Goal: Task Accomplishment & Management: Manage account settings

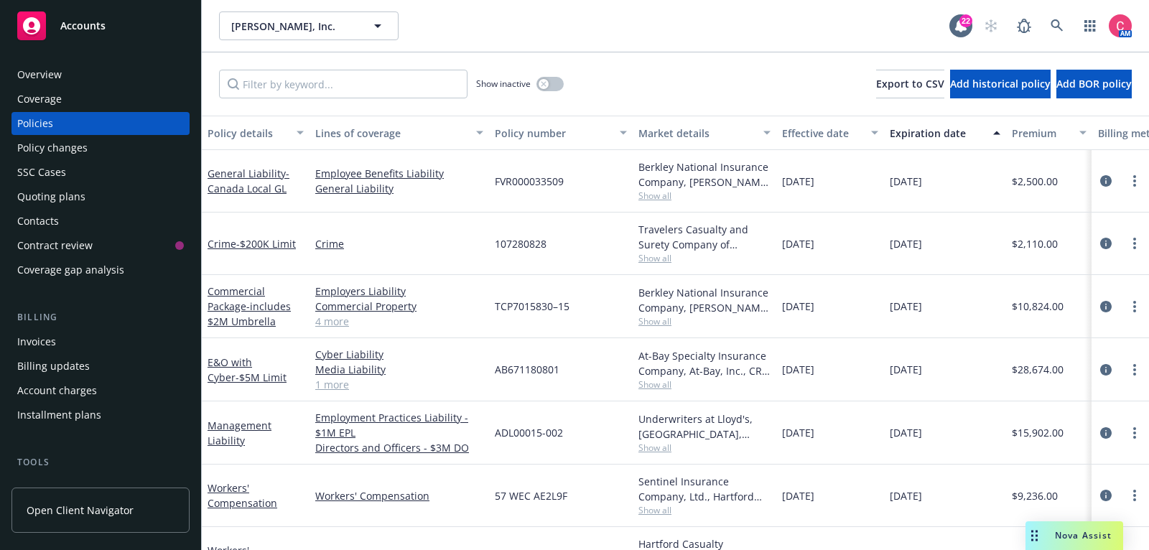
scroll to position [98, 0]
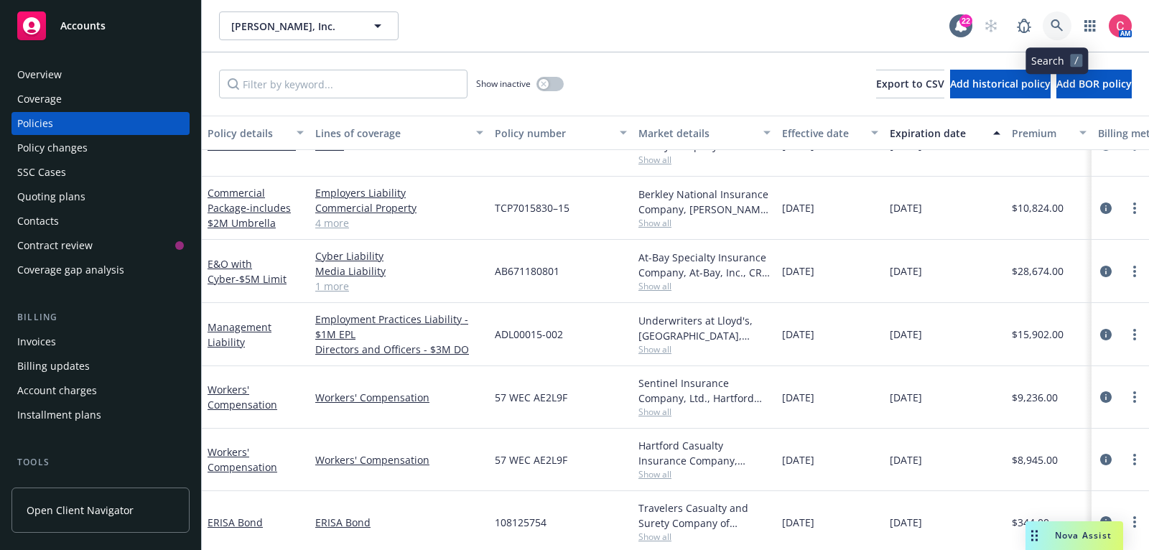
click at [1050, 27] on link at bounding box center [1057, 25] width 29 height 29
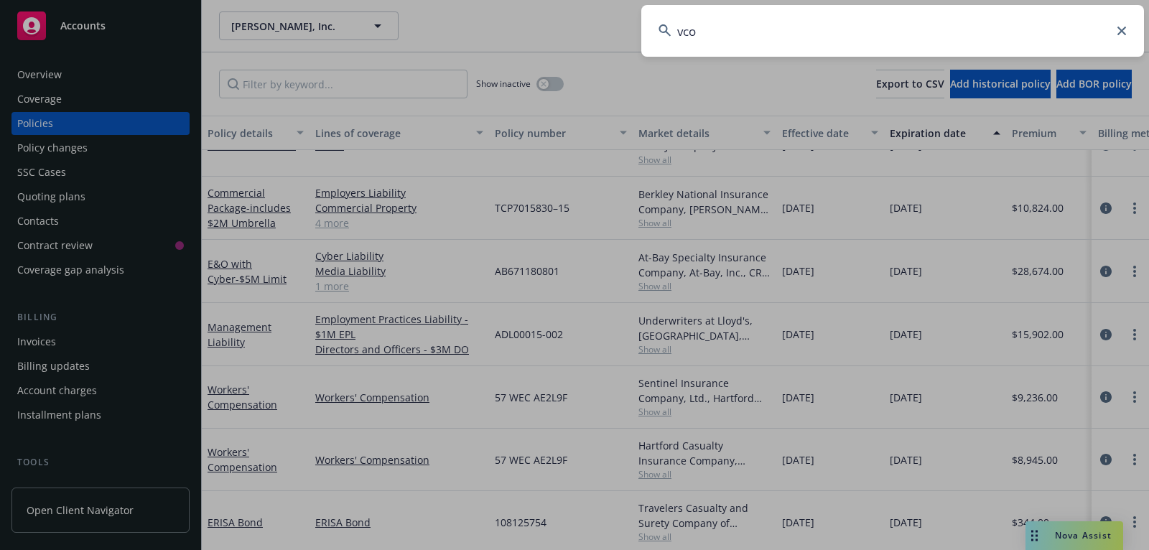
type input "vcom"
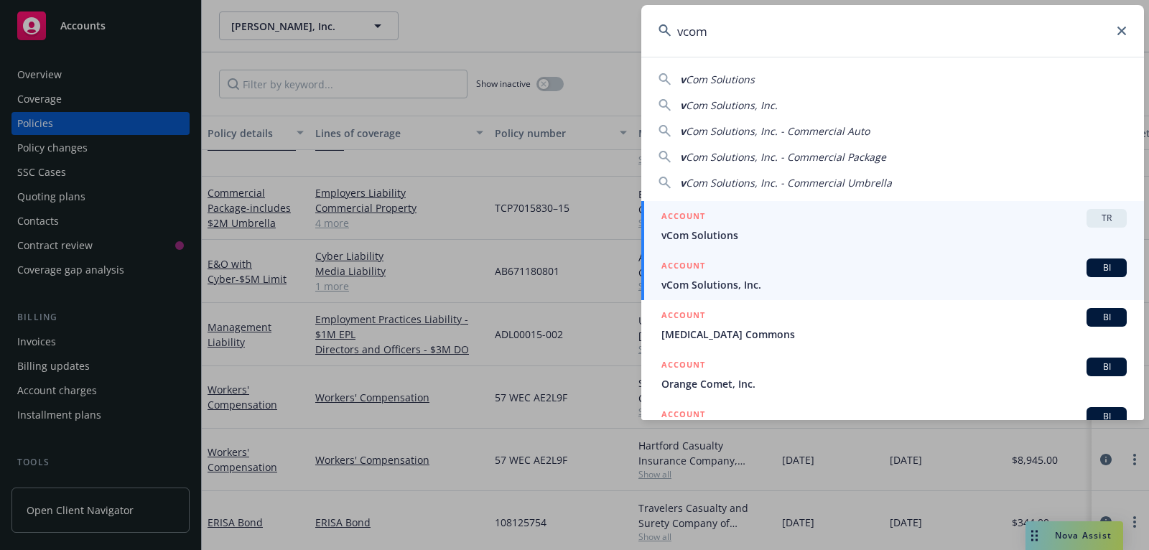
click at [951, 270] on div "ACCOUNT BI" at bounding box center [895, 268] width 466 height 19
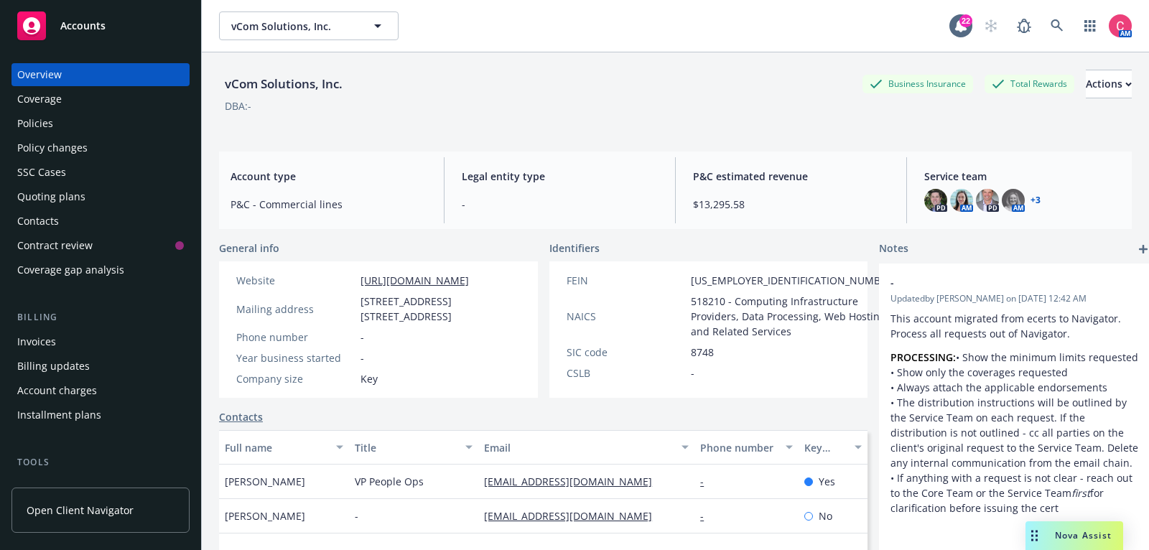
click at [99, 118] on div "Policies" at bounding box center [100, 123] width 167 height 23
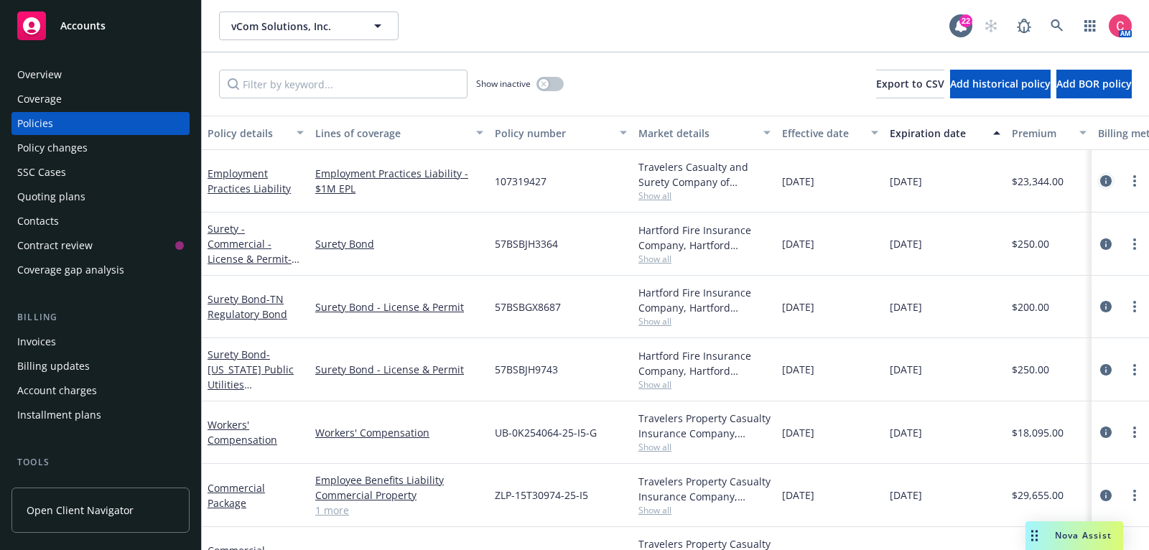
click at [1106, 177] on icon "circleInformation" at bounding box center [1106, 180] width 11 height 11
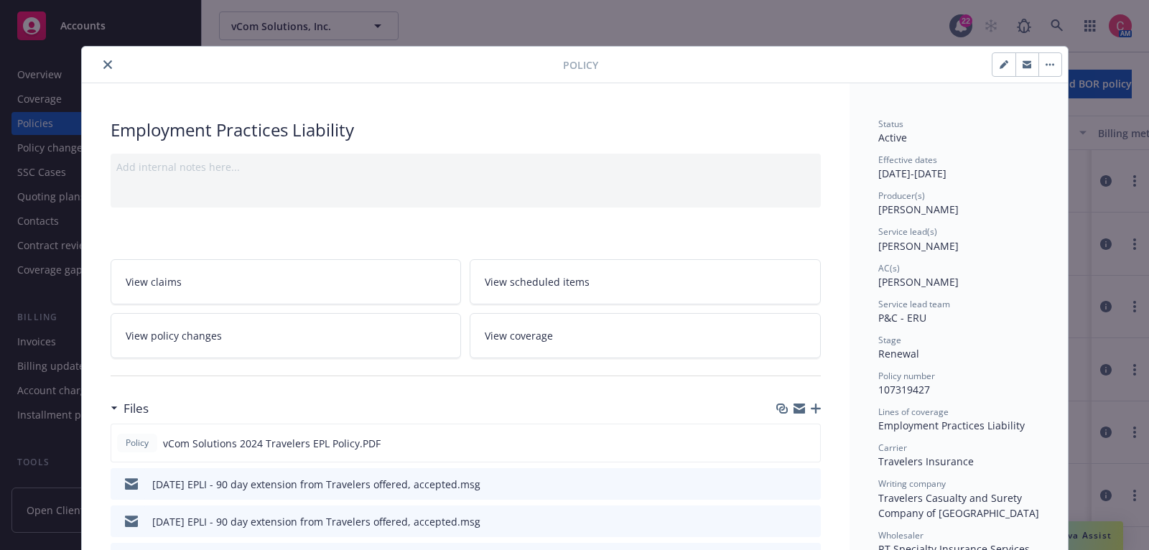
click at [1010, 68] on button "button" at bounding box center [1004, 64] width 23 height 23
select select "RENEWAL"
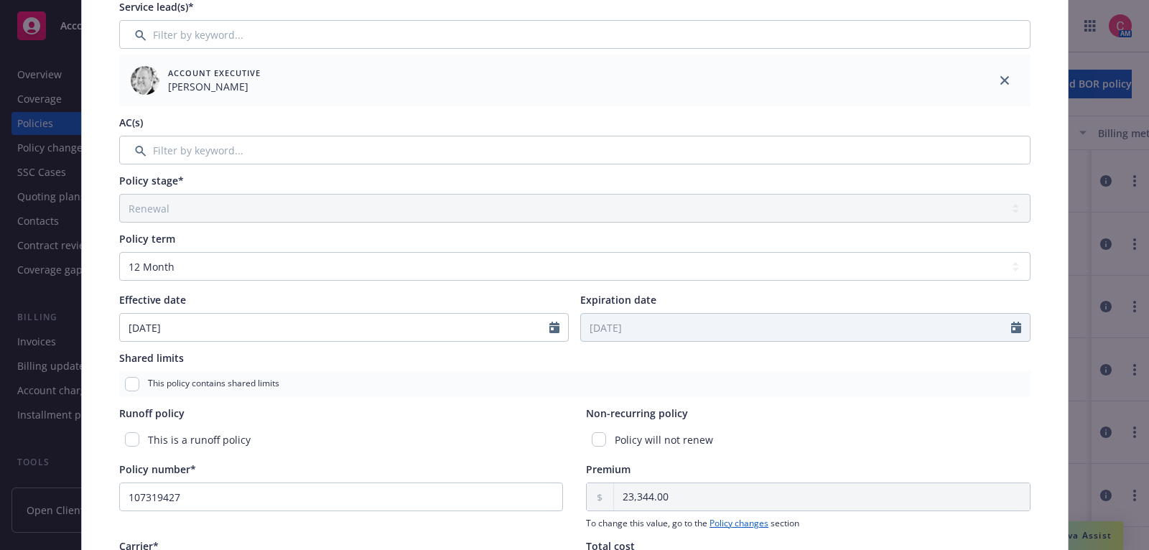
scroll to position [307, 0]
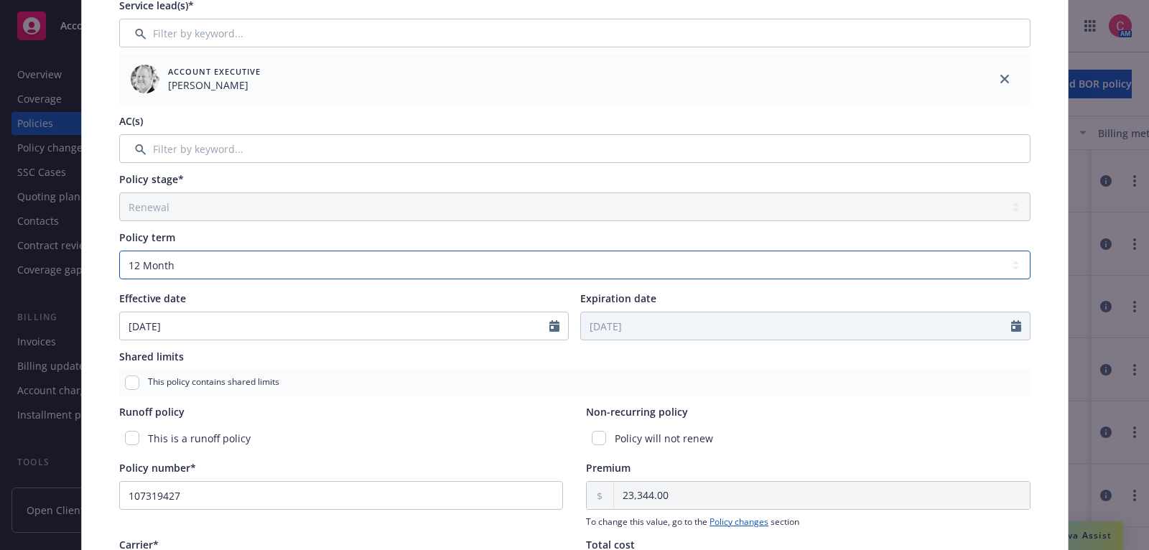
click at [650, 259] on select "Select policy term 12 Month 6 Month 4 Month 3 Month 2 Month 1 Month 36 Month (3…" at bounding box center [575, 265] width 912 height 29
select select "other"
click at [119, 251] on select "Select policy term 12 Month 6 Month 4 Month 3 Month 2 Month 1 Month 36 Month (3…" at bounding box center [575, 265] width 912 height 29
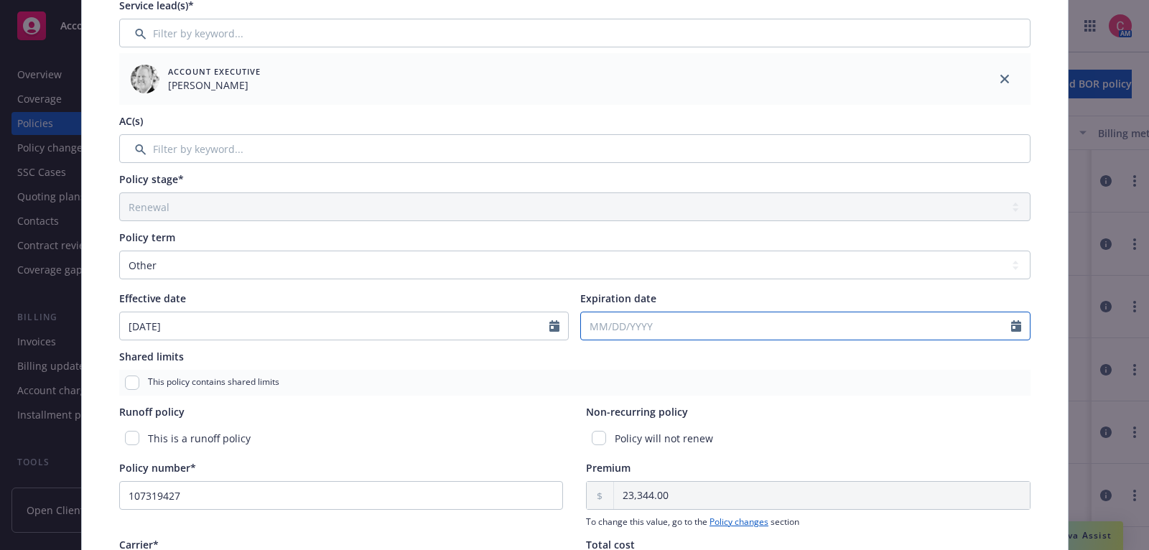
click at [735, 328] on input "Expiration date" at bounding box center [796, 326] width 430 height 27
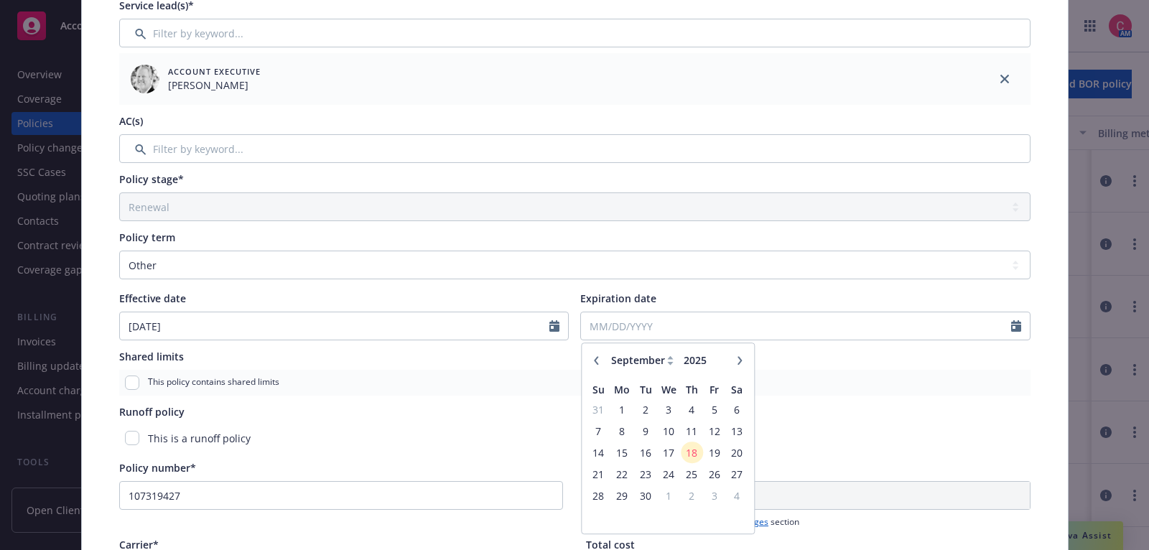
click at [735, 352] on button "button" at bounding box center [739, 360] width 17 height 17
select select "12"
click at [738, 447] on span "20" at bounding box center [736, 453] width 19 height 18
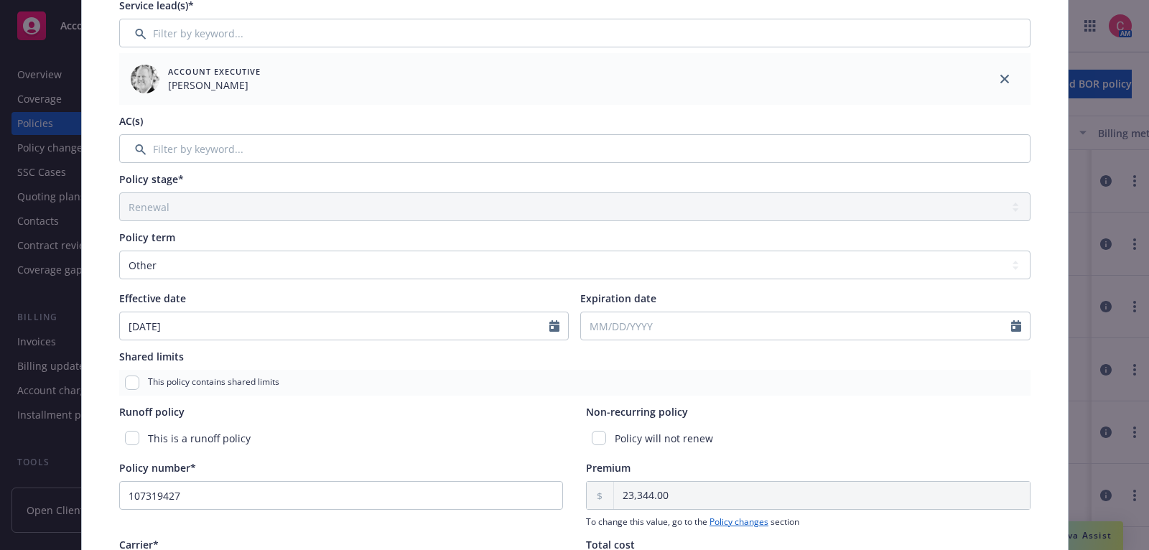
type input "12/20/2025"
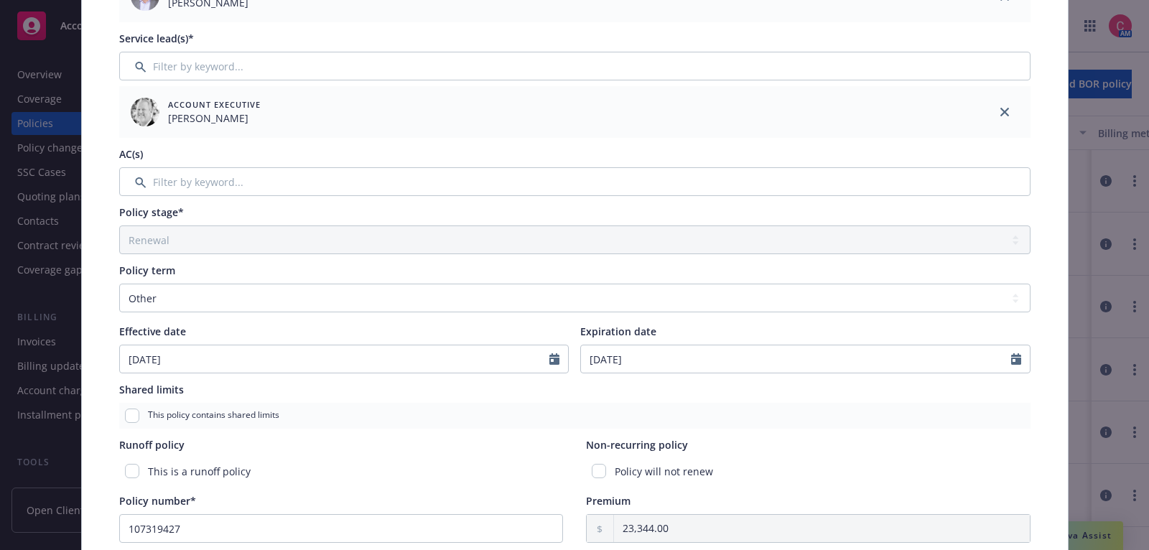
scroll to position [0, 0]
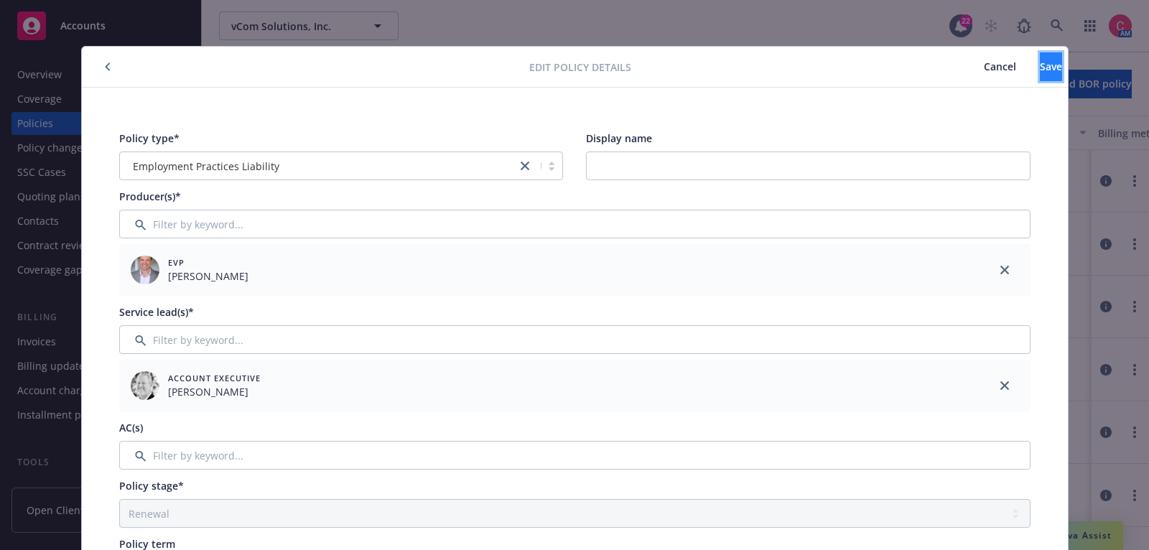
click at [1040, 67] on span "Save" at bounding box center [1051, 67] width 22 height 14
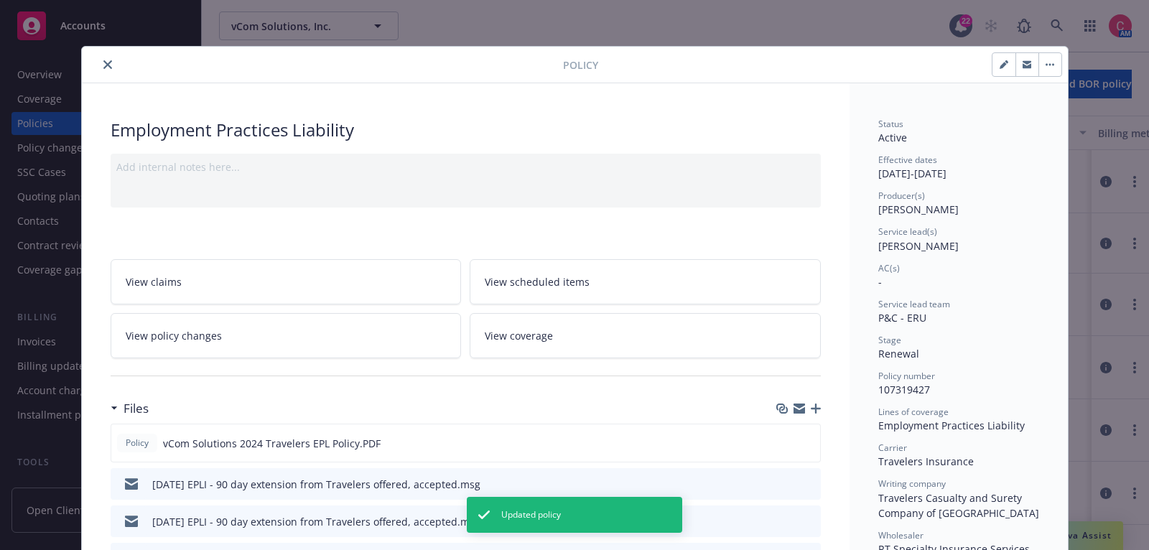
click at [107, 60] on icon "close" at bounding box center [107, 64] width 9 height 9
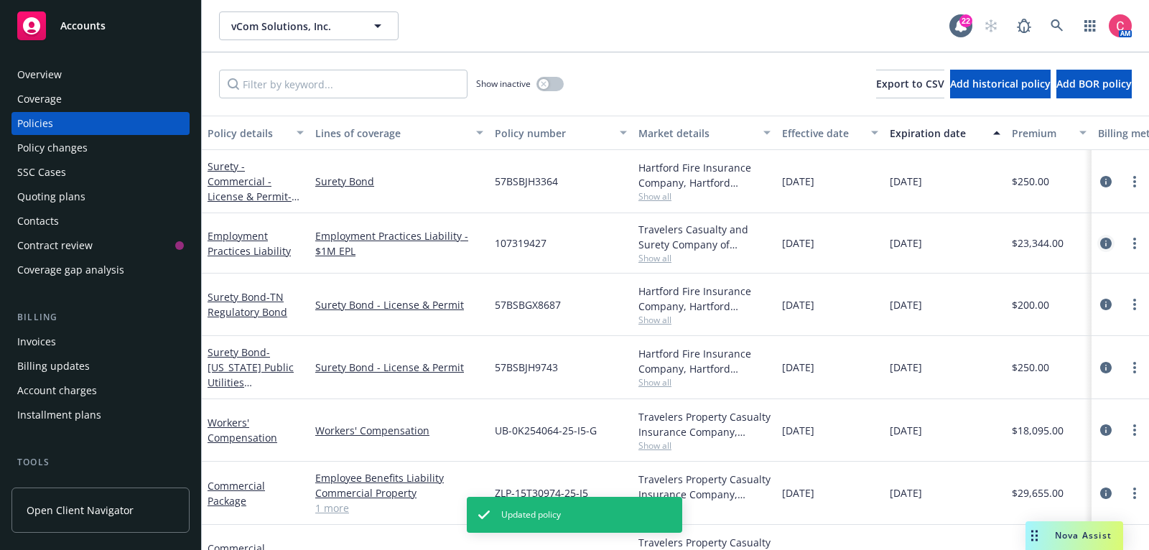
click at [1108, 243] on icon "circleInformation" at bounding box center [1106, 243] width 11 height 11
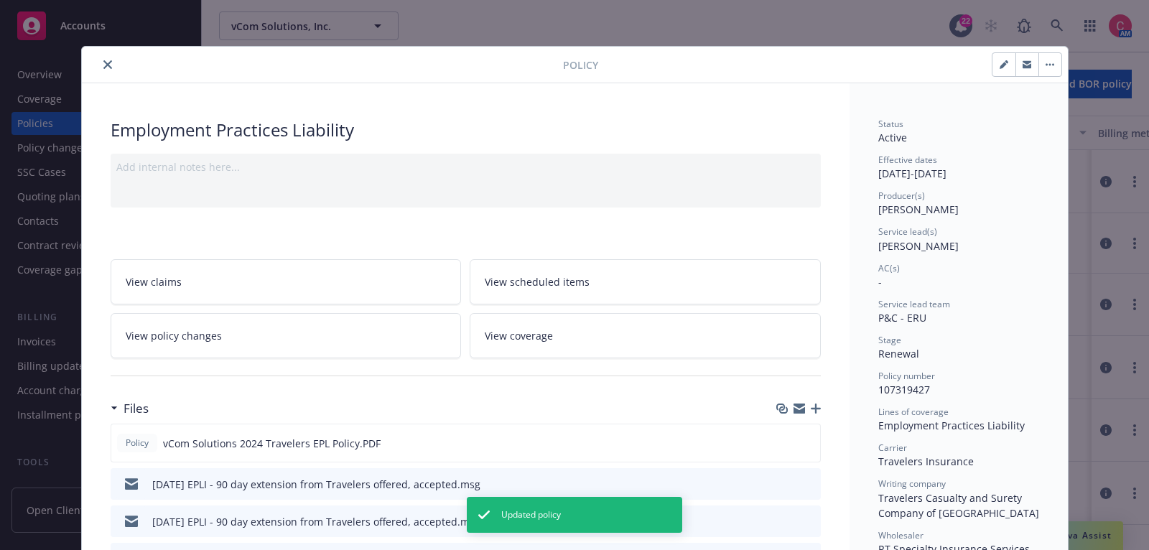
scroll to position [42, 0]
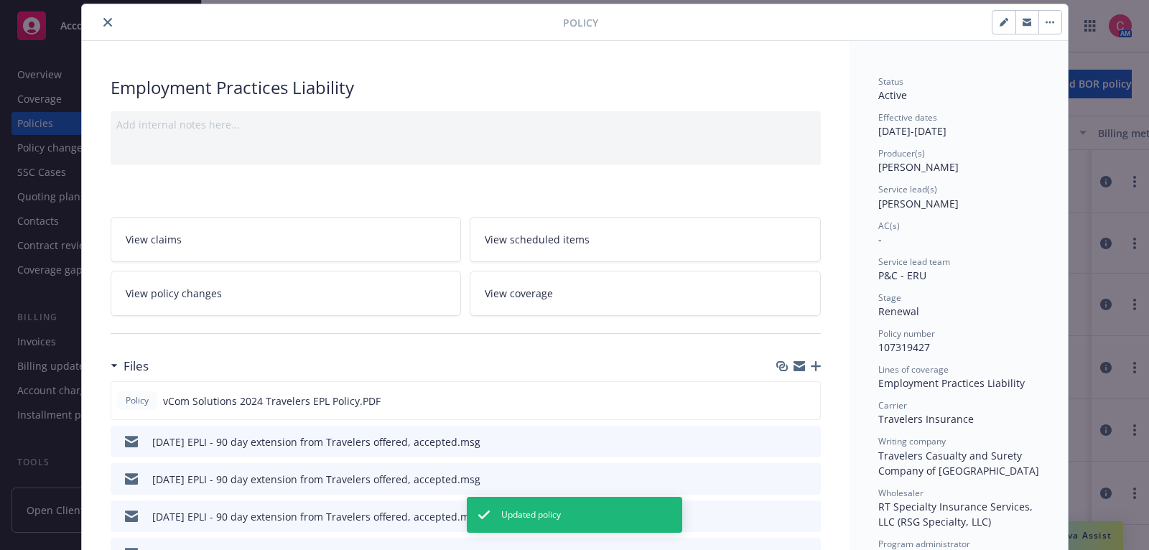
click at [275, 290] on link "View policy changes" at bounding box center [286, 293] width 351 height 45
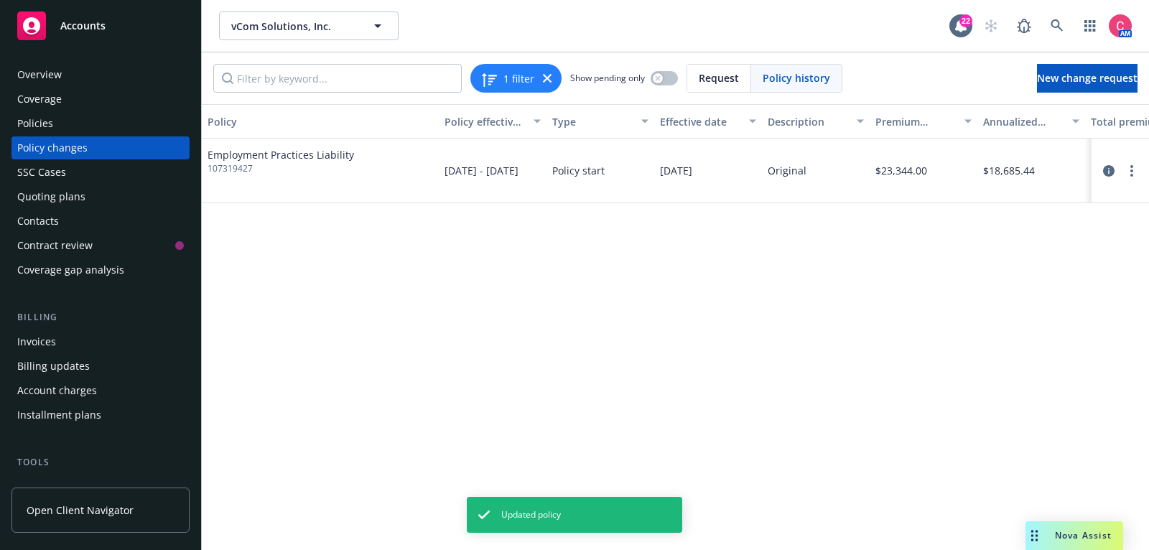
click at [1093, 60] on div "1 filter Show pending only Request Policy history New change request" at bounding box center [676, 78] width 948 height 52
click at [1093, 75] on span "New change request" at bounding box center [1087, 78] width 101 height 14
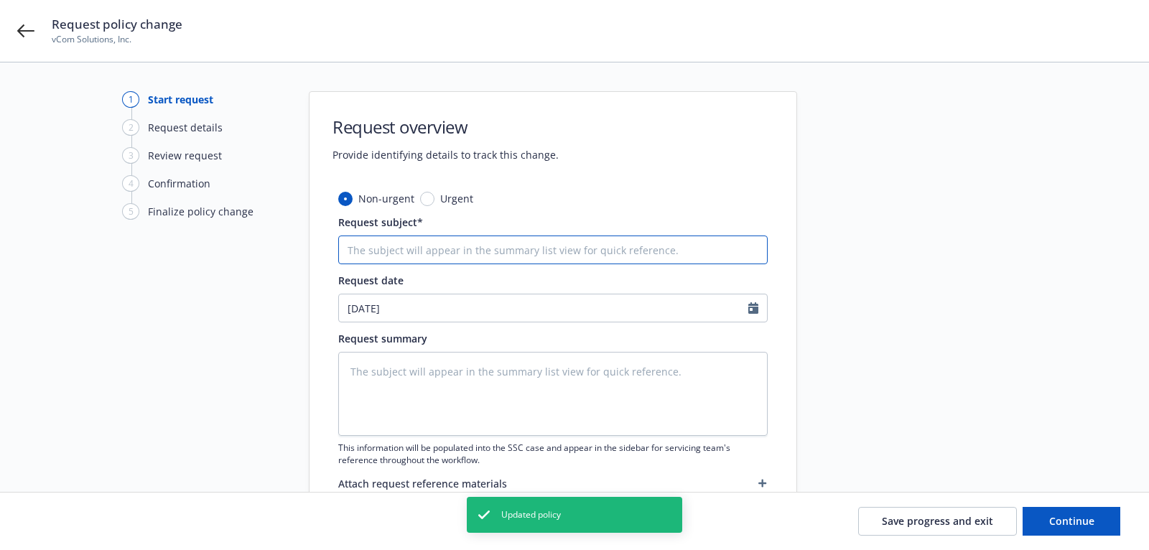
click at [522, 246] on input "Request subject*" at bounding box center [553, 250] width 430 height 29
type textarea "x"
type input "2"
type textarea "x"
type input "25"
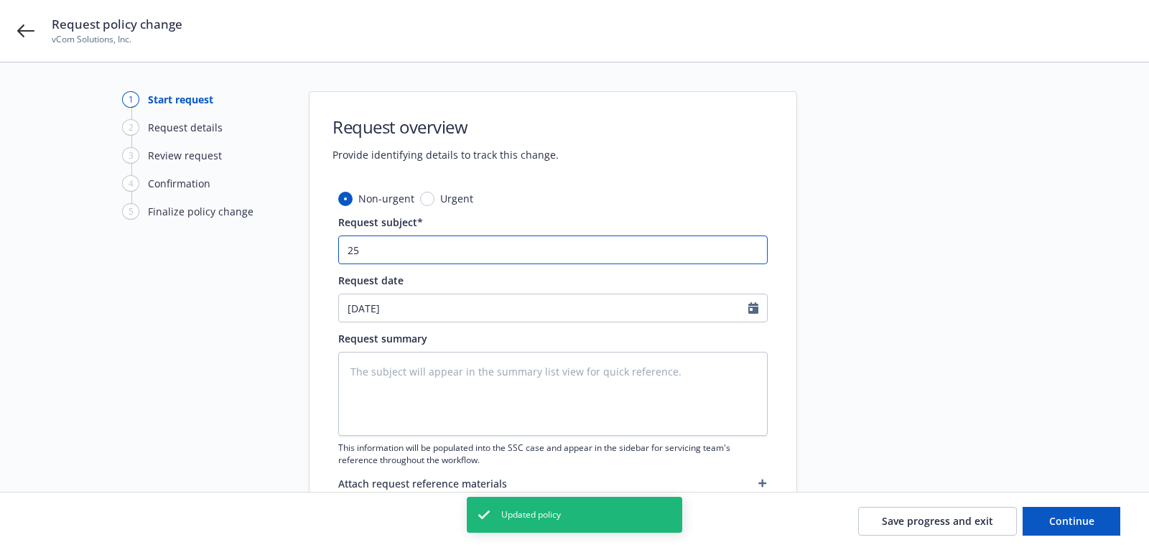
type textarea "x"
type input "2"
type textarea "x"
type input "24"
type textarea "x"
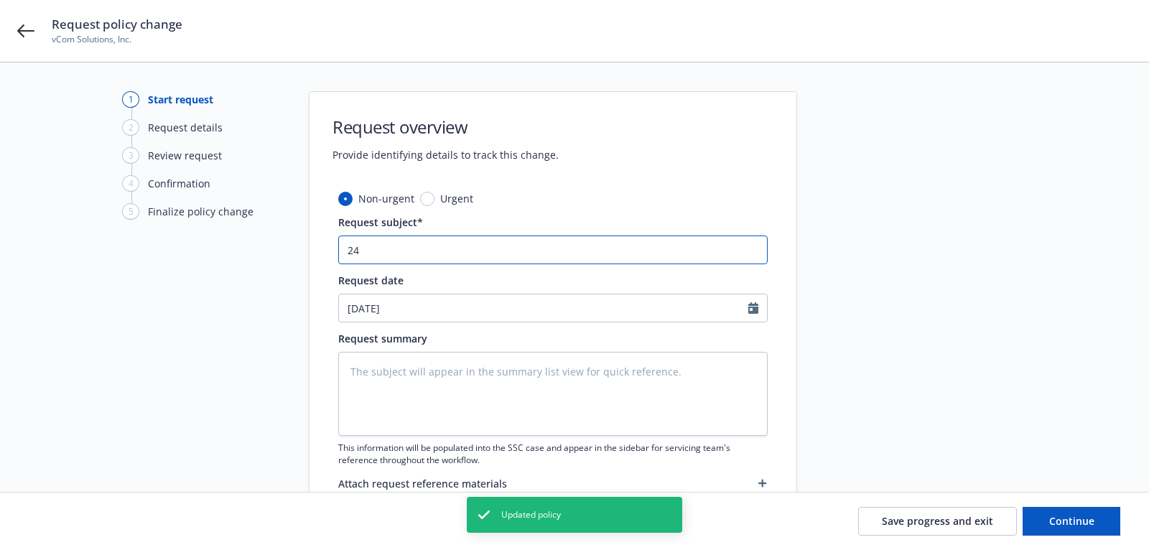
type input "24"
type textarea "x"
type input "24 E"
type textarea "x"
type input "24 EP"
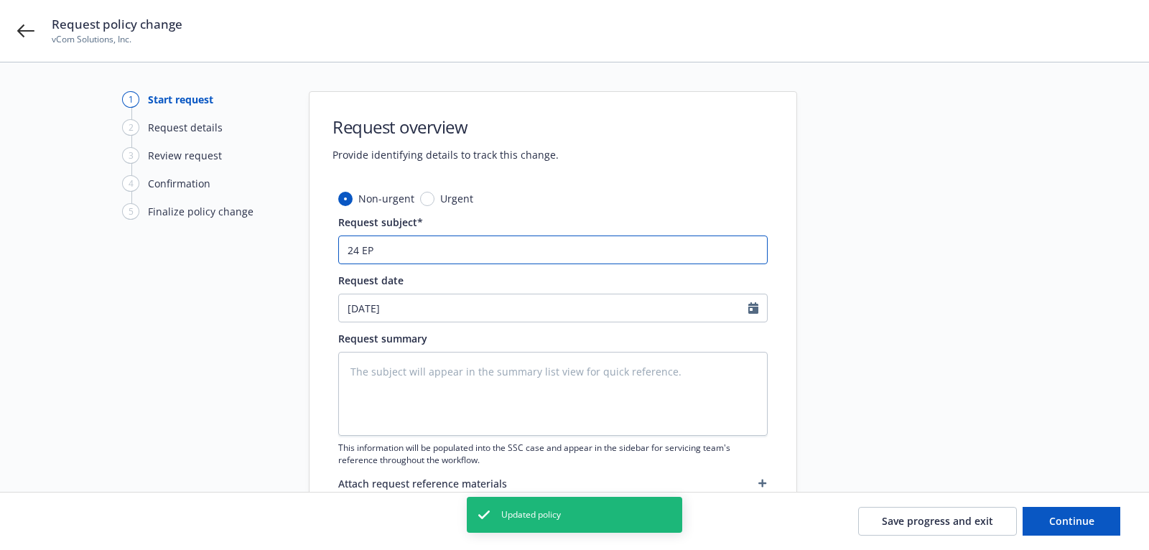
type textarea "x"
type input "24 EPL"
type textarea "x"
type input "24 EPL"
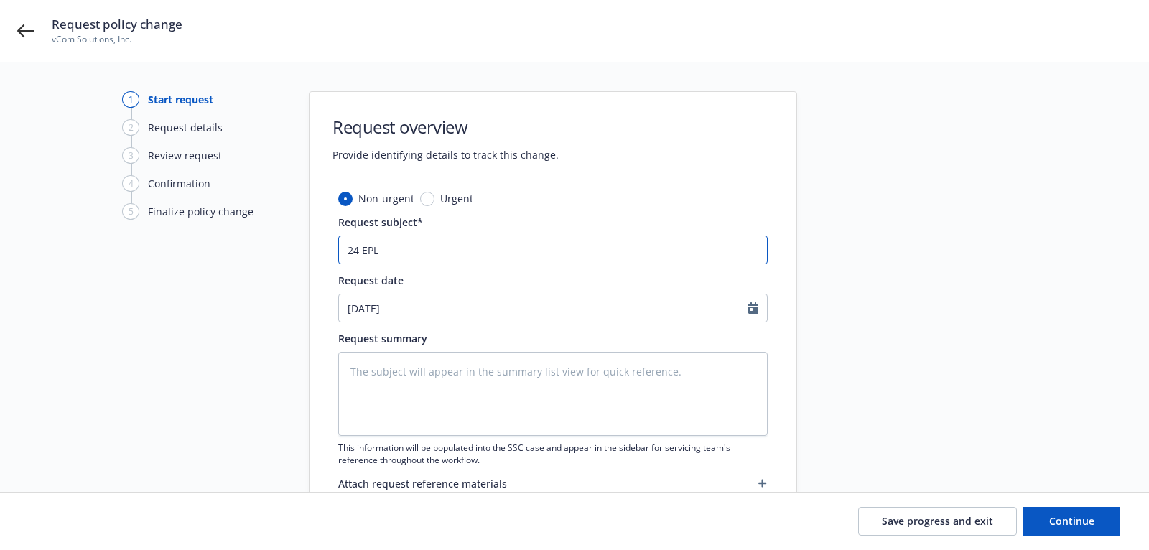
type textarea "x"
type input "24 EPL E"
type textarea "x"
type input "24 EPL EX"
type textarea "x"
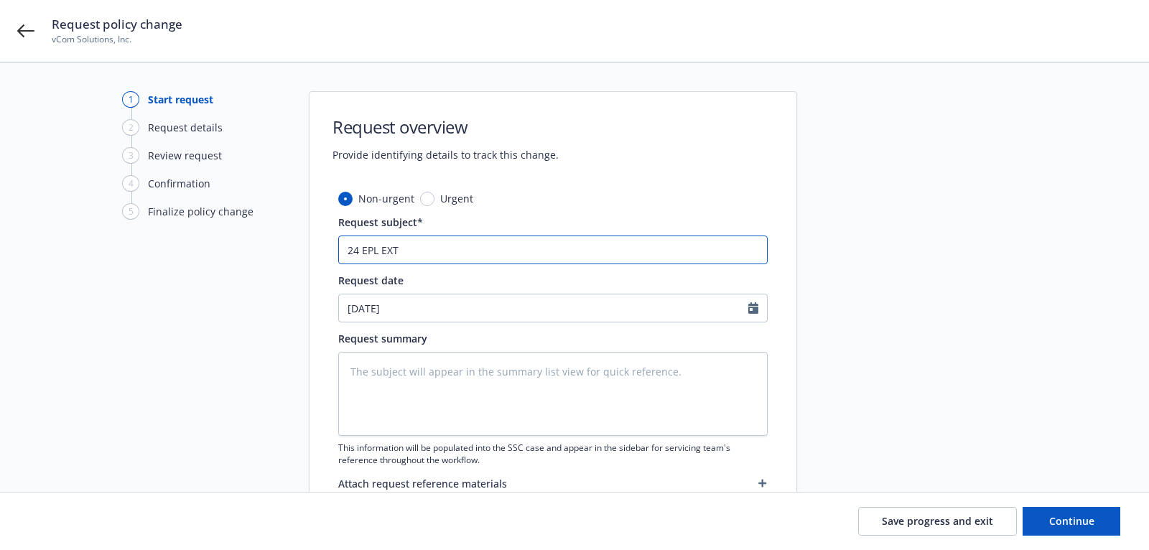
type input "24 EPL EXTE"
type textarea "x"
type input "24 EPL EXTE"
type textarea "x"
type input "24 EPL EXTE E"
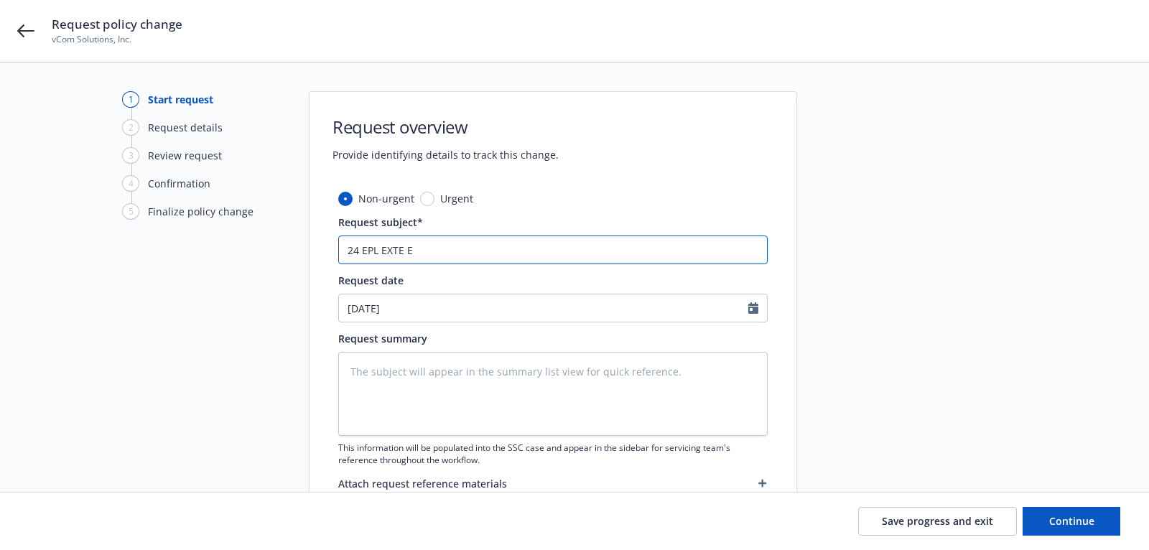
type textarea "x"
type input "24 EPL EXTE END"
type textarea "x"
type input "24 EPL EXTE ENDT"
type textarea "x"
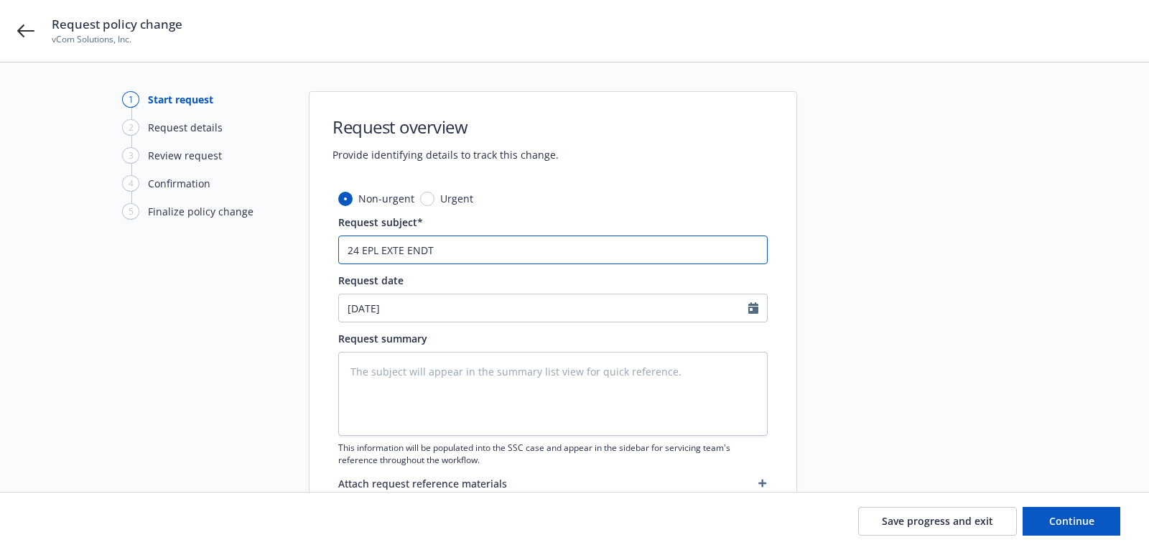
type input "24 EPL EXTE ENDT"
type textarea "x"
type input "24 EPL EXTE ENDT t"
type textarea "x"
type input "24 EPL EXTE ENDT to"
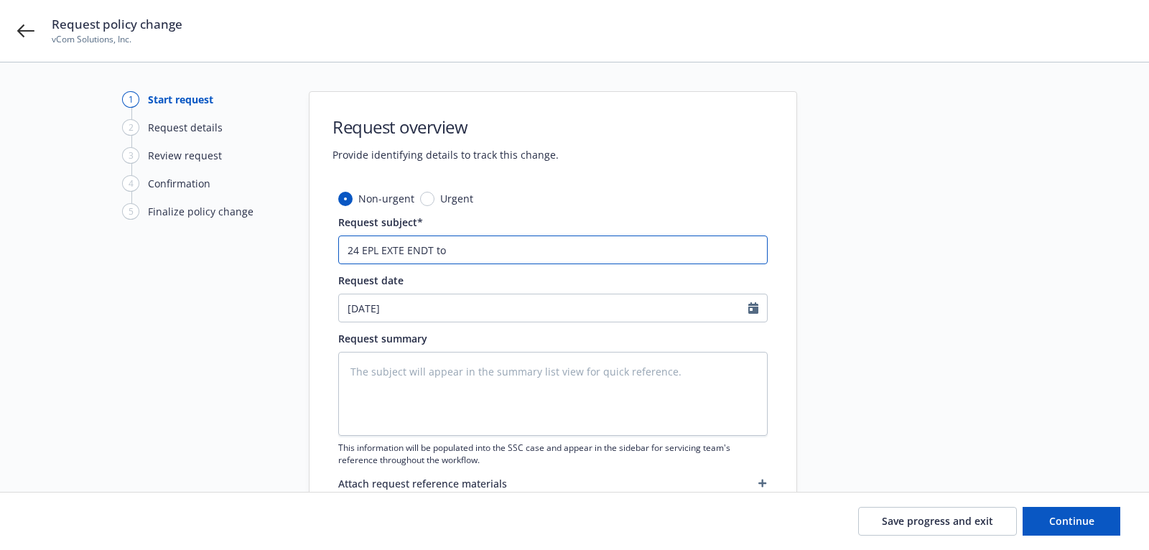
type textarea "x"
type input "24 EPL EXTE ENDT to"
type textarea "x"
type input "24 EPL EXTE ENDT to 1"
type textarea "x"
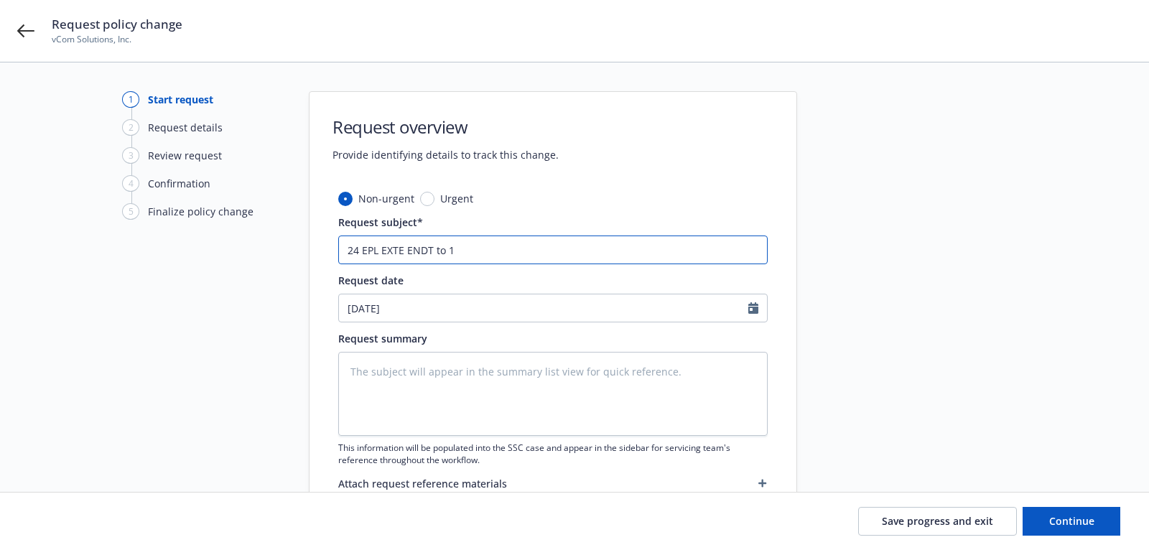
type input "24 EPL EXTE ENDT to 12"
type textarea "x"
type input "24 EPL EXTE ENDT to 12/"
type textarea "x"
type input "24 EPL EXTE ENDT to 12/2"
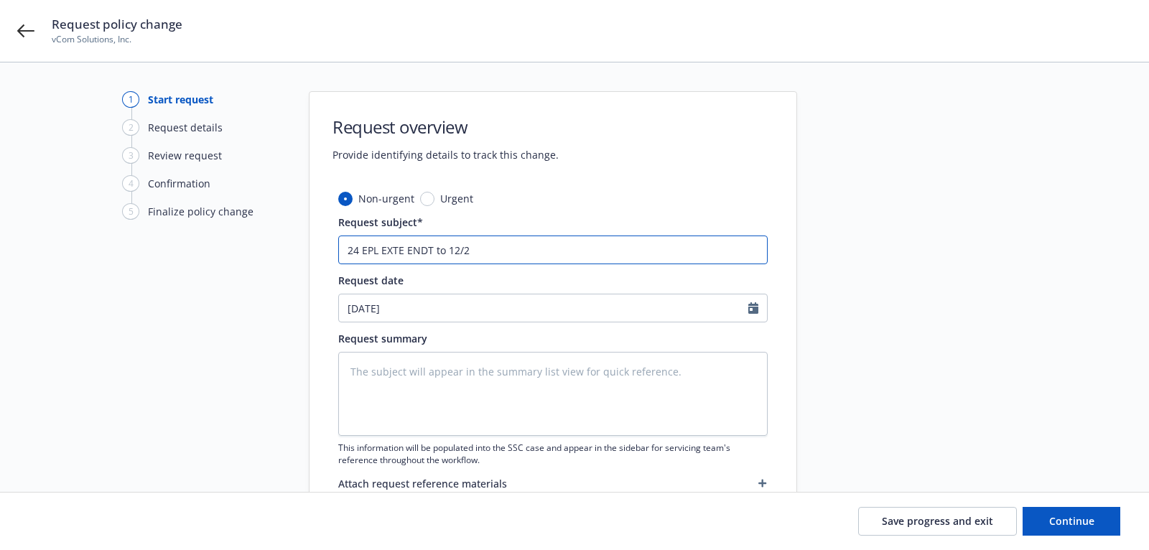
type textarea "x"
type input "24 EPL EXTE ENDT to 12/20"
type textarea "x"
type input "24 EPL EXTE ENDT to 12/20/"
type textarea "x"
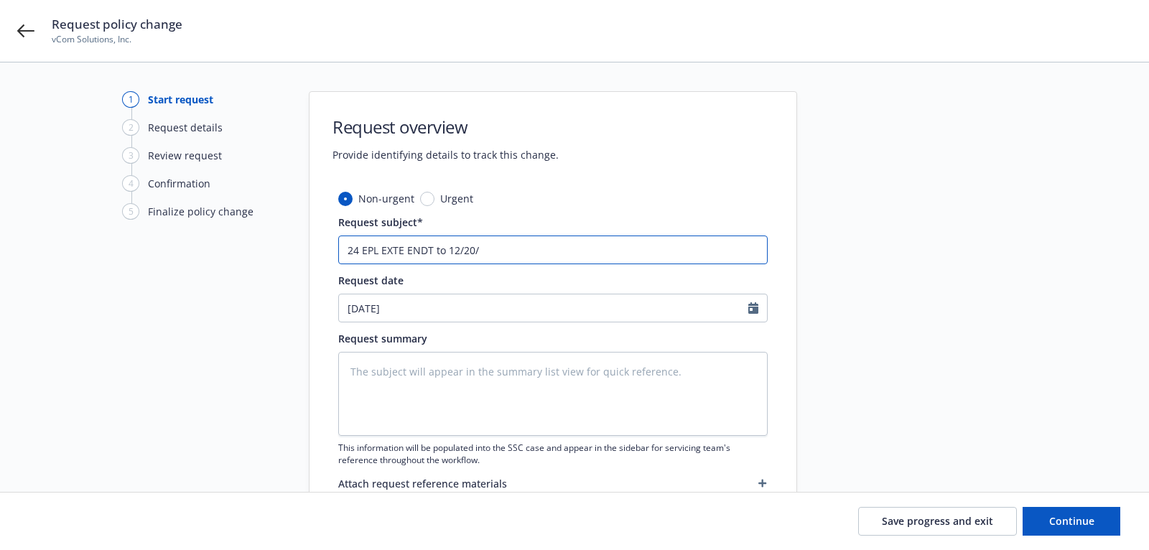
type input "24 EPL EXTE ENDT to 12/20/2"
type textarea "x"
type input "24 EPL EXTE ENDT to 12/20/25"
click at [503, 364] on textarea at bounding box center [553, 394] width 430 height 84
type textarea "x"
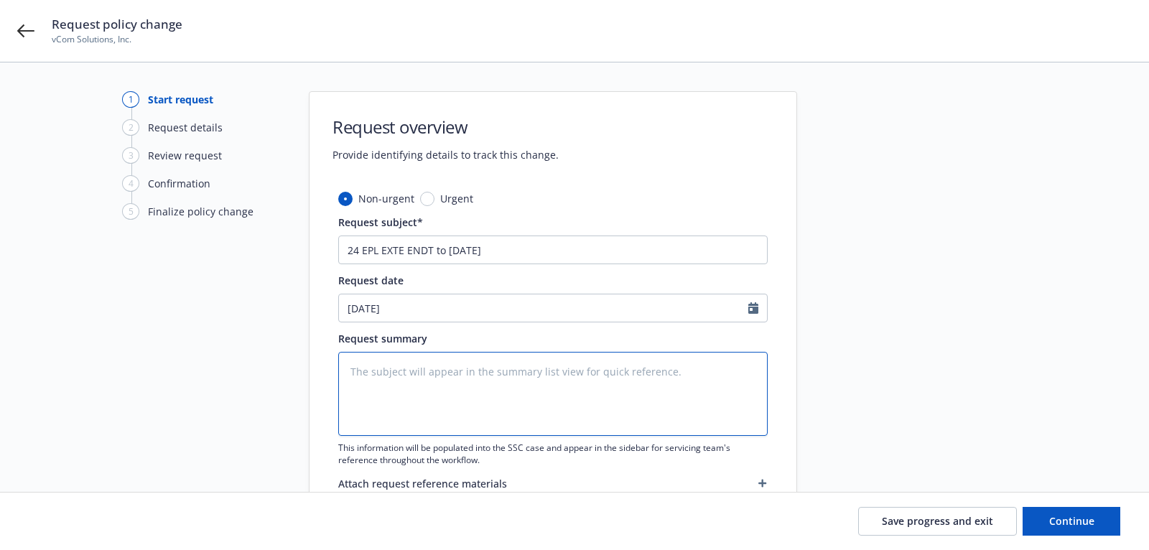
type textarea "P"
type textarea "x"
type textarea "Po"
type textarea "x"
type textarea "Pol"
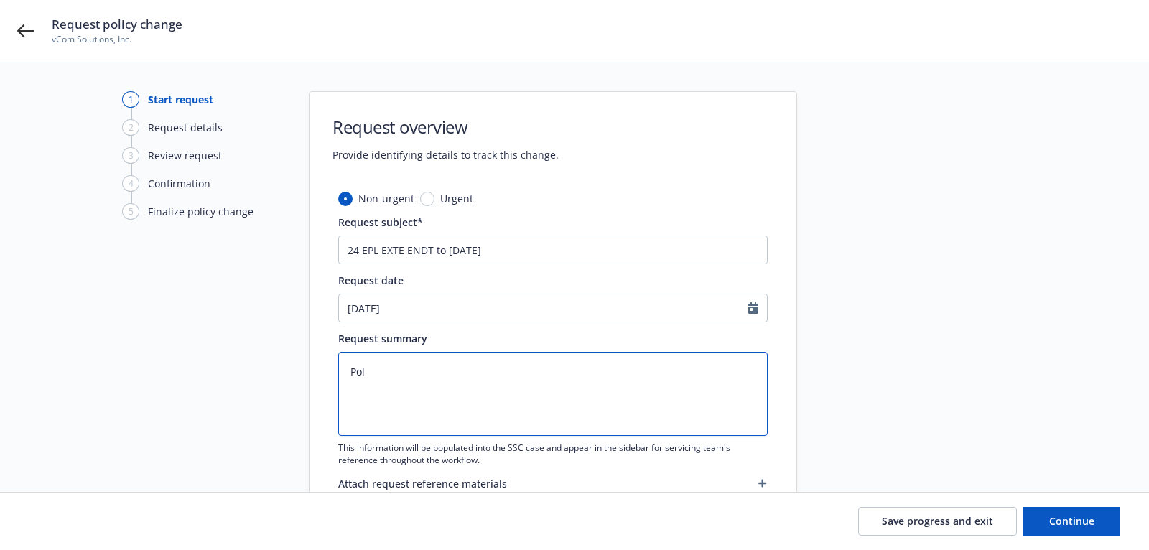
type textarea "x"
type textarea "Poli"
type textarea "x"
type textarea "Polic"
type textarea "x"
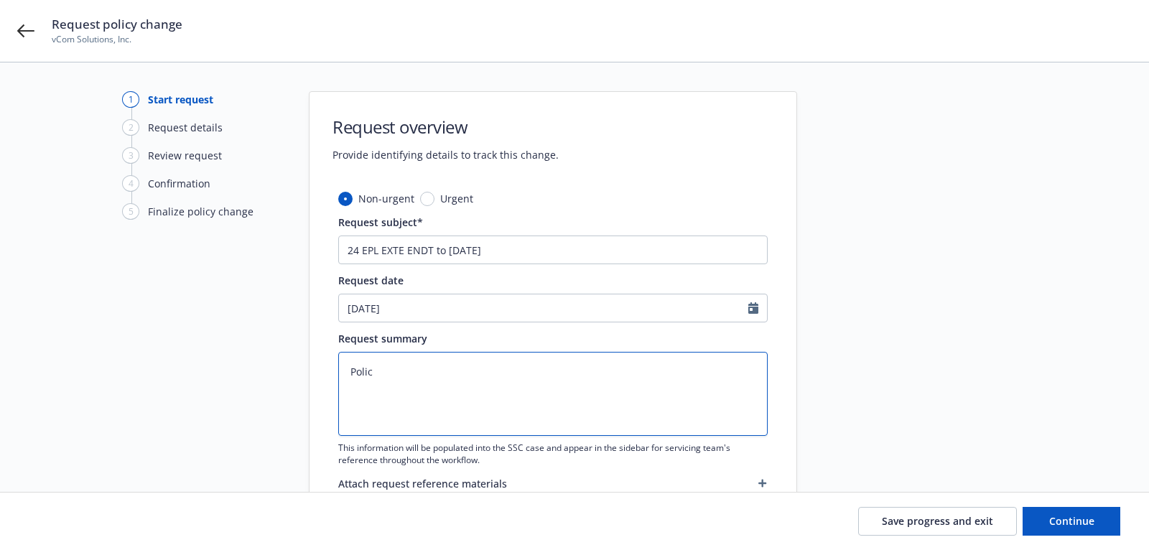
type textarea "Policy"
type textarea "x"
type textarea "Policy"
type textarea "x"
type textarea "Policy e"
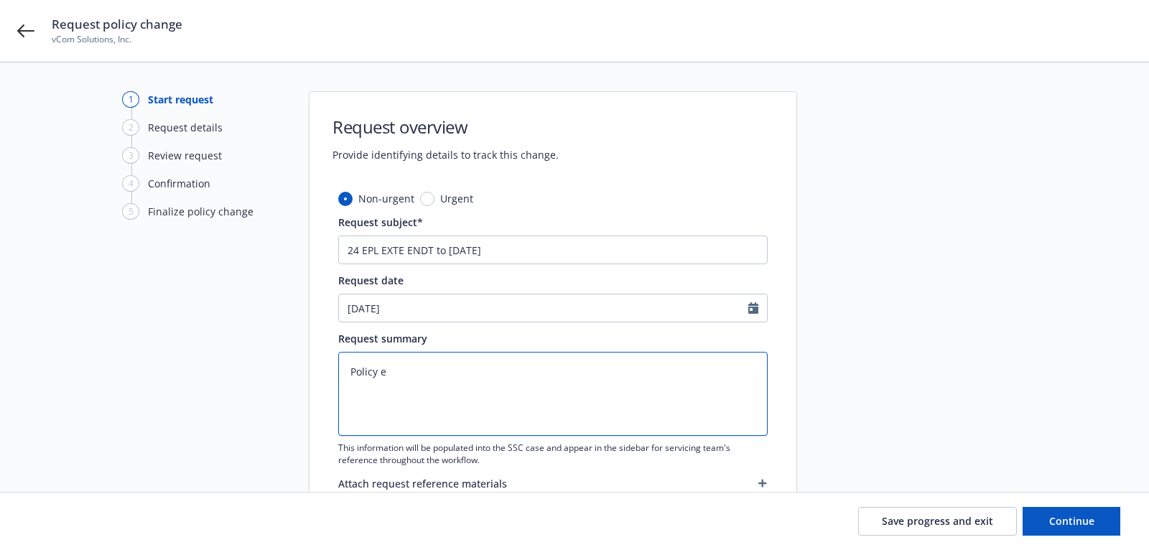
type textarea "x"
type textarea "Policy ex"
type textarea "x"
type textarea "Policy exte"
type textarea "x"
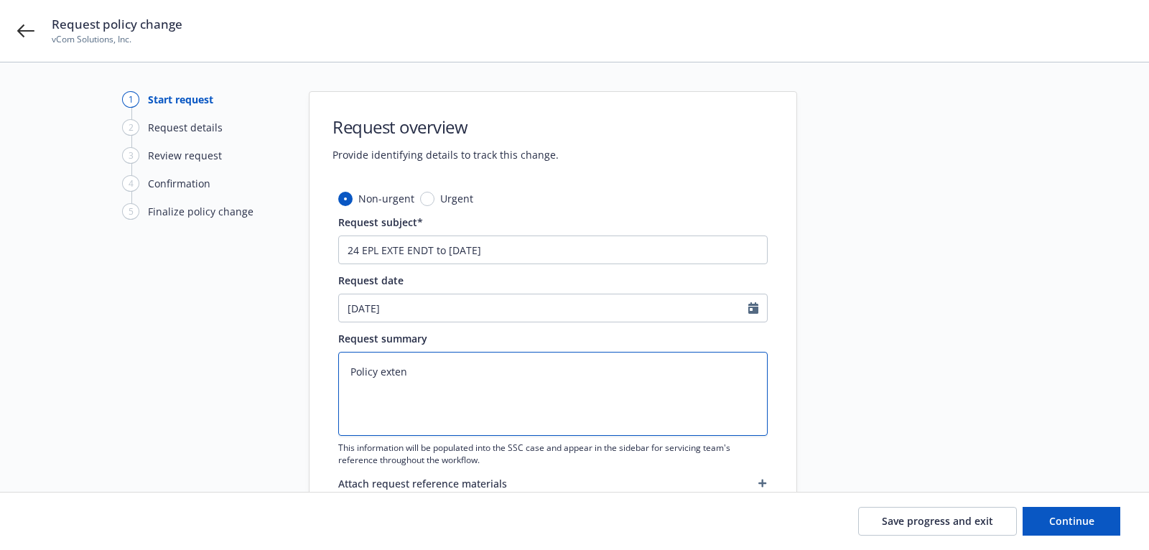
type textarea "Policy extend"
type textarea "x"
type textarea "Policy extende"
type textarea "x"
type textarea "Policy extended"
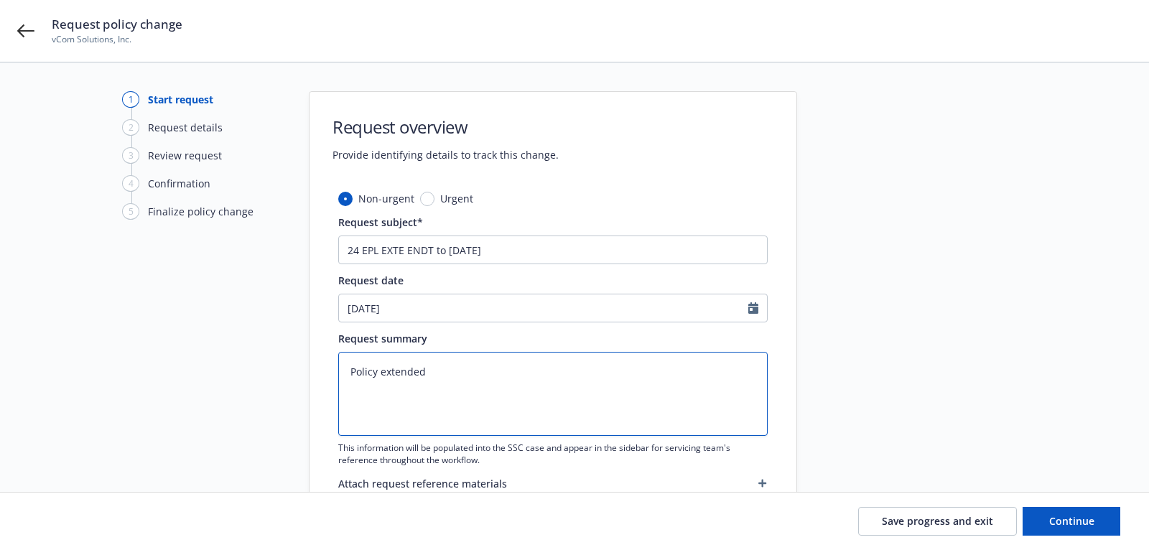
type textarea "x"
type textarea "Policy extended"
type textarea "x"
type textarea "Policy extended t"
type textarea "x"
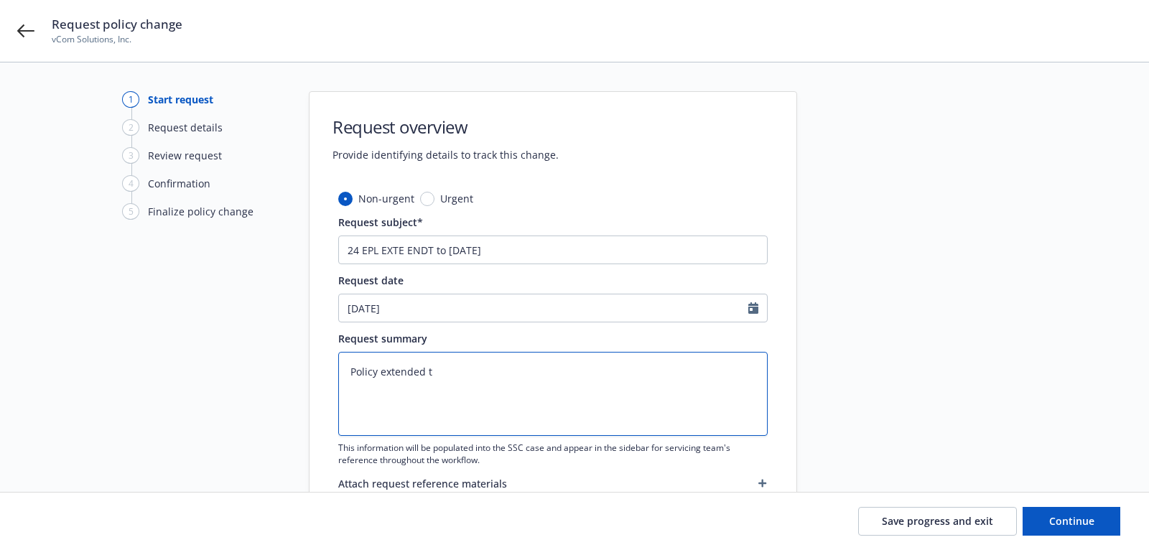
type textarea "Policy extended to"
type textarea "x"
type textarea "Policy extended to"
type textarea "x"
type textarea "Policy extended to 1"
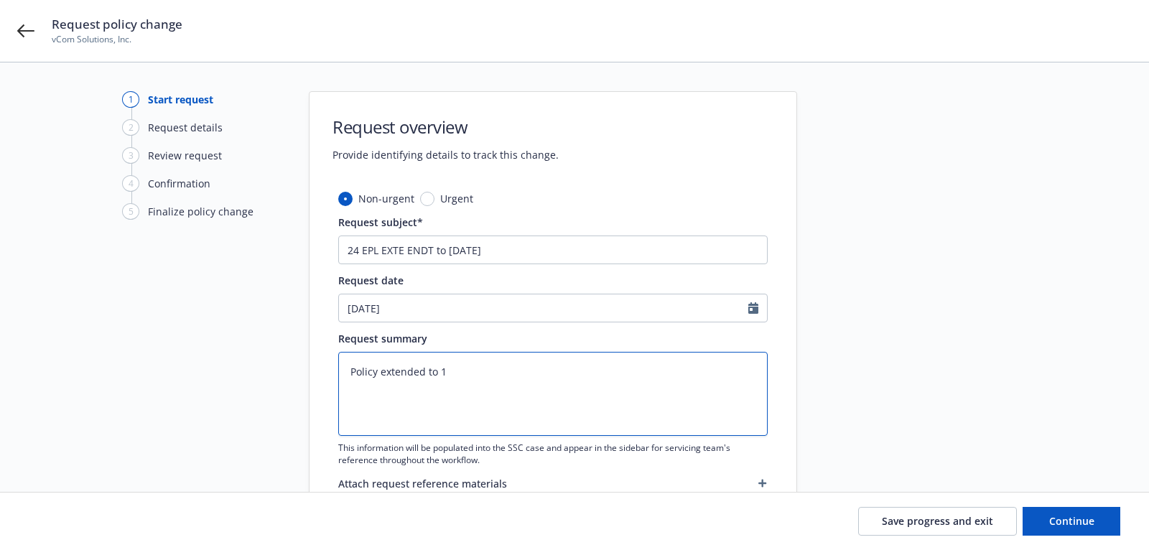
type textarea "x"
type textarea "Policy extended to 12"
type textarea "x"
type textarea "Policy extended to 12/"
type textarea "x"
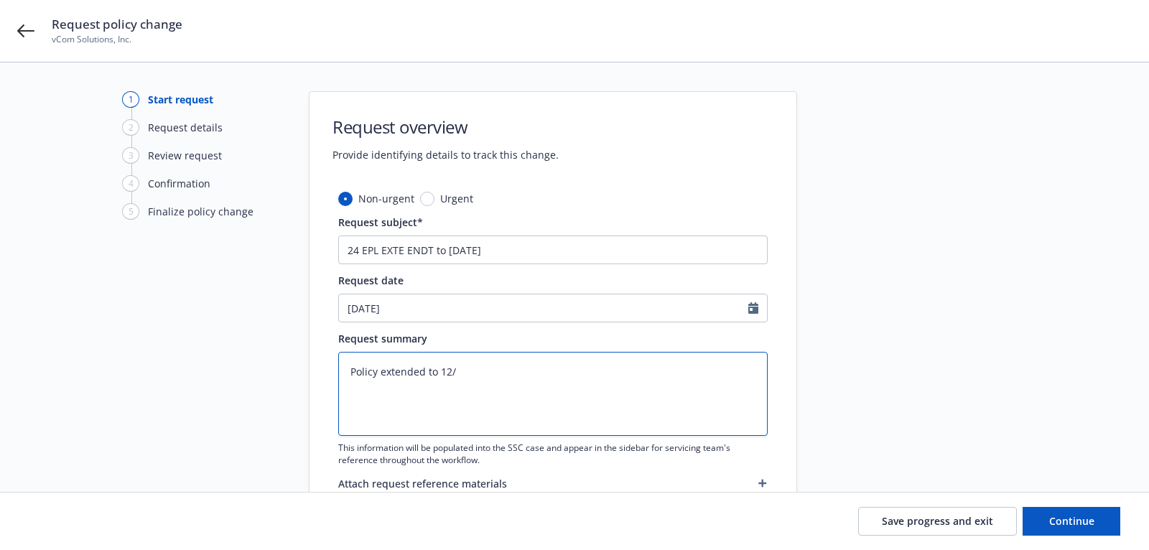
type textarea "Policy extended to 12/2"
type textarea "x"
type textarea "Policy extended to 12/20"
type textarea "x"
type textarea "Policy extended to 12/20/"
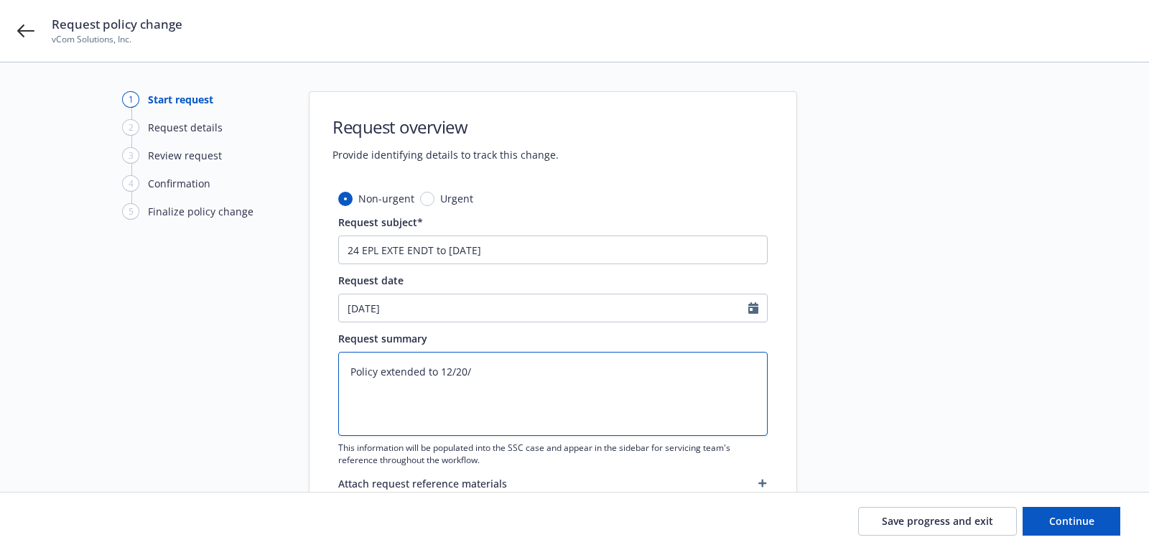
type textarea "x"
type textarea "Policy extended to 12/20/2"
type textarea "x"
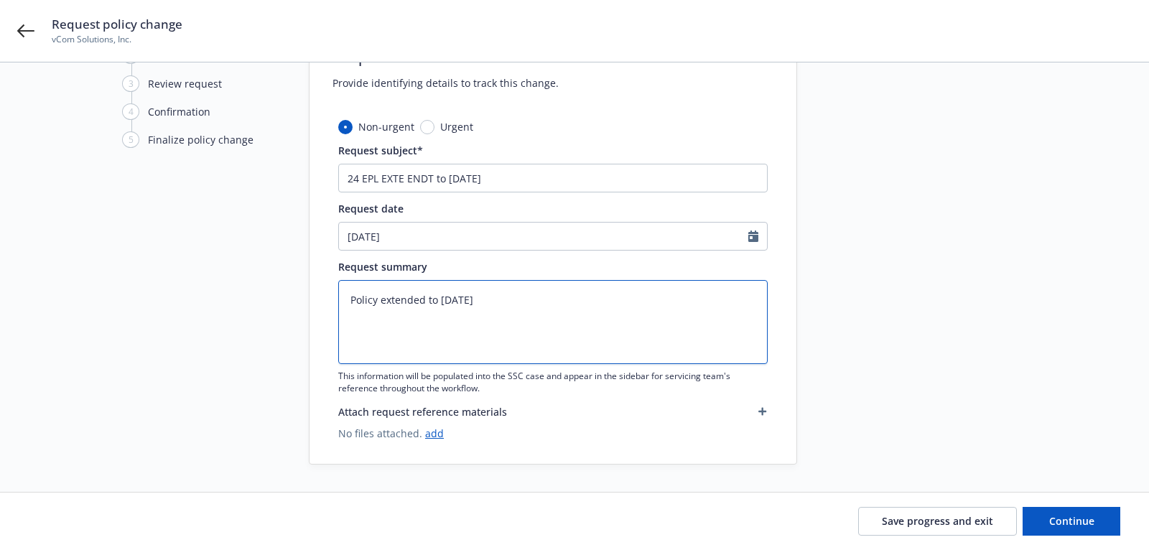
type textarea "Policy extended to 12/20/25"
type textarea "x"
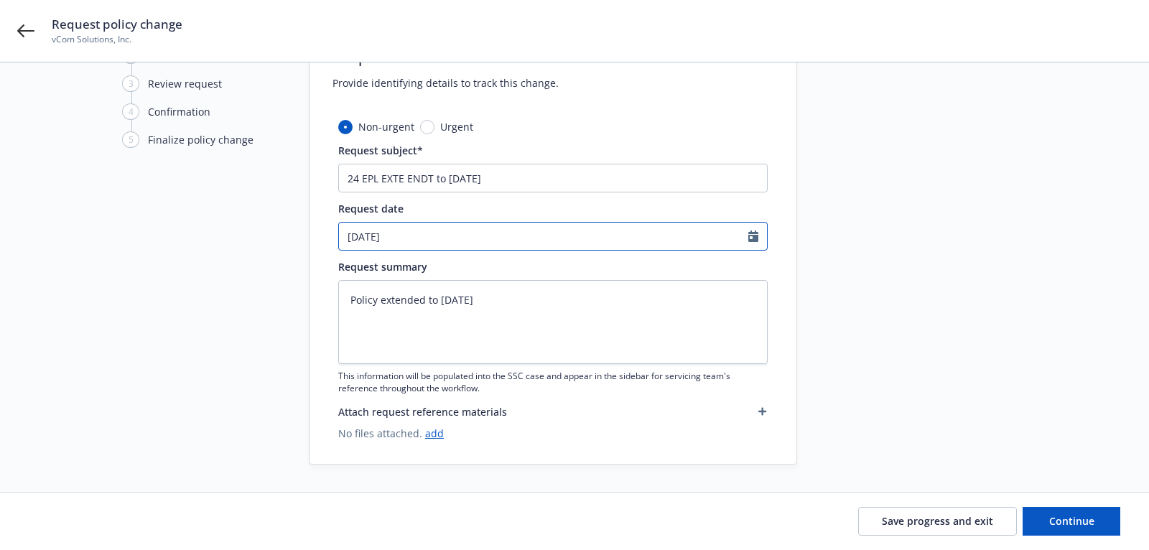
click at [431, 239] on input "[DATE]" at bounding box center [543, 236] width 409 height 27
select select "9"
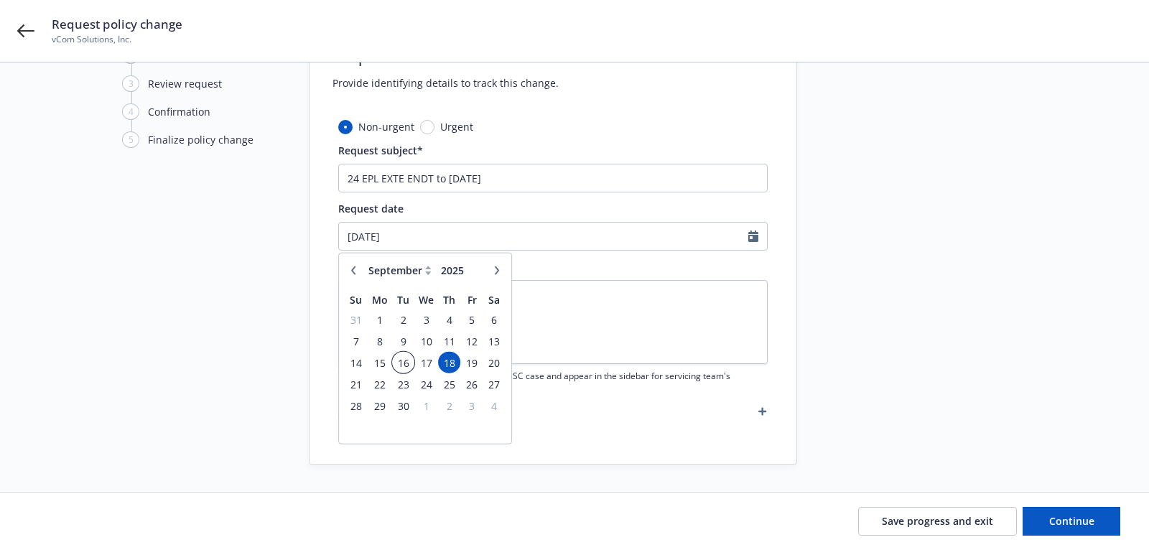
click at [409, 359] on span "16" at bounding box center [403, 362] width 19 height 18
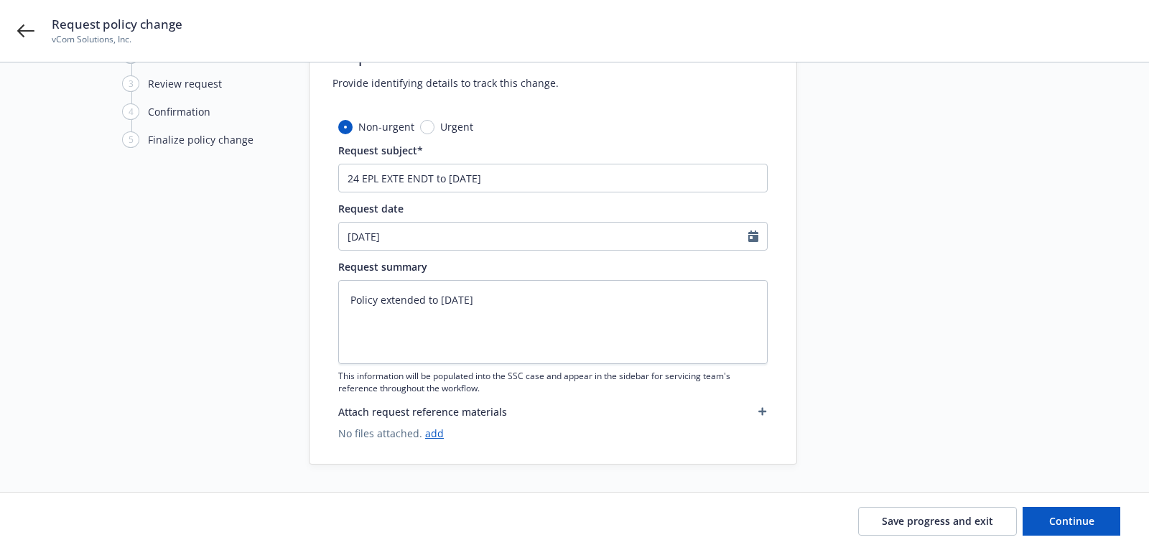
type textarea "x"
type input "09/16/2025"
click at [430, 437] on link "add" at bounding box center [434, 434] width 19 height 14
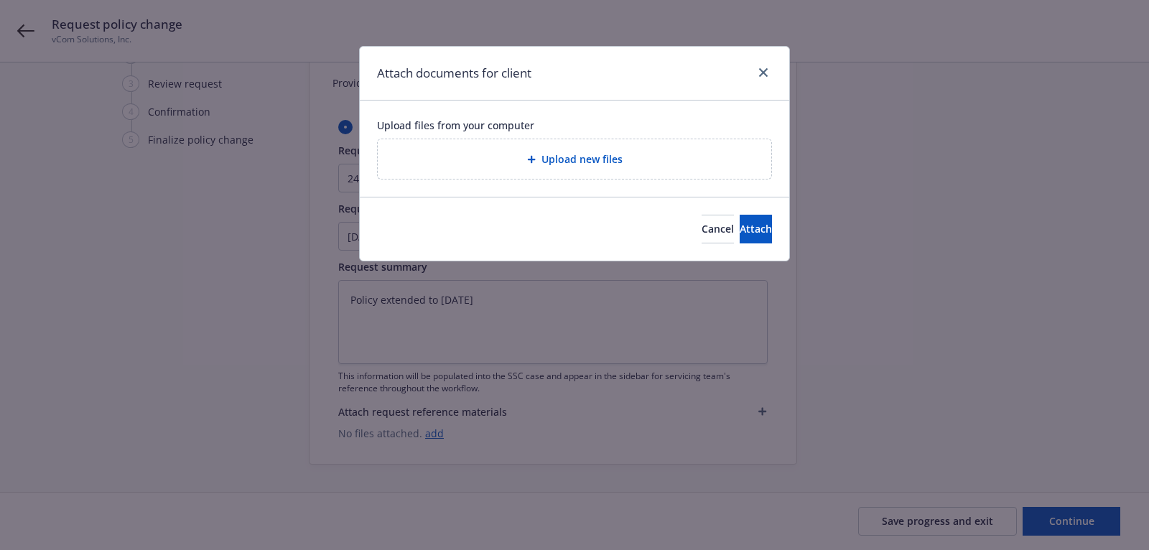
click at [555, 163] on span "Upload new files" at bounding box center [582, 159] width 81 height 15
type textarea "x"
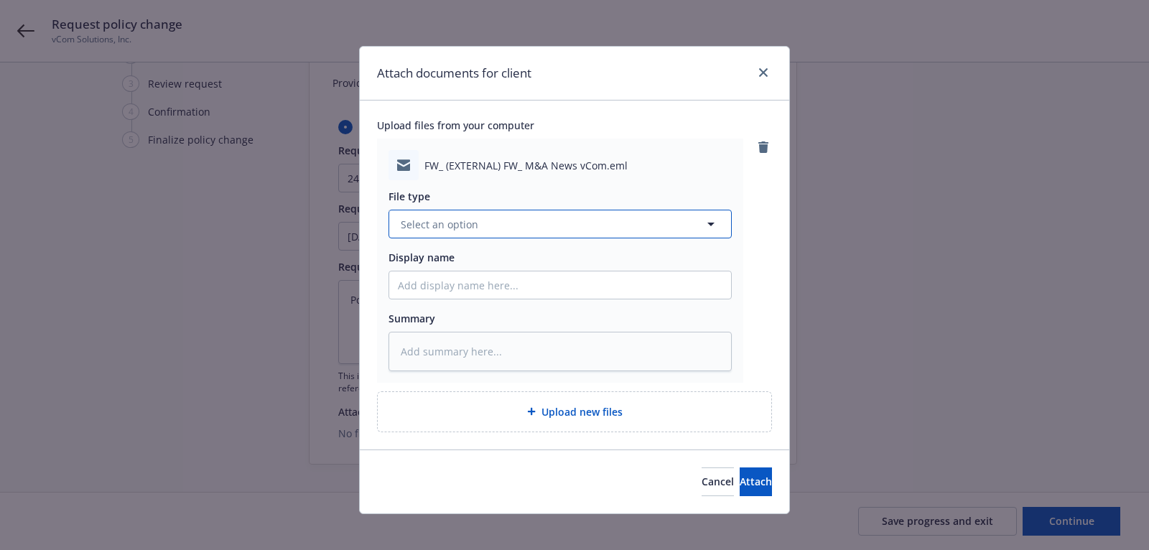
click at [632, 233] on button "Select an option" at bounding box center [560, 224] width 343 height 29
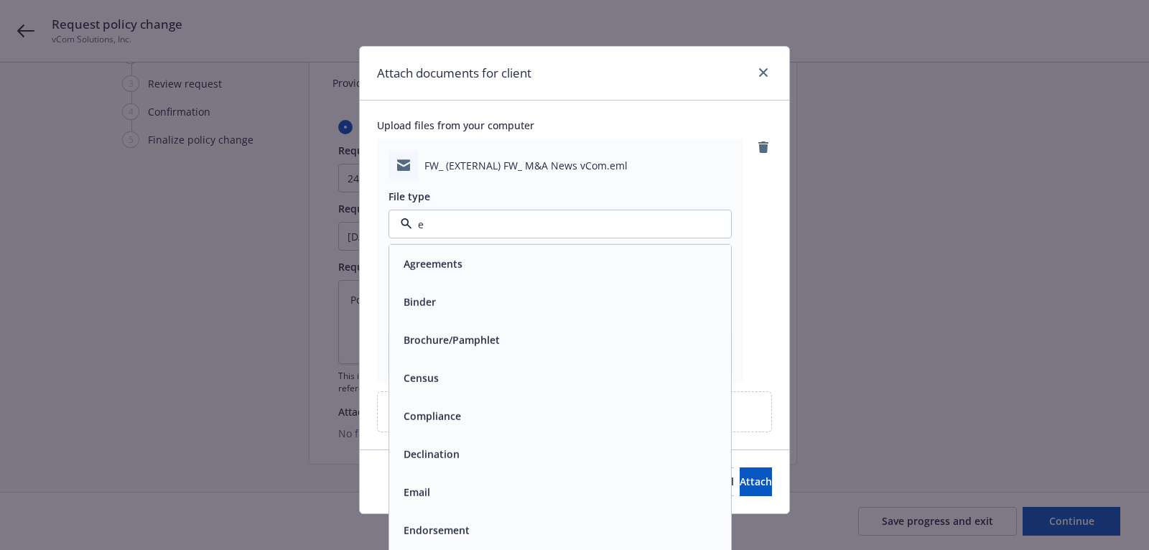
type input "em"
click at [637, 301] on div "Email" at bounding box center [560, 302] width 325 height 21
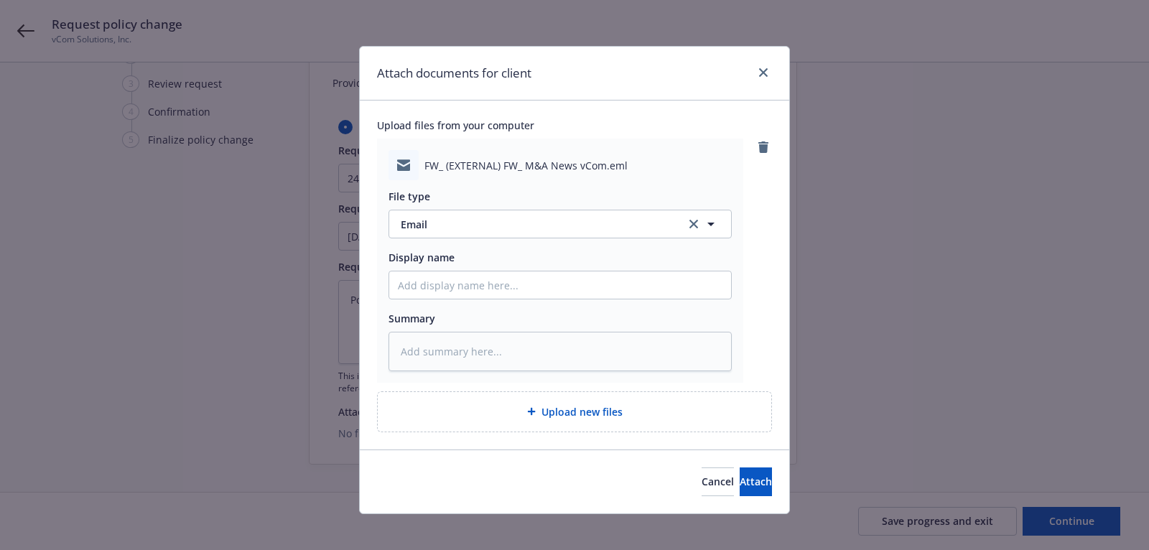
click at [702, 468] on div "Cancel Attach" at bounding box center [737, 482] width 70 height 29
click at [608, 272] on input "Display name" at bounding box center [560, 285] width 342 height 27
type textarea "x"
type input "R"
type textarea "x"
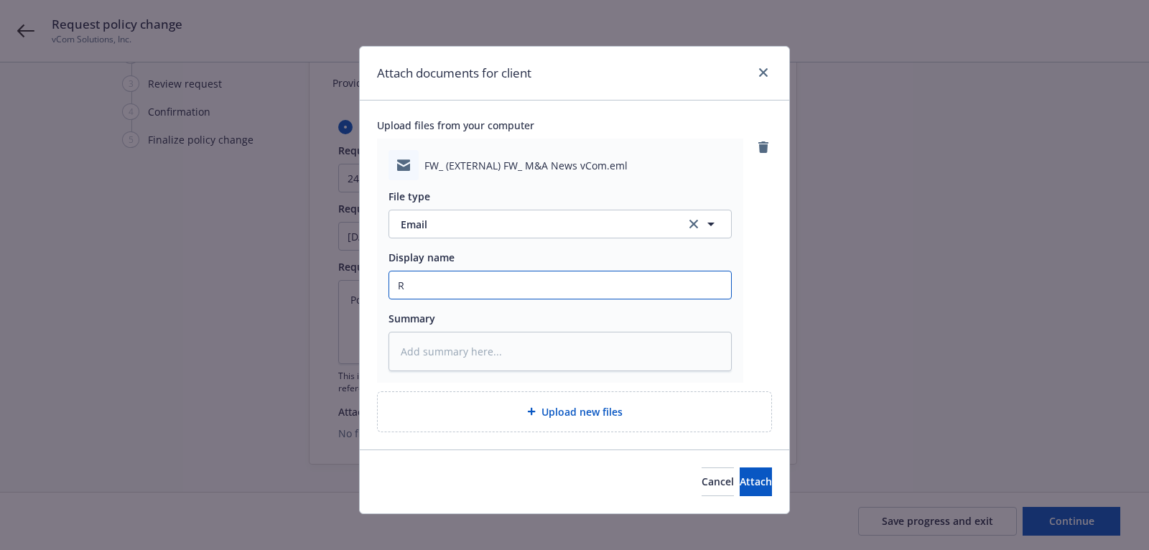
type input "Re"
type textarea "x"
type input "Req"
type textarea "x"
type input "Requ"
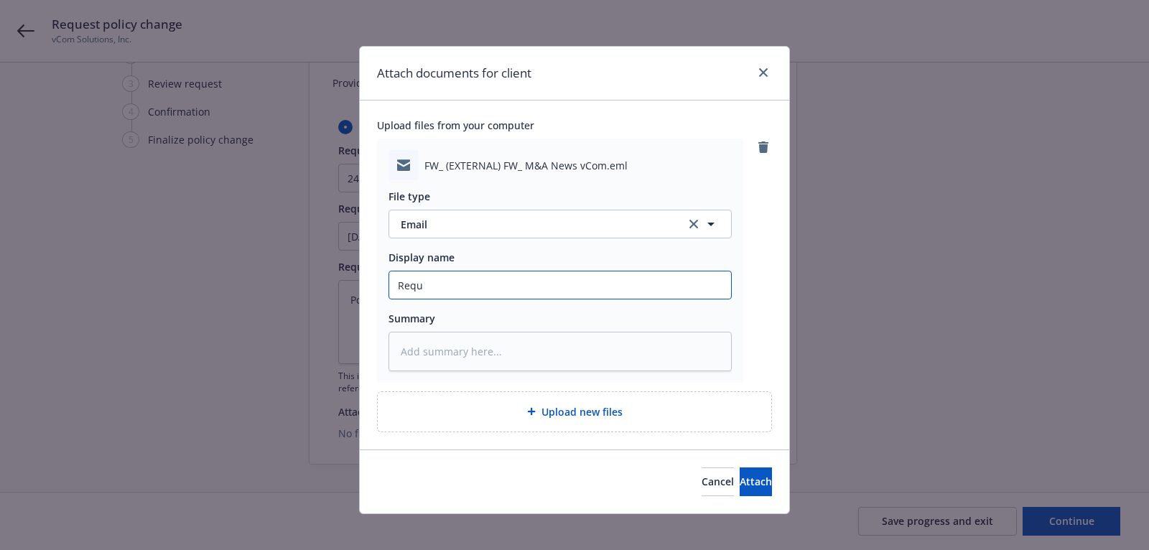
type textarea "x"
type input "Reque"
type textarea "x"
type input "Request"
type textarea "x"
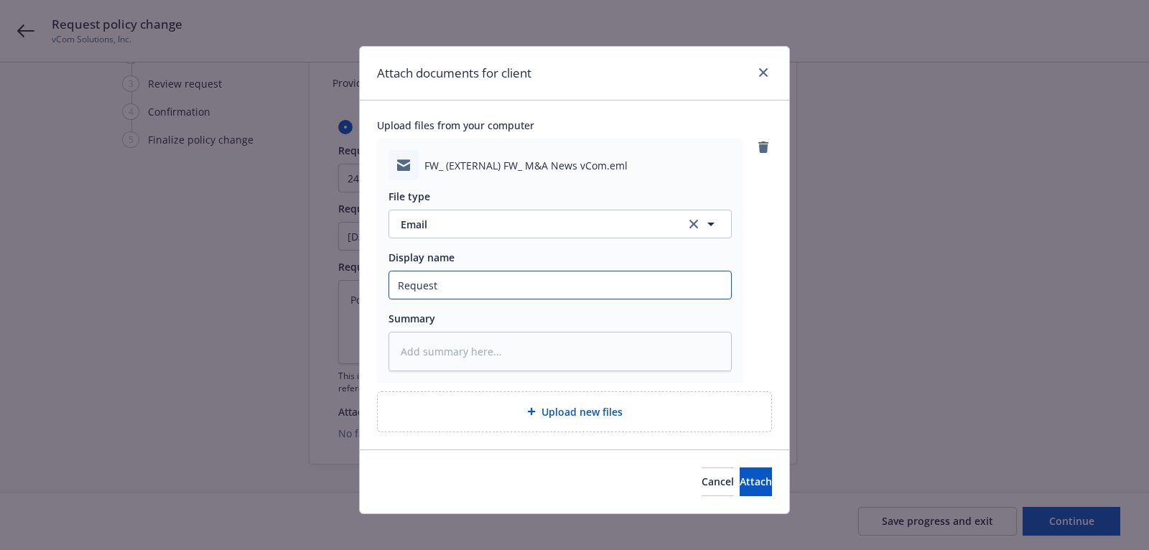
type input "Request"
type textarea "x"
type input "Request t"
type textarea "x"
type input "Request to"
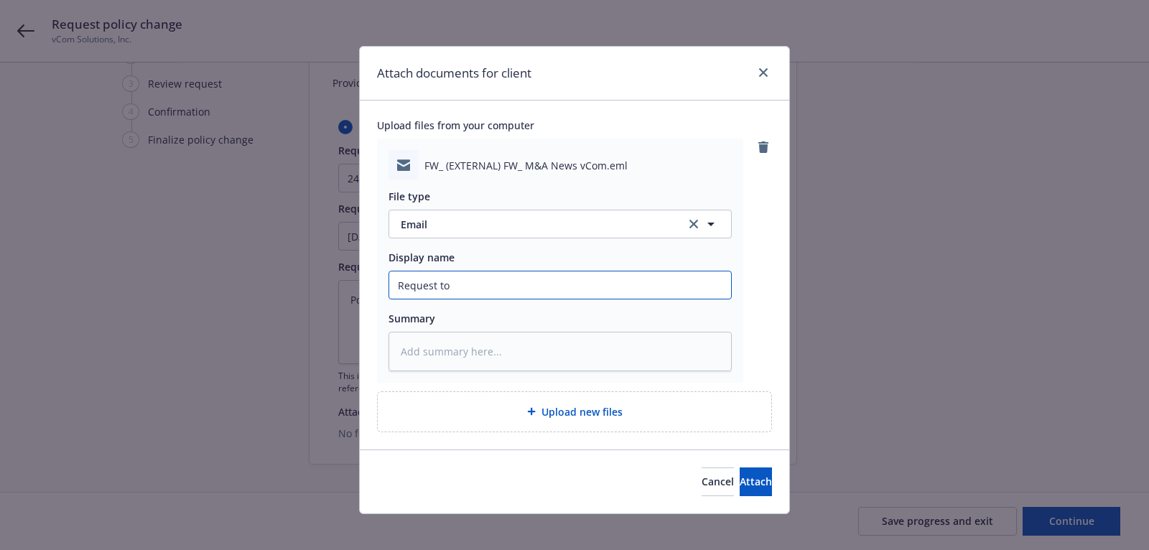
type textarea "x"
type input "Request to"
type textarea "x"
type input "Request to e"
type textarea "x"
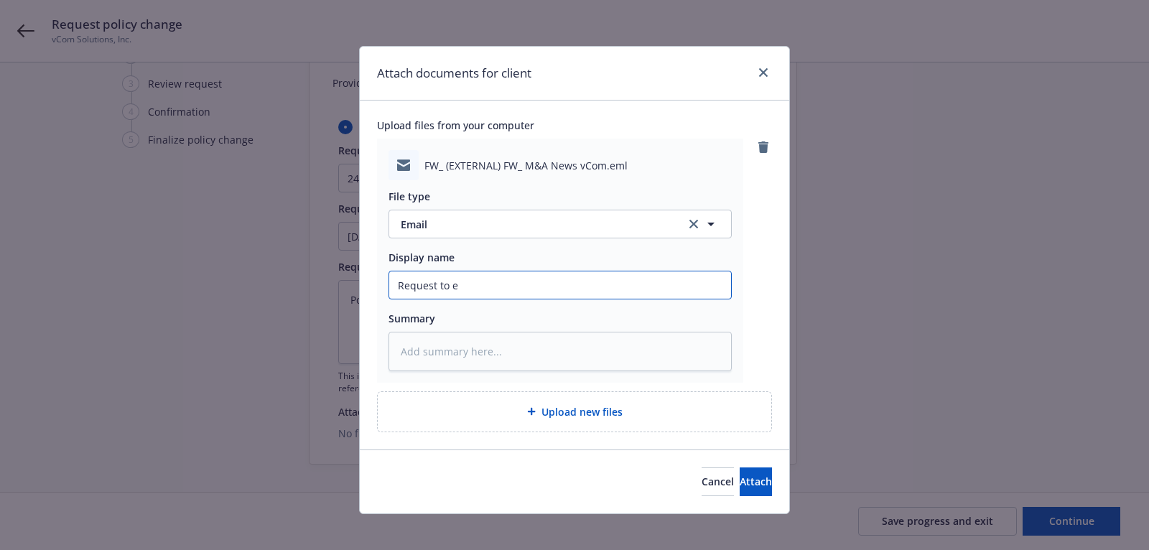
type input "Request to ex"
type textarea "x"
type input "Request to ext"
type textarea "x"
type input "Request to exte"
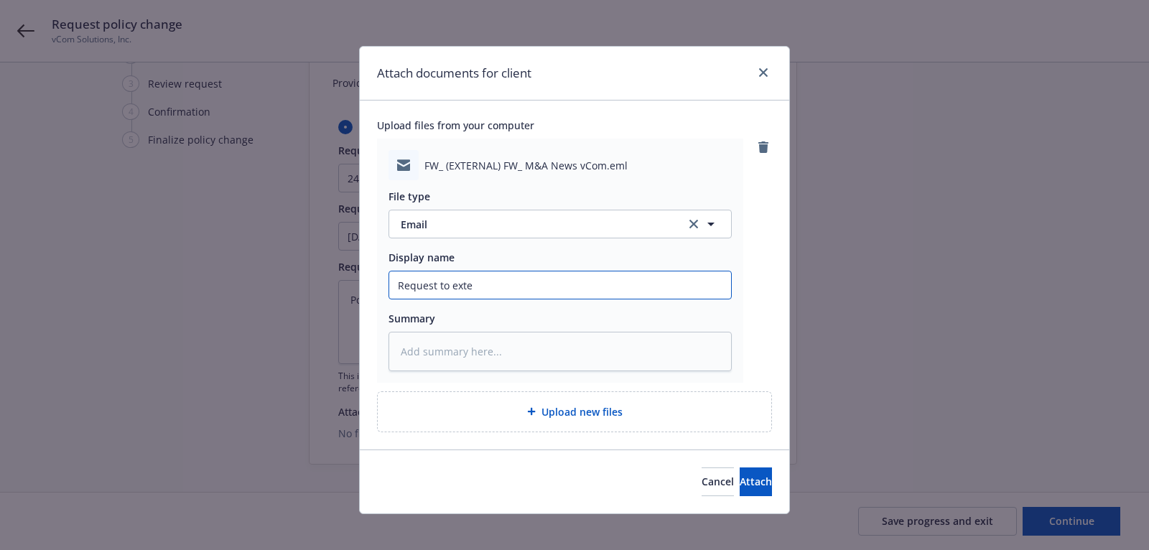
type textarea "x"
type input "Request to exten"
type textarea "x"
type input "Request to extend"
type textarea "x"
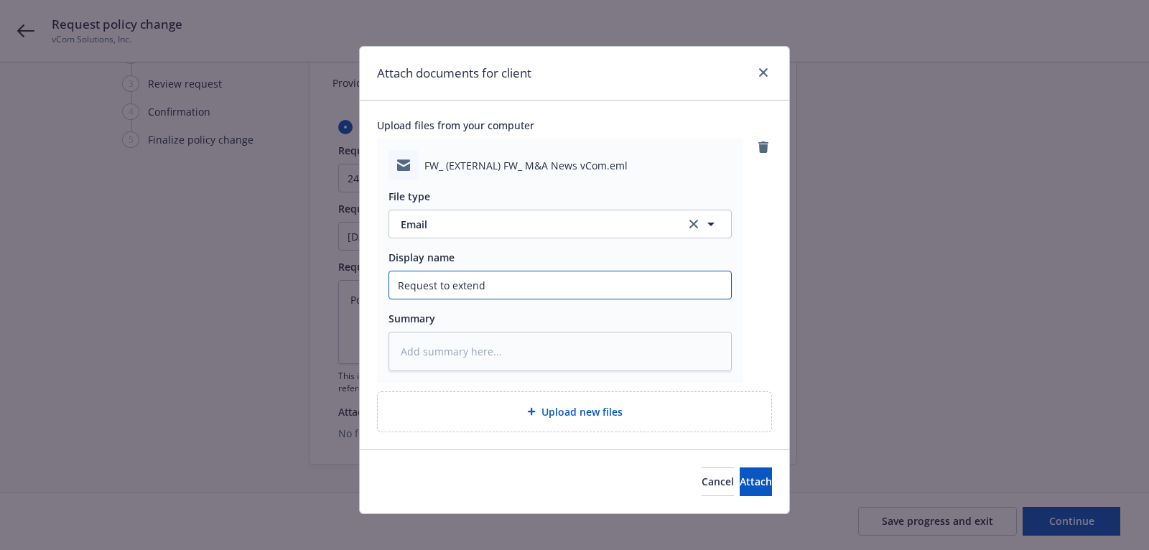
type input "Request to extend"
type textarea "x"
type input "Request to extend po"
type textarea "x"
type input "Request to extend pol"
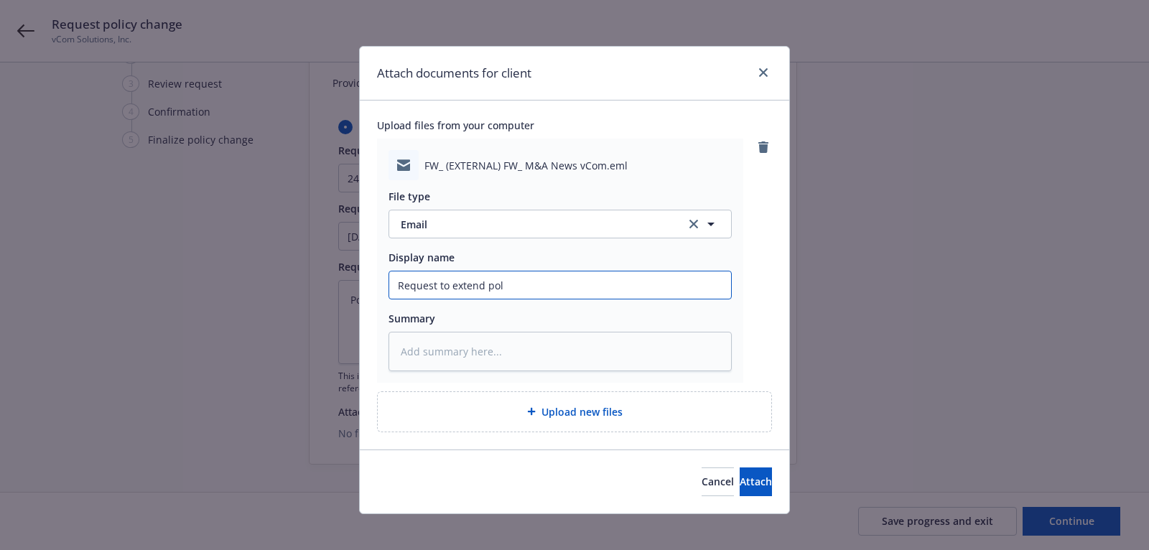
type textarea "x"
type input "Request to extend poli"
type textarea "x"
type input "Request to extend polic"
type textarea "x"
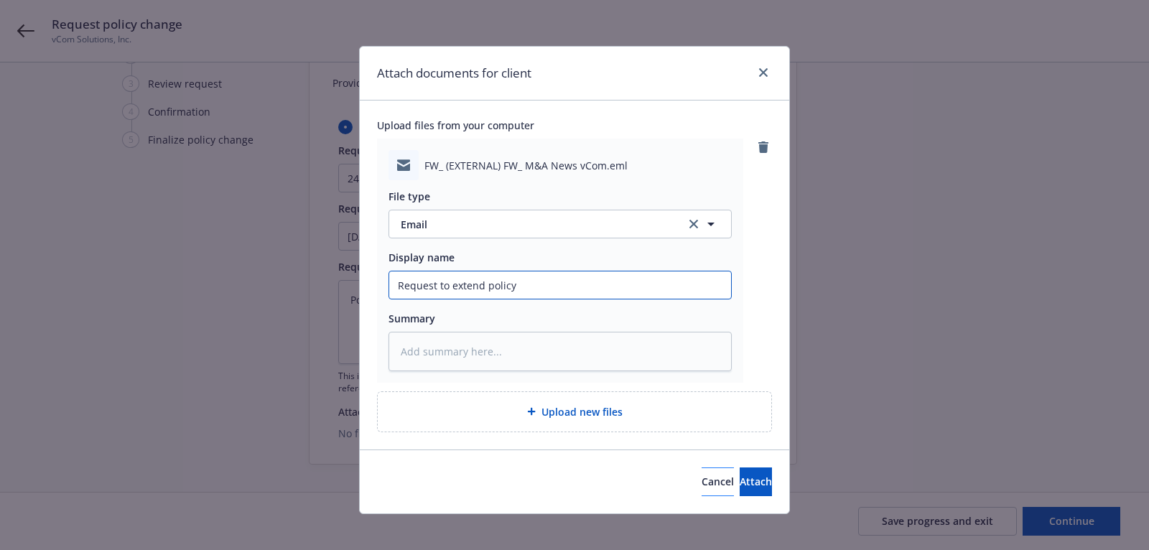
type input "Request to extend policy"
click at [702, 480] on span "Cancel" at bounding box center [718, 482] width 32 height 14
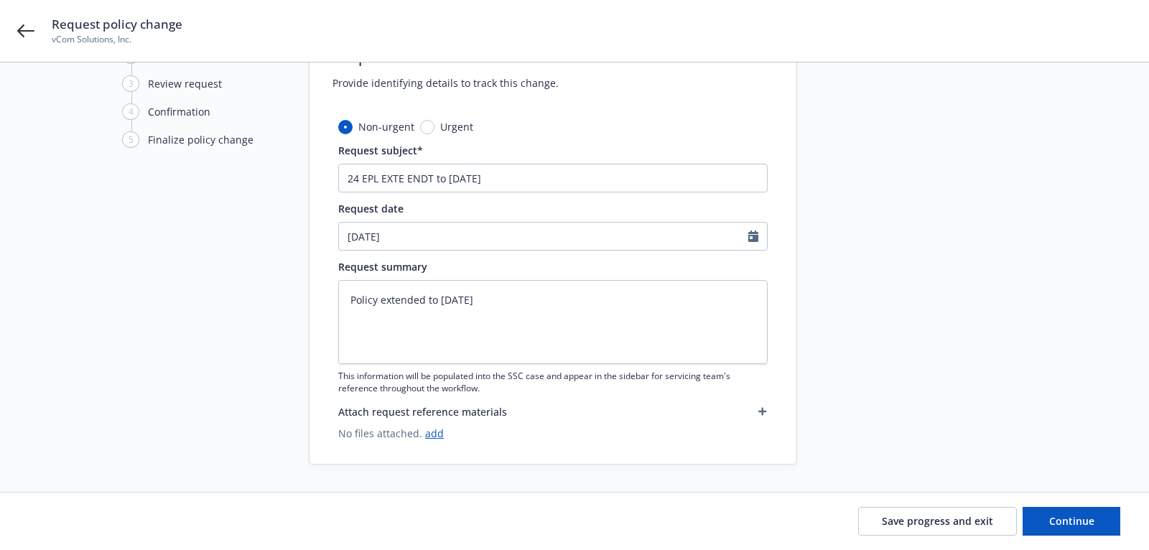
click at [427, 440] on span "No files attached. add" at bounding box center [553, 433] width 430 height 15
click at [431, 440] on div "Non-urgent Urgent Request subject* 24 EPL EXTE ENDT to 12/20/25 Request date 09…" at bounding box center [553, 291] width 430 height 345
click at [431, 437] on link "add" at bounding box center [434, 434] width 19 height 14
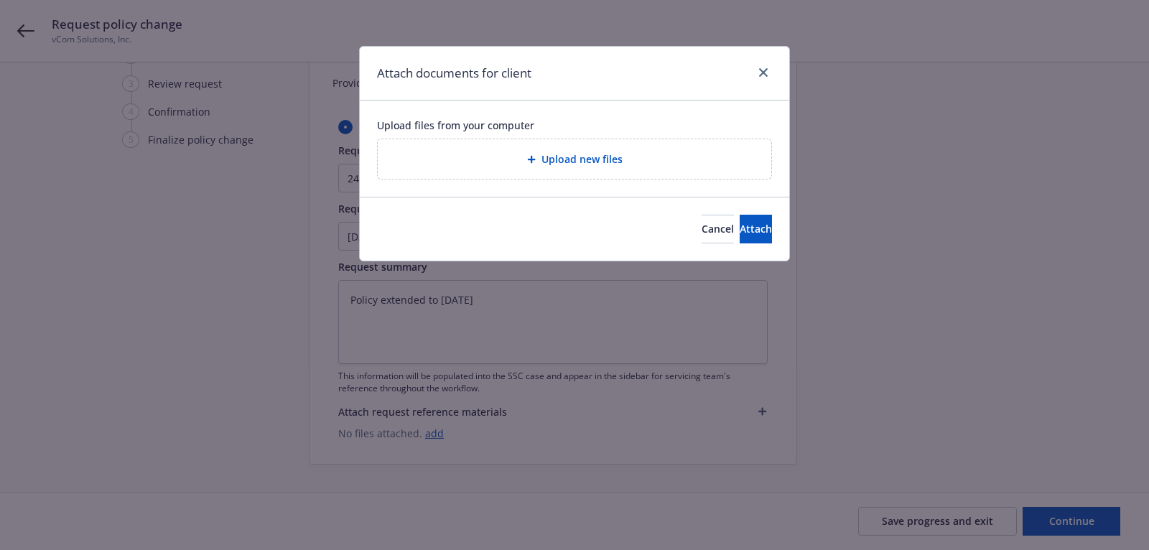
click at [530, 153] on div "Upload new files" at bounding box center [574, 159] width 371 height 17
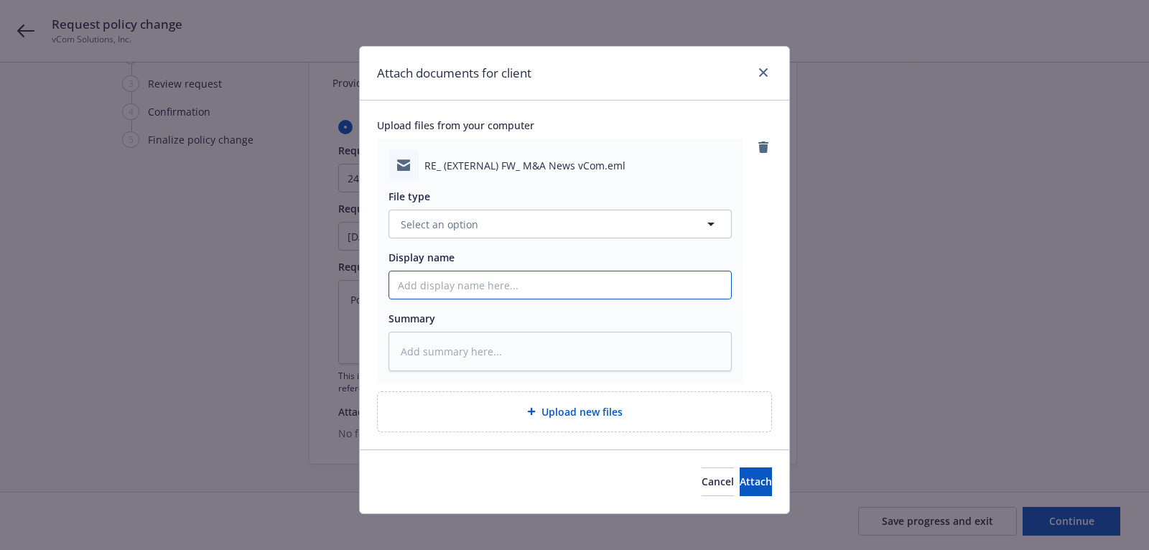
click at [573, 294] on input "Display name" at bounding box center [560, 285] width 342 height 27
type textarea "x"
type input "S"
type textarea "x"
type input "Ste"
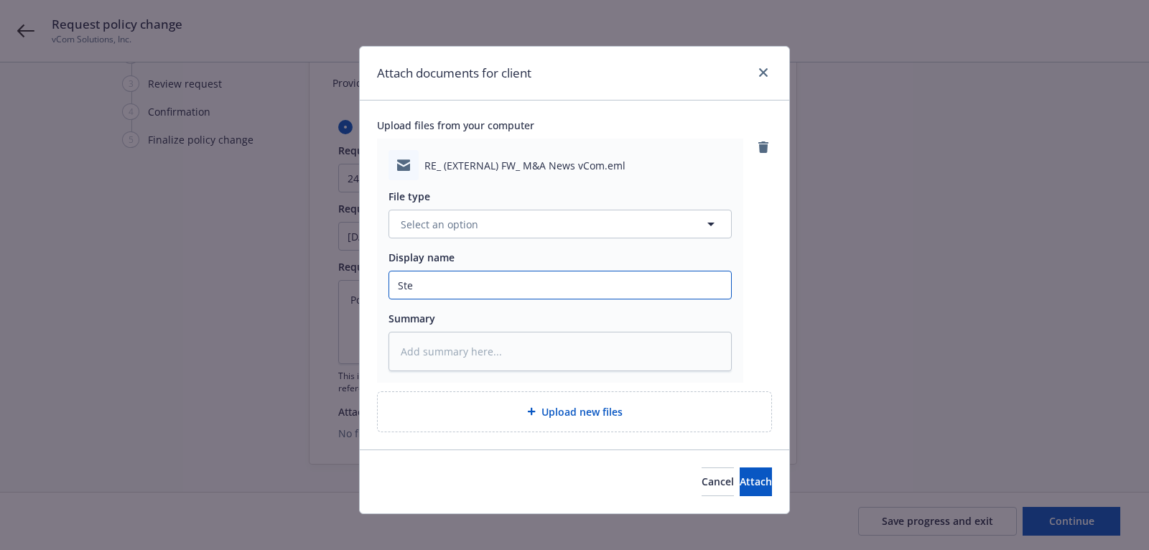
type textarea "x"
type input "Stev"
type textarea "x"
type input "Steve"
type textarea "x"
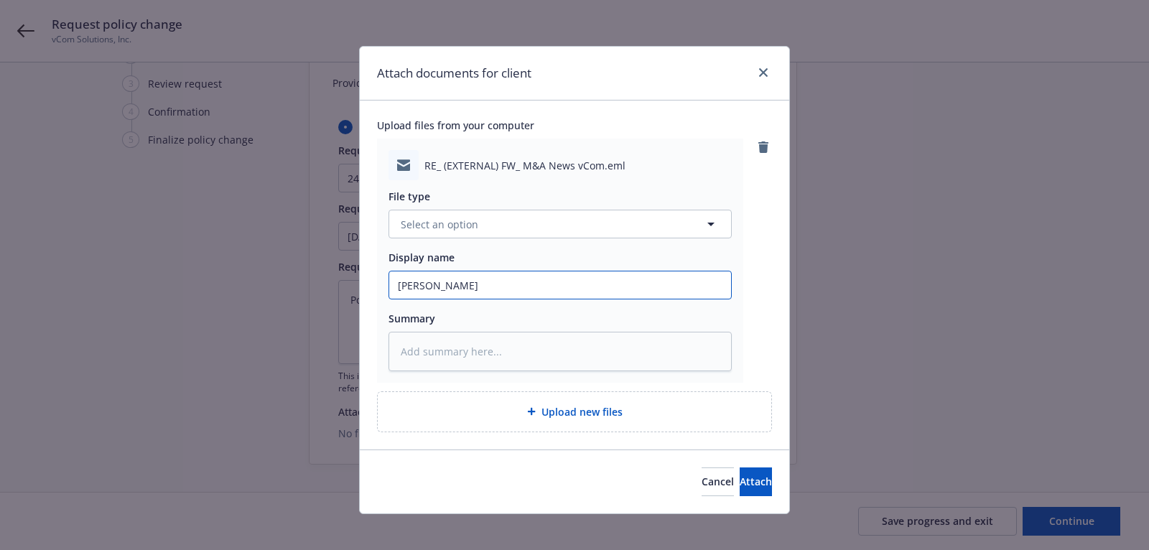
type input "Steve'"
type textarea "x"
type input "Steve'"
type textarea "x"
type input "Steve'"
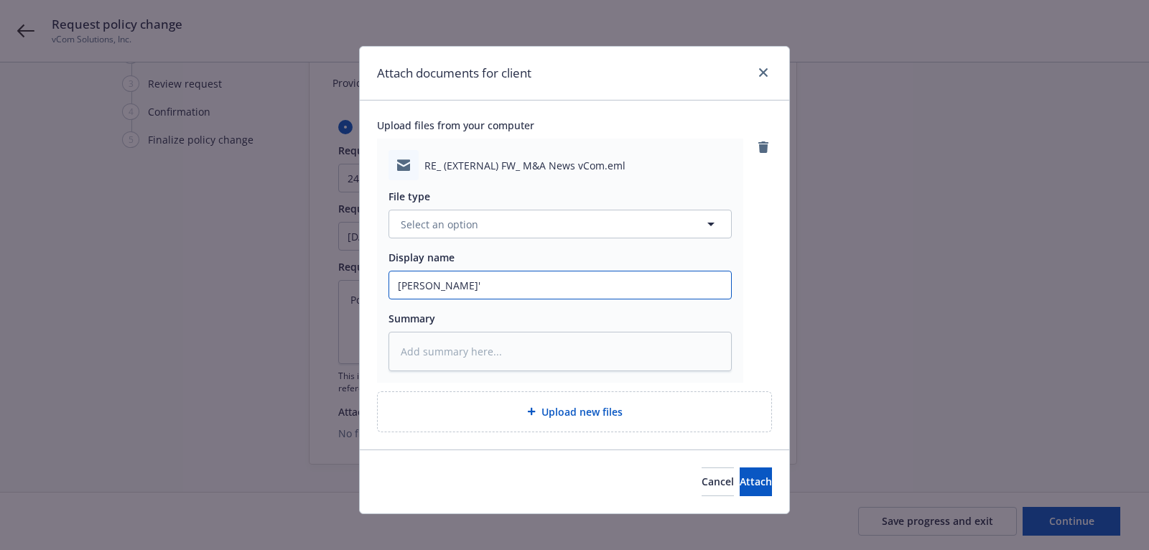
type textarea "x"
type input "Steve's"
type textarea "x"
type input "Steve's"
type textarea "x"
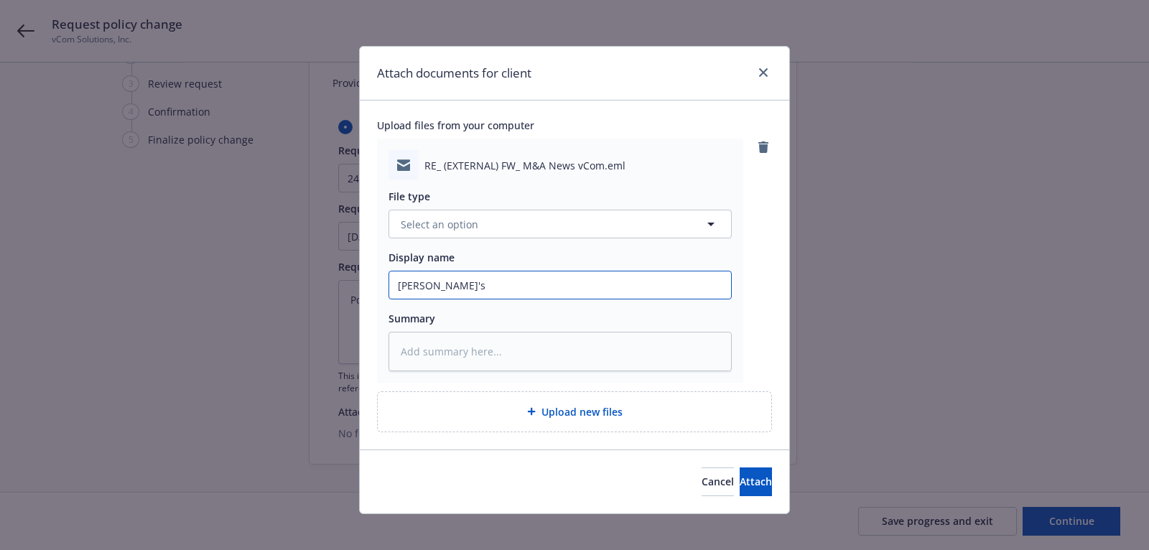
type input "Steve's r"
type textarea "x"
type input "Steve's re"
type textarea "x"
type input "Steve's req"
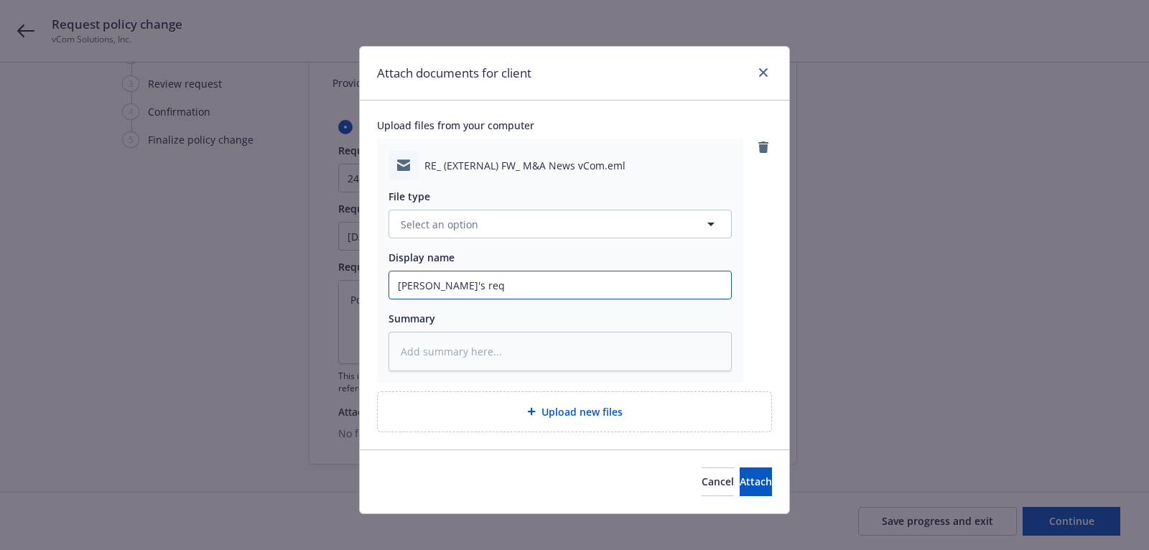
type textarea "x"
type input "Steve's requ"
type textarea "x"
type input "Steve's reque"
type textarea "x"
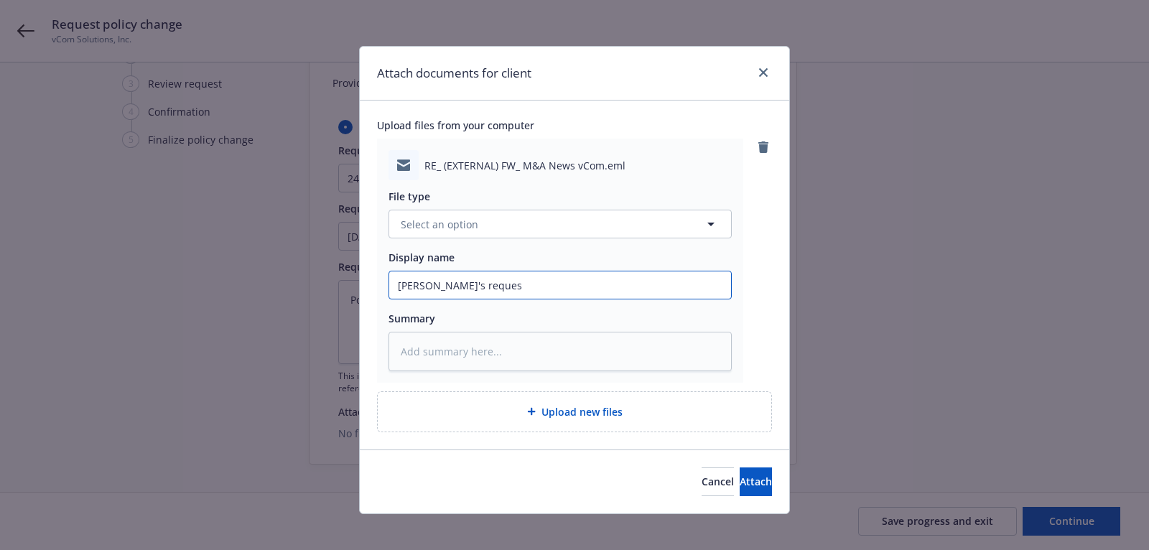
type input "Steve's request"
type textarea "x"
type input "Steve's request"
type textarea "x"
type input "Steve's request t"
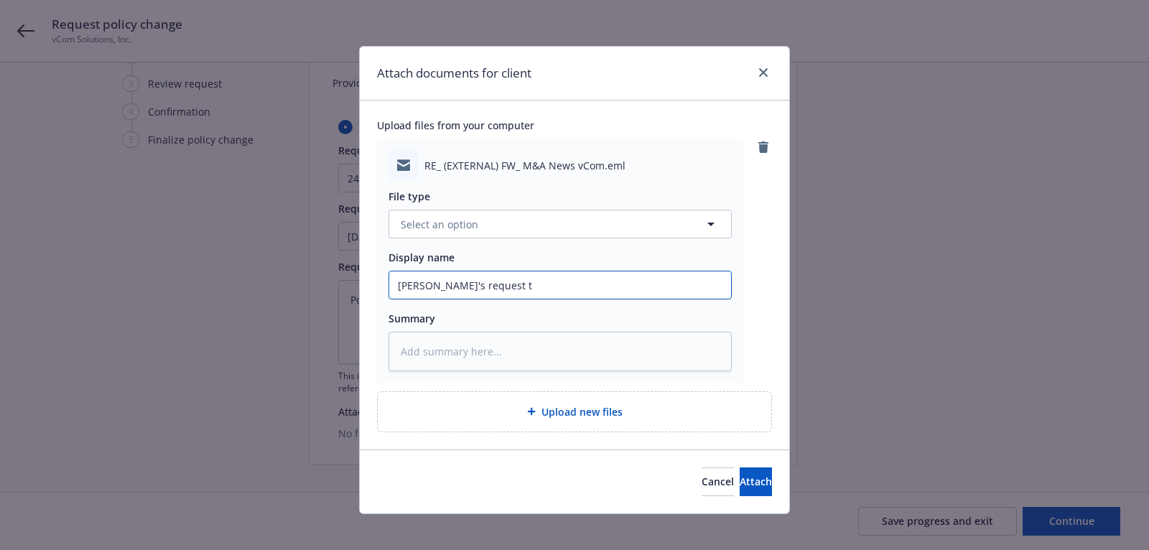
type textarea "x"
type input "Steve's request to"
type textarea "x"
type input "Steve's request to"
click at [740, 478] on span "Attach" at bounding box center [756, 482] width 32 height 14
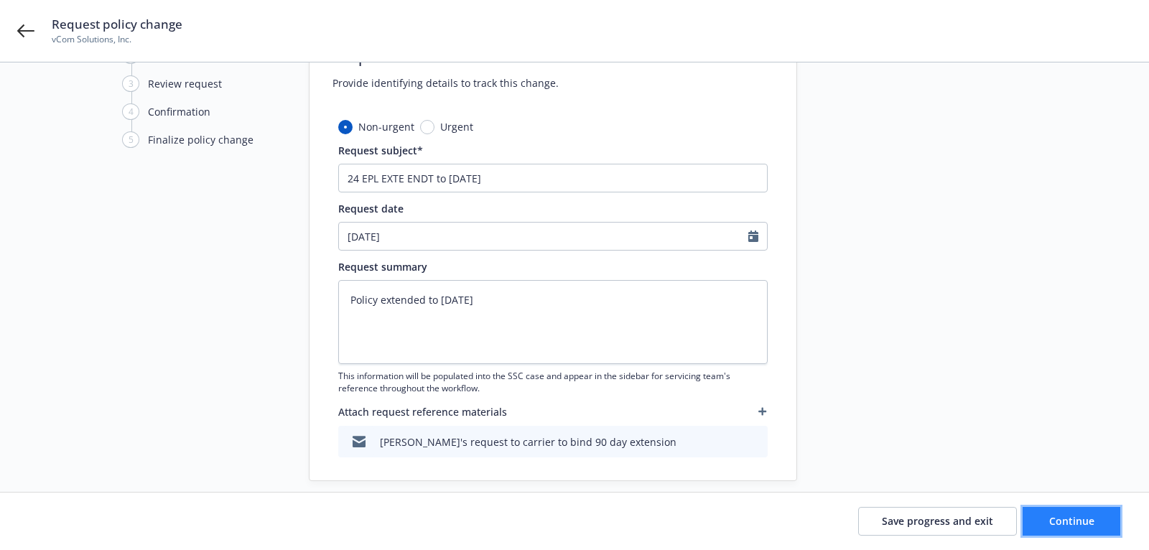
click at [1052, 518] on span "Continue" at bounding box center [1072, 521] width 45 height 14
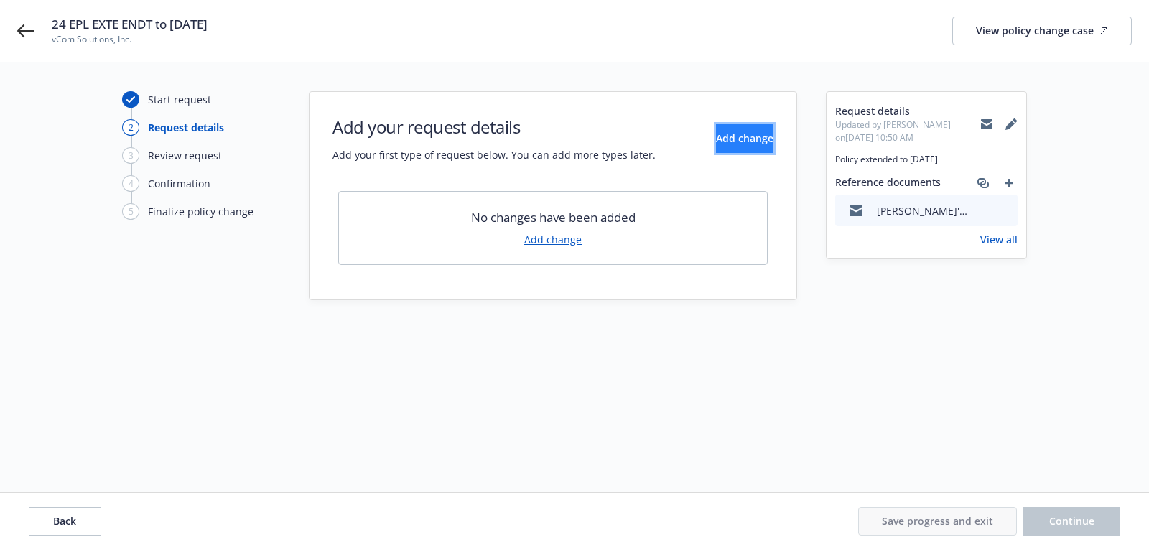
click at [728, 147] on button "Add change" at bounding box center [744, 138] width 57 height 29
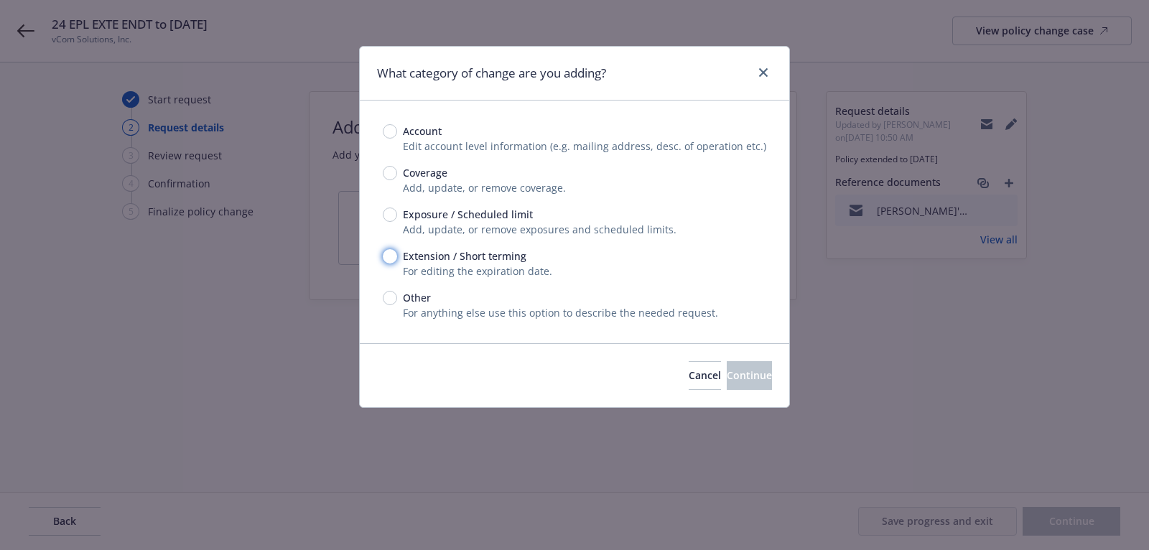
click at [393, 257] on input "Extension / Short terming" at bounding box center [390, 256] width 14 height 14
click at [727, 377] on button "Continue" at bounding box center [749, 375] width 45 height 29
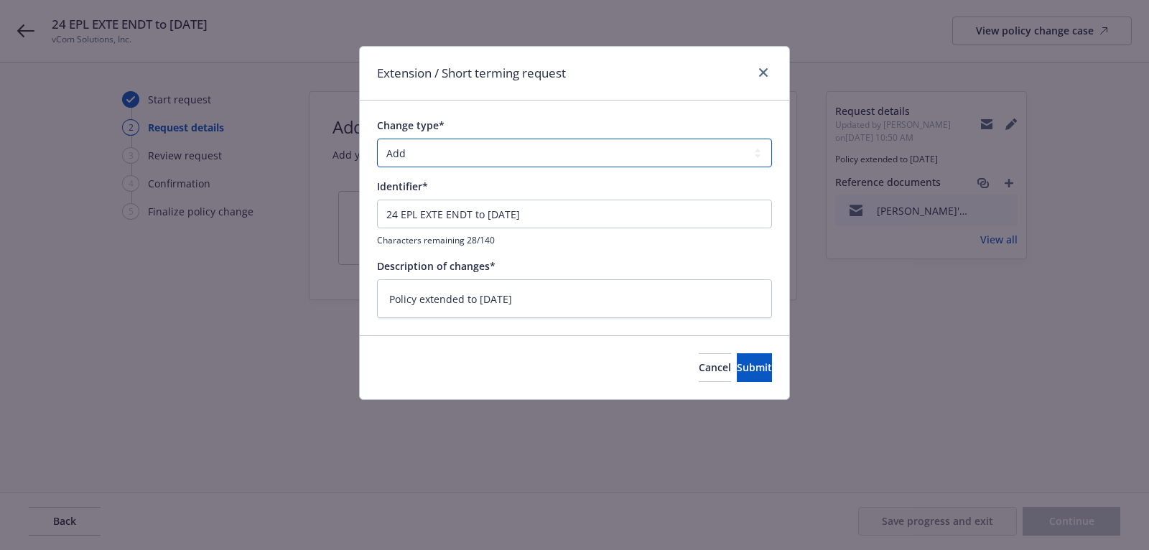
click at [639, 158] on select "Add Audit Change Remove" at bounding box center [574, 153] width 395 height 29
click at [377, 139] on select "Add Audit Change Remove" at bounding box center [574, 153] width 395 height 29
click at [740, 369] on span "Submit" at bounding box center [754, 368] width 35 height 14
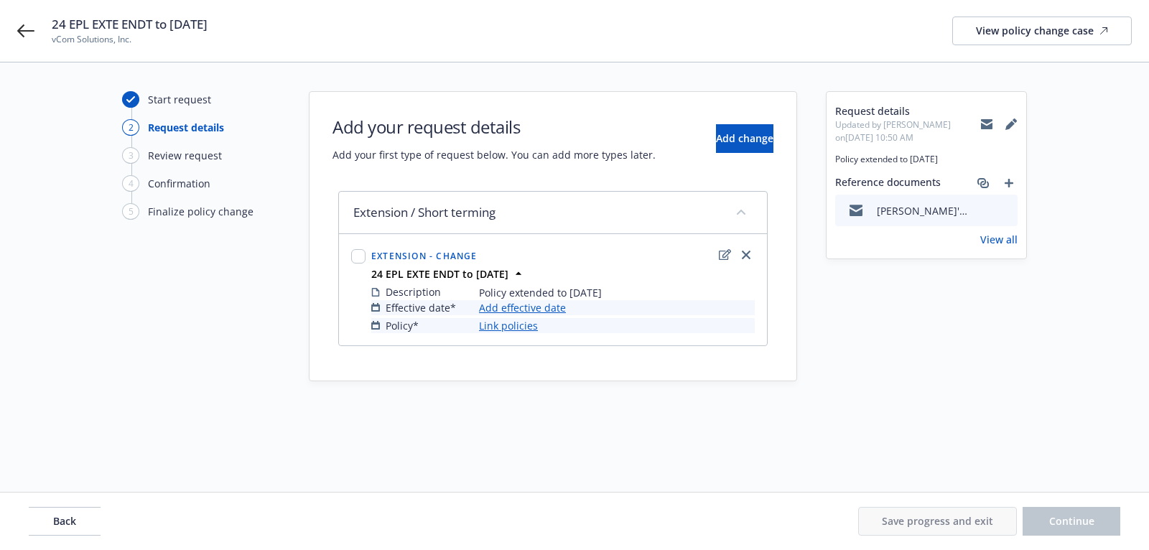
click at [510, 302] on link "Add effective date" at bounding box center [522, 307] width 87 height 15
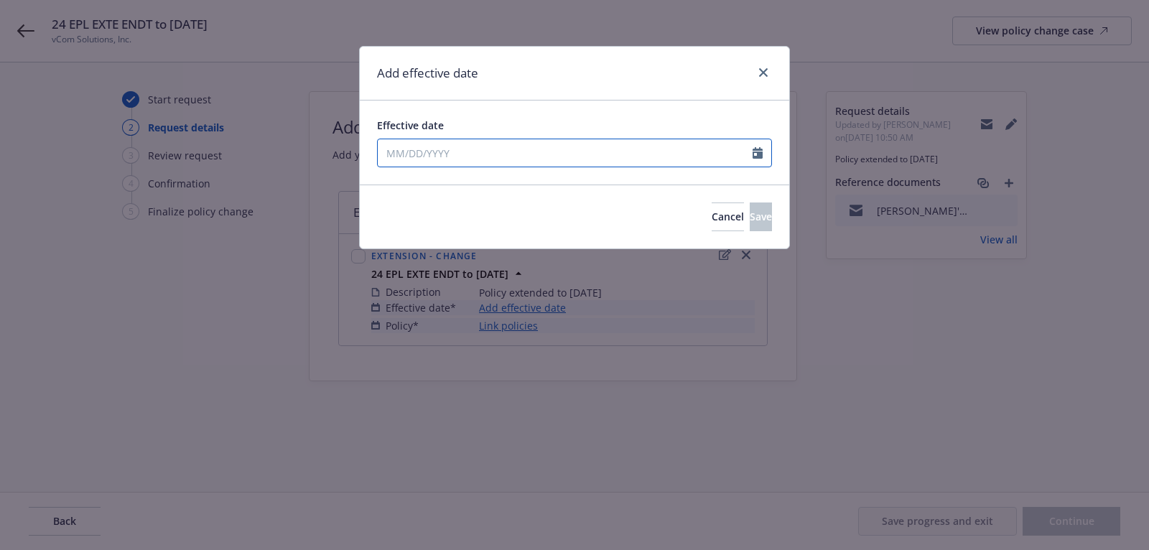
click at [629, 165] on input "Effective date" at bounding box center [565, 152] width 375 height 27
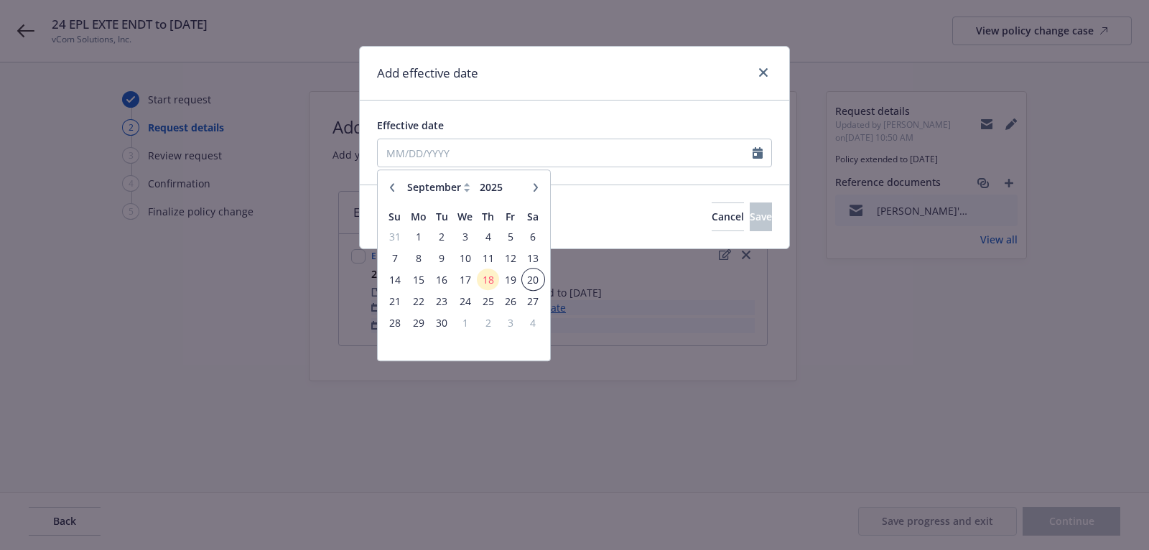
click at [529, 279] on span "20" at bounding box center [533, 280] width 19 height 18
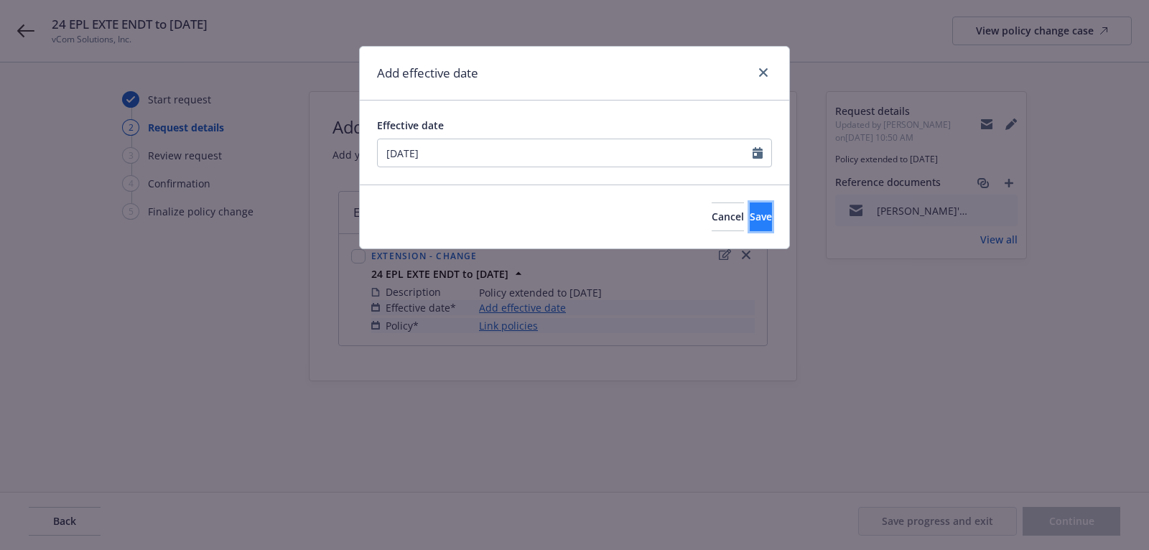
click at [759, 215] on button "Save" at bounding box center [761, 217] width 22 height 29
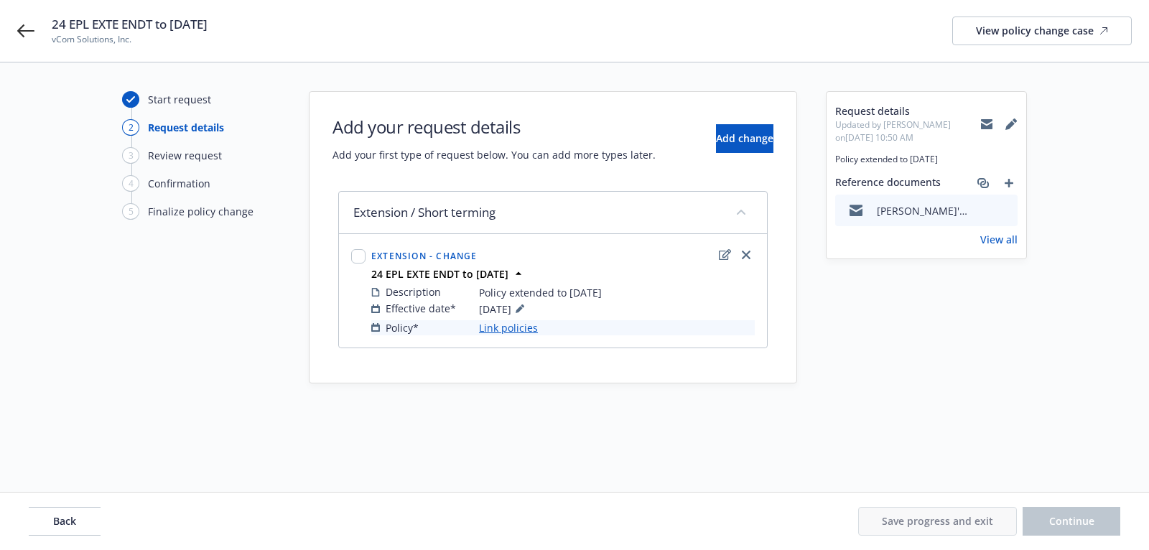
click at [521, 323] on link "Link policies" at bounding box center [508, 327] width 59 height 15
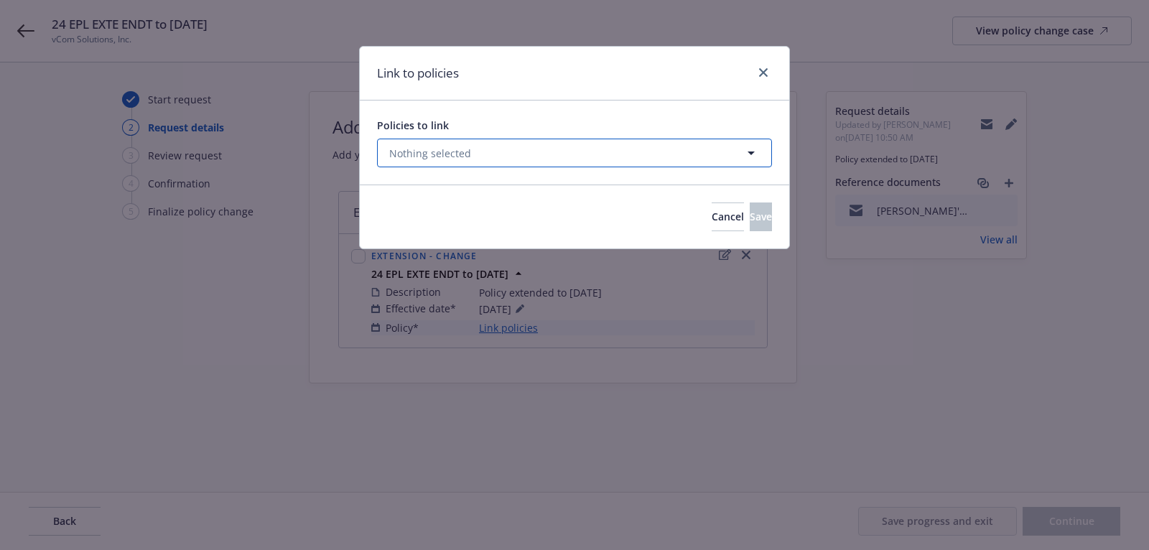
click at [549, 159] on button "Nothing selected" at bounding box center [574, 153] width 395 height 29
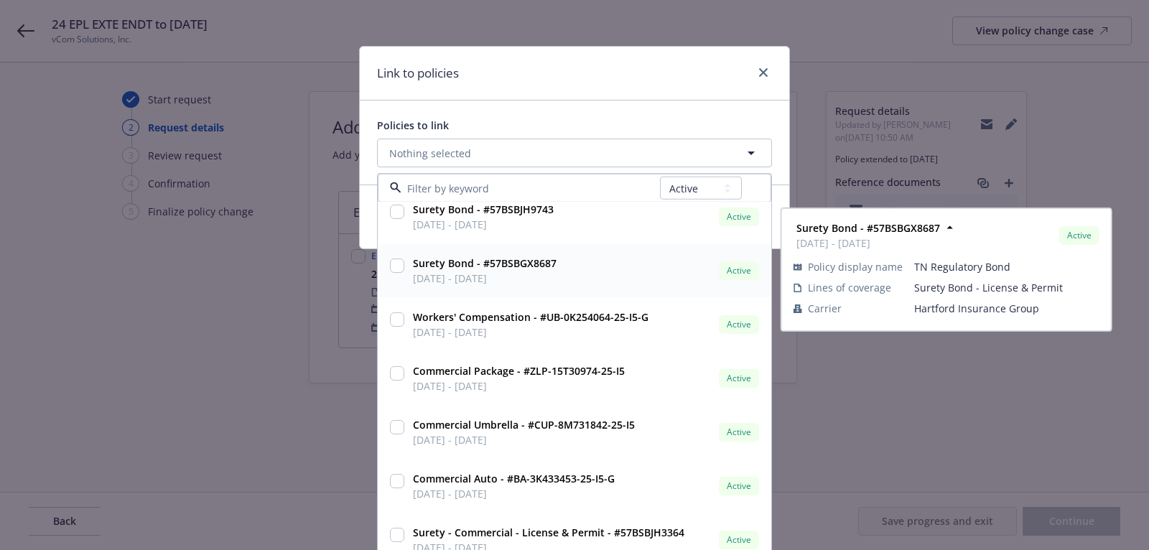
scroll to position [180, 0]
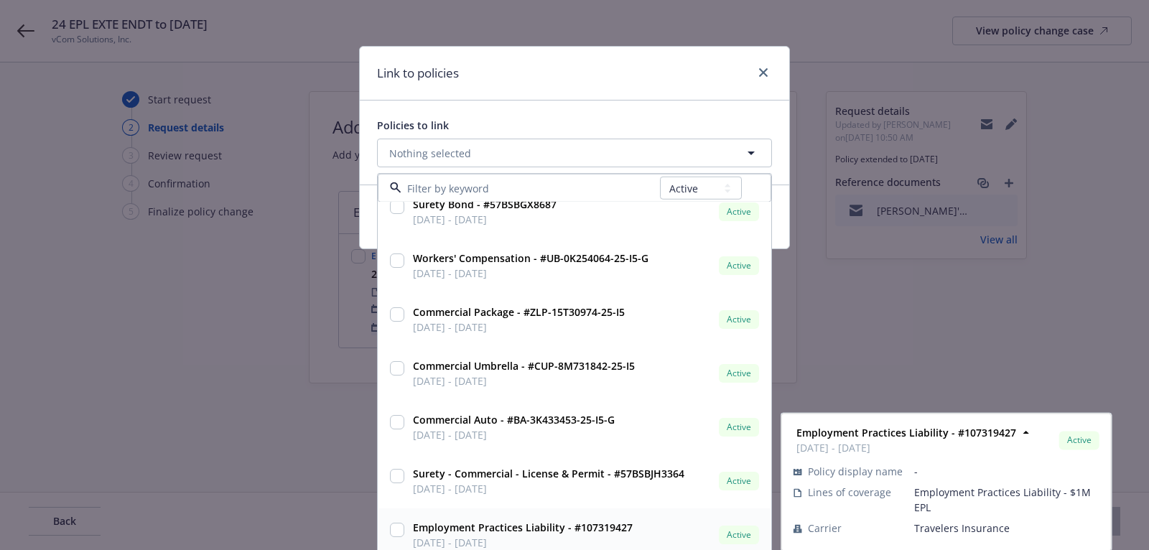
click at [401, 527] on input "checkbox" at bounding box center [397, 530] width 14 height 14
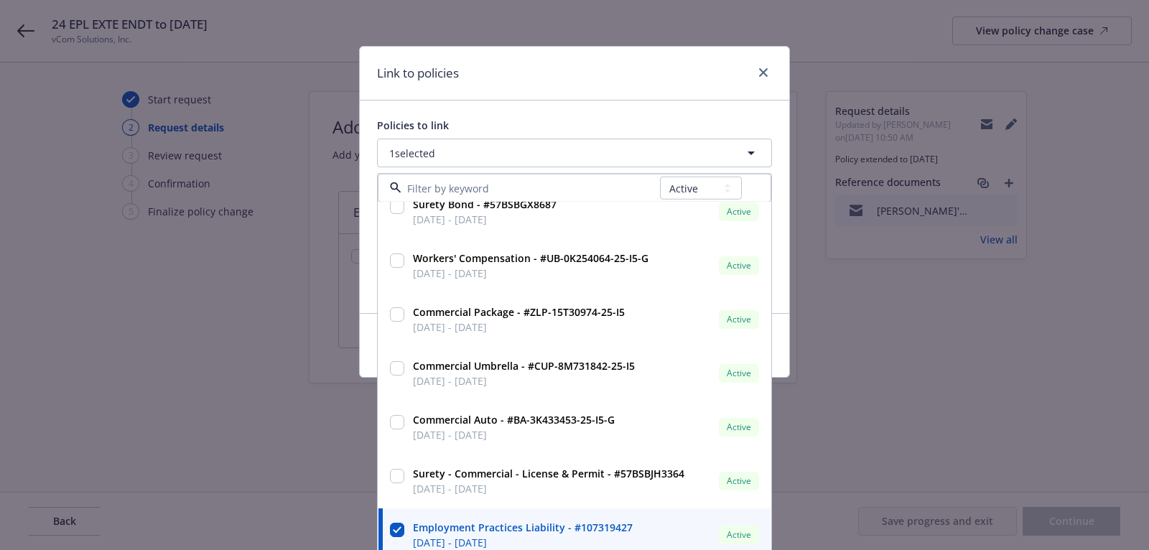
click at [657, 119] on div "Policies to link" at bounding box center [574, 125] width 395 height 15
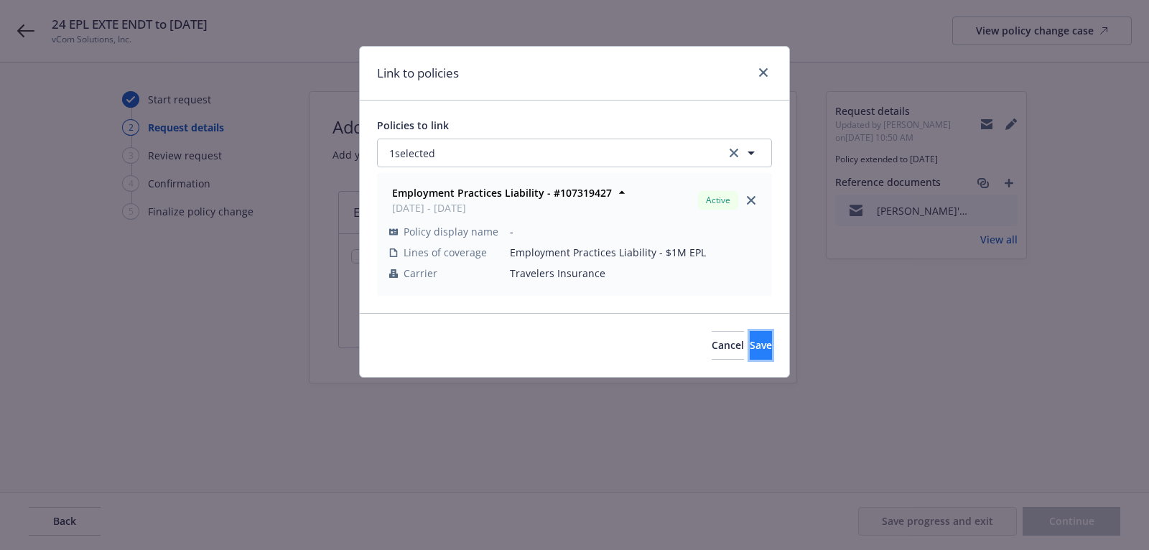
click at [750, 337] on button "Save" at bounding box center [761, 345] width 22 height 29
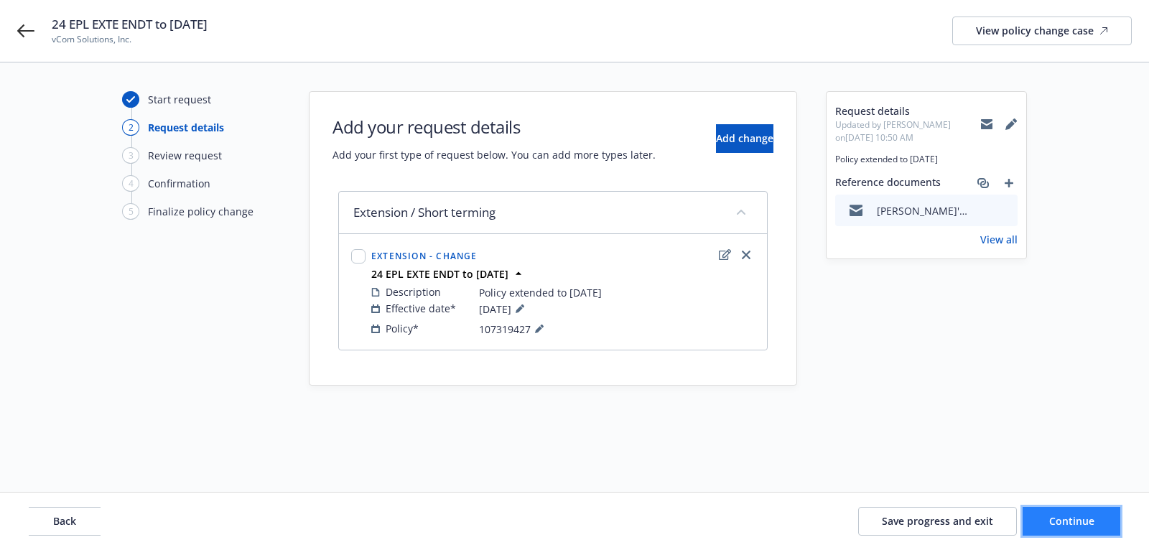
click at [1070, 524] on span "Continue" at bounding box center [1072, 521] width 45 height 14
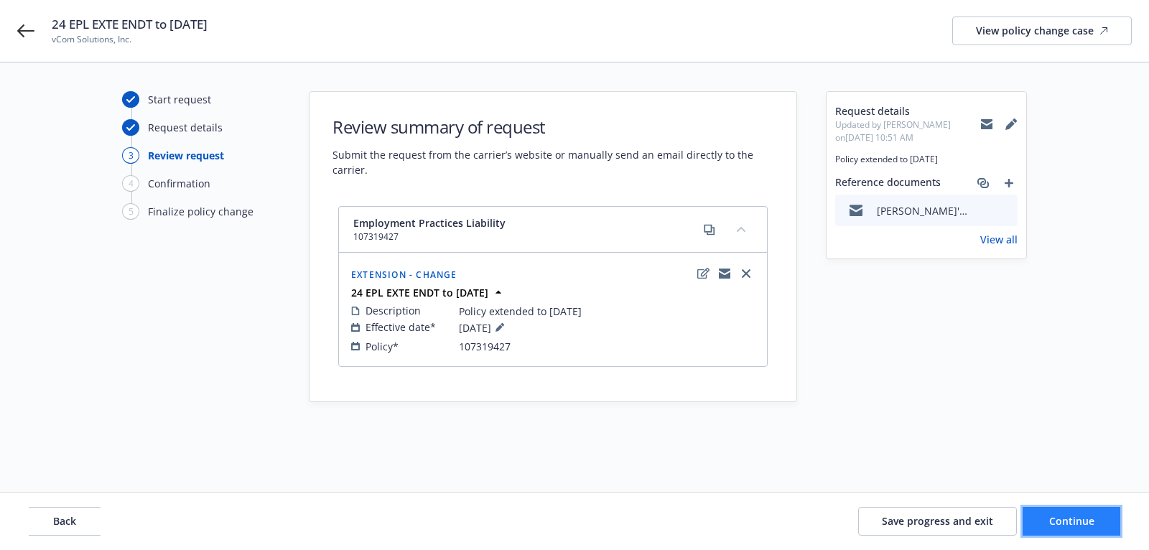
click at [1100, 523] on button "Continue" at bounding box center [1072, 521] width 98 height 29
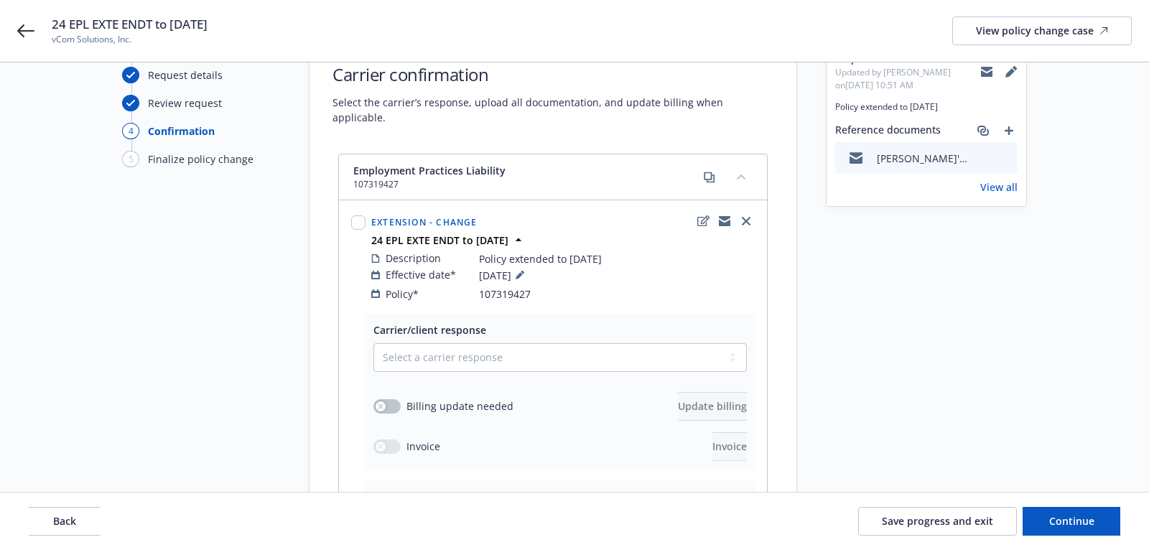
scroll to position [210, 0]
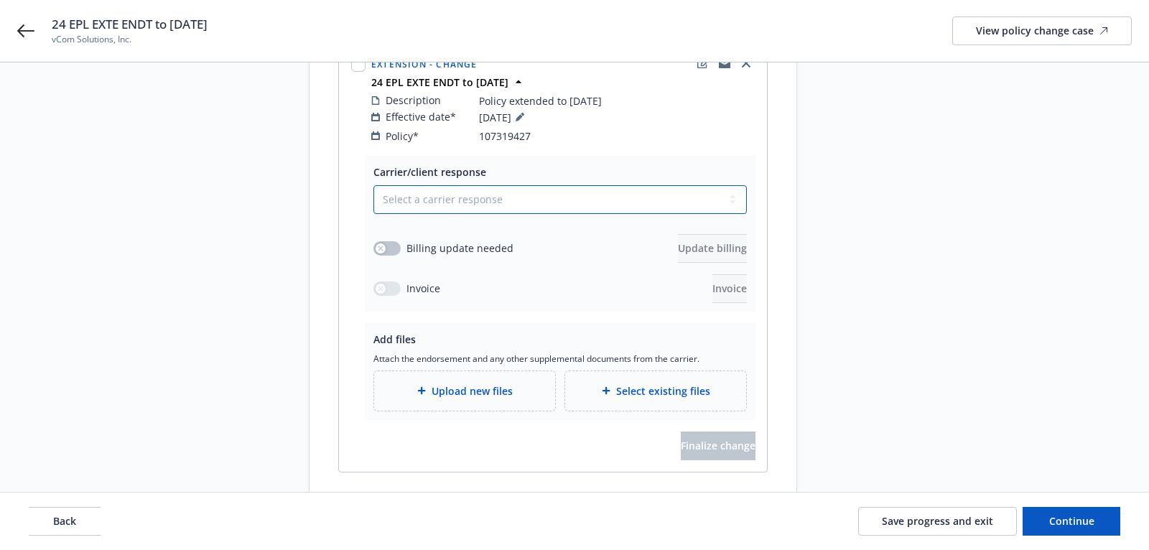
click at [668, 188] on select "Select a carrier response Accepted Accepted with revision No endorsement needed…" at bounding box center [561, 199] width 374 height 29
click at [374, 185] on select "Select a carrier response Accepted Accepted with revision No endorsement needed…" at bounding box center [561, 199] width 374 height 29
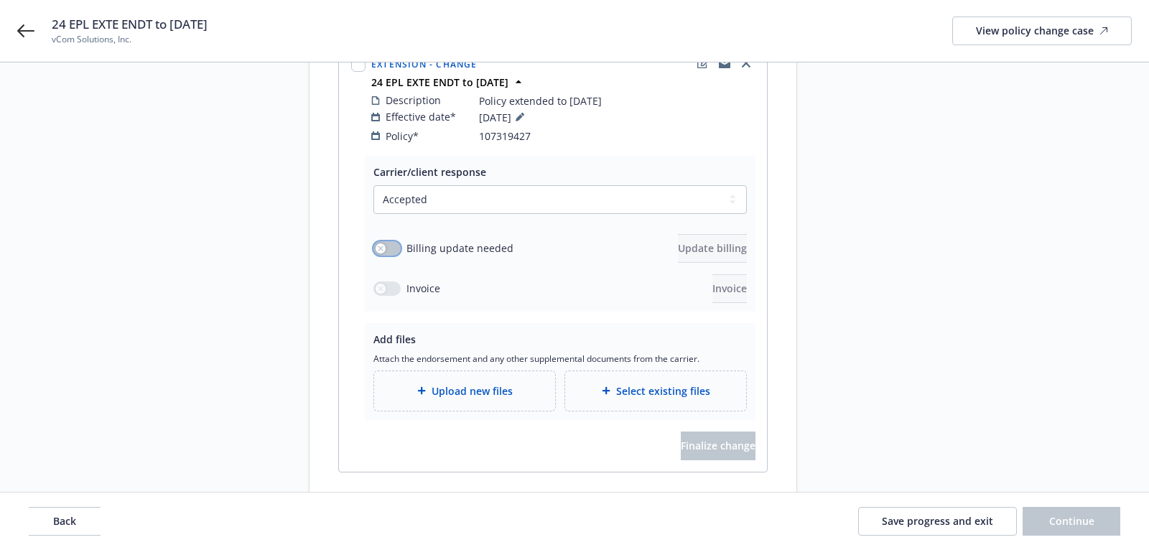
click at [381, 246] on icon "button" at bounding box center [381, 249] width 6 height 6
click at [730, 234] on button "Update billing" at bounding box center [712, 248] width 69 height 29
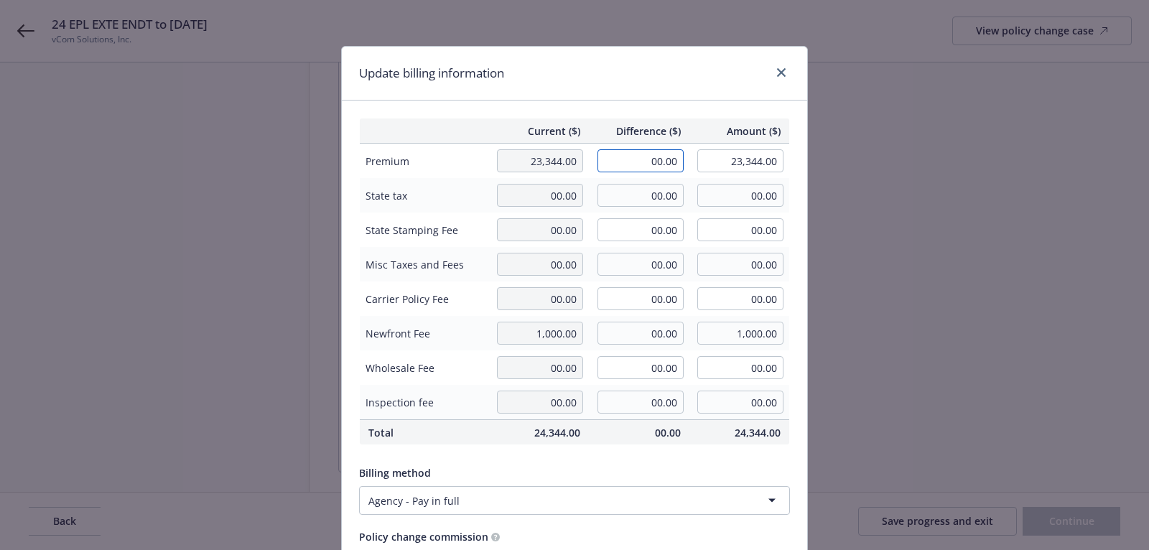
click at [661, 161] on input "00.00" at bounding box center [641, 160] width 86 height 23
click at [670, 102] on div "Current ($) Difference ($) Amount ($) Premium 23,344.00 5,820.00 29,164.00 Stat…" at bounding box center [575, 349] width 466 height 496
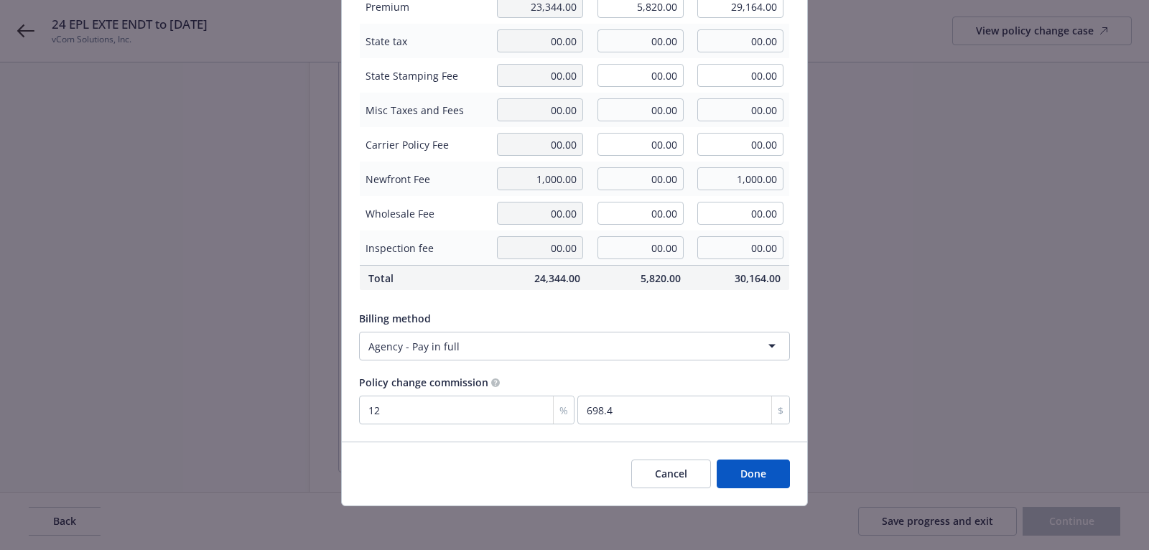
click at [744, 481] on button "Done" at bounding box center [753, 474] width 73 height 29
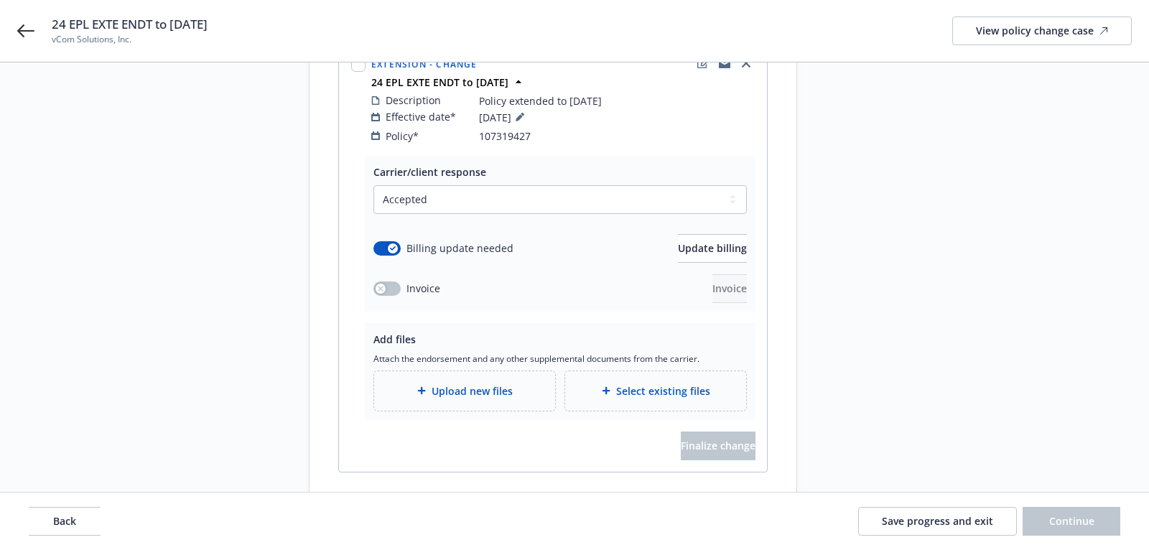
click at [501, 384] on div "Upload new files" at bounding box center [464, 391] width 181 height 40
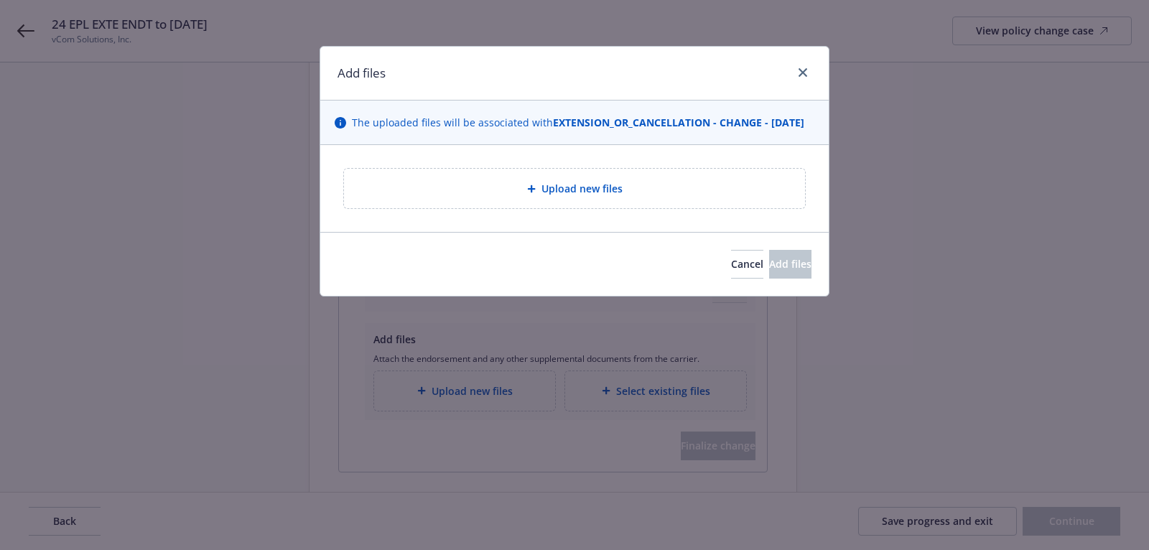
click at [561, 196] on span "Upload new files" at bounding box center [582, 188] width 81 height 15
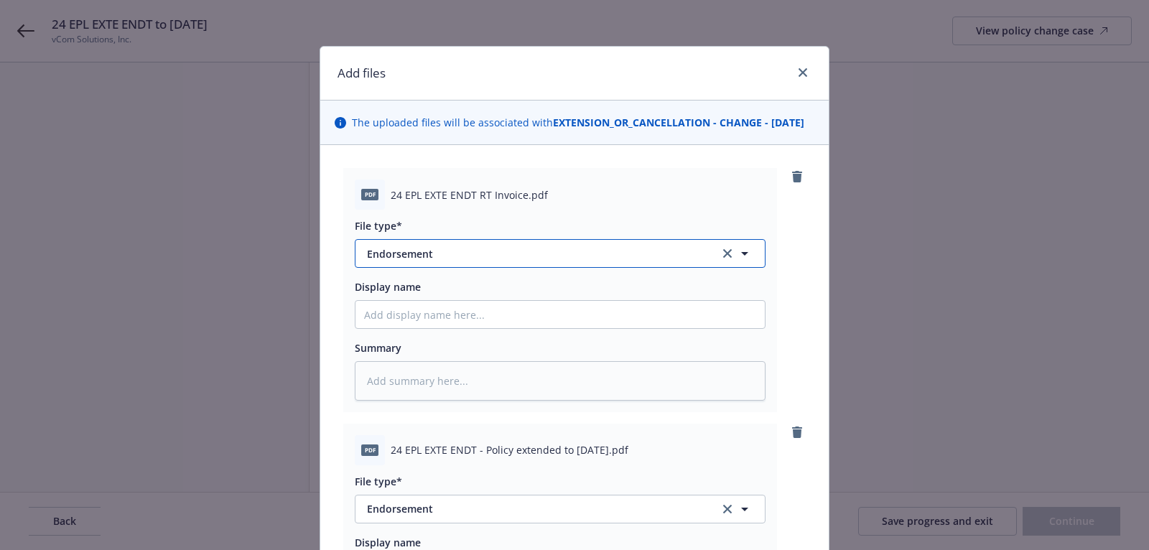
click at [639, 261] on span "Endorsement" at bounding box center [533, 253] width 333 height 15
click at [643, 333] on div "Invoice - Third Party" at bounding box center [560, 332] width 409 height 38
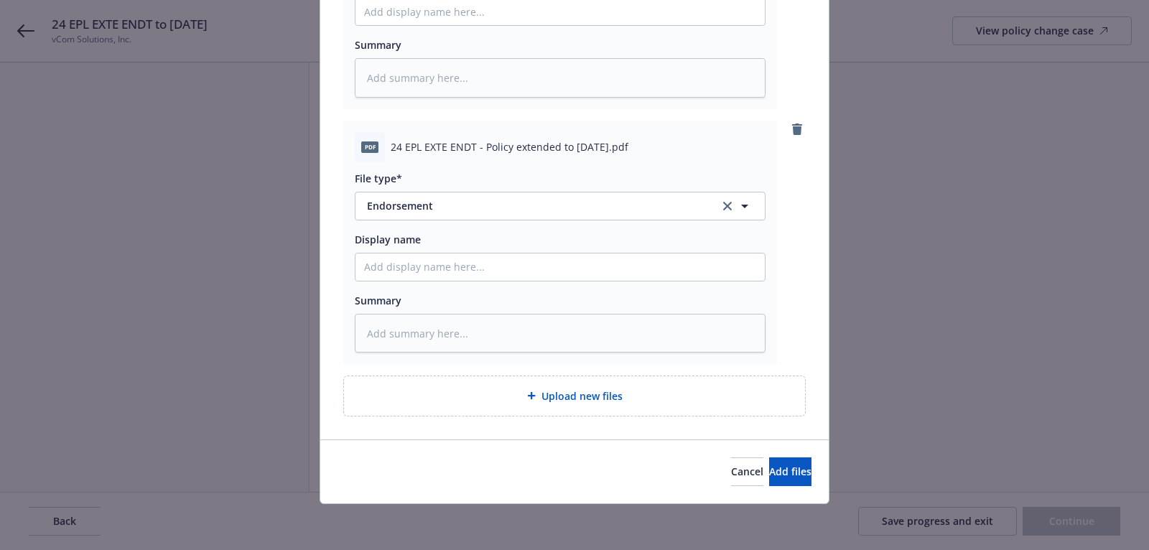
scroll to position [315, 0]
click at [769, 480] on button "Add files" at bounding box center [790, 472] width 42 height 29
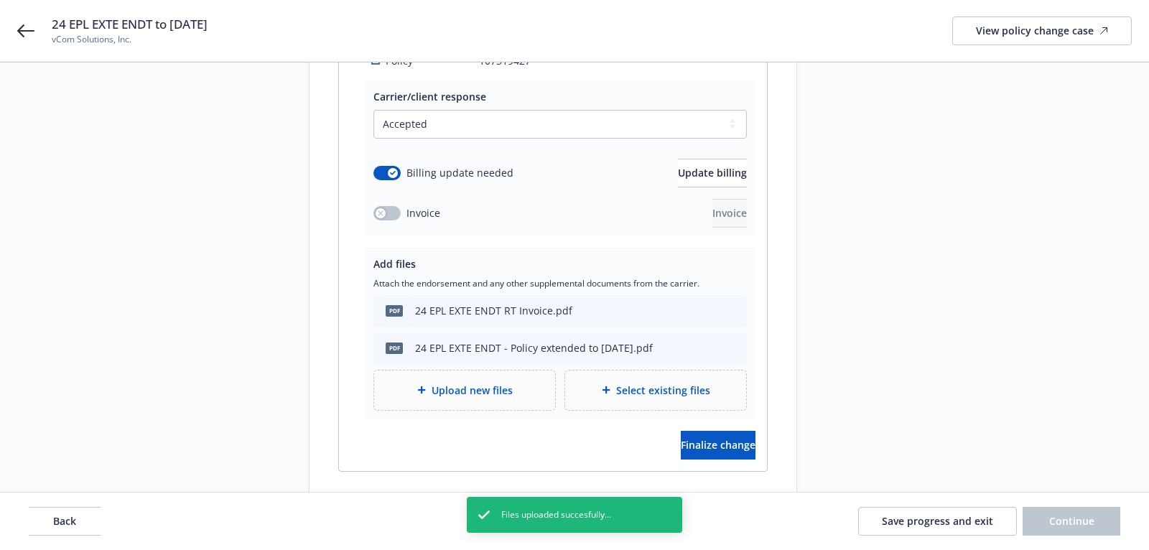
scroll to position [310, 0]
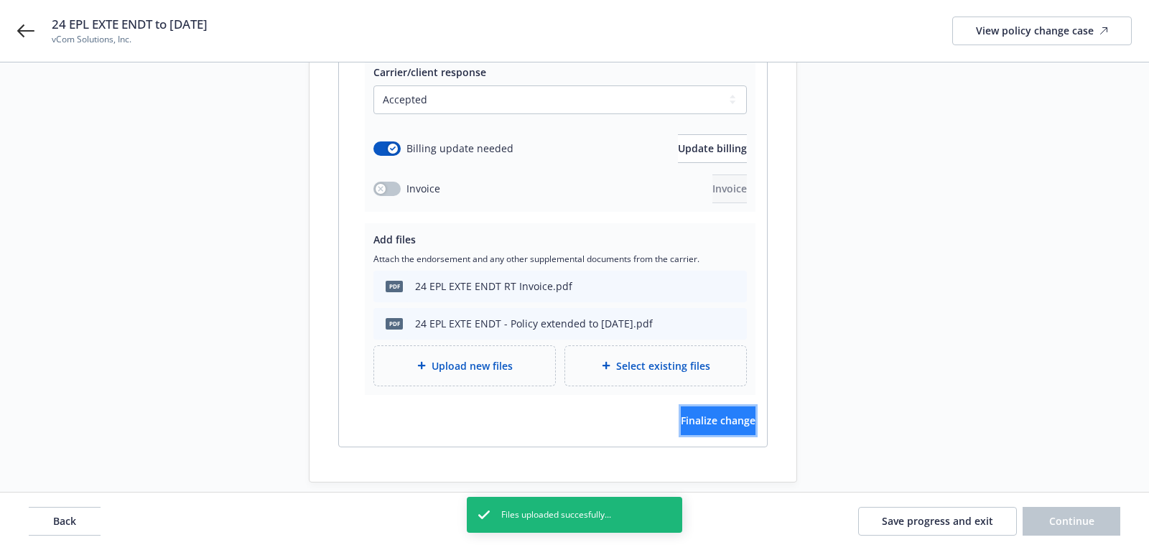
click at [736, 407] on button "Finalize change" at bounding box center [718, 421] width 75 height 29
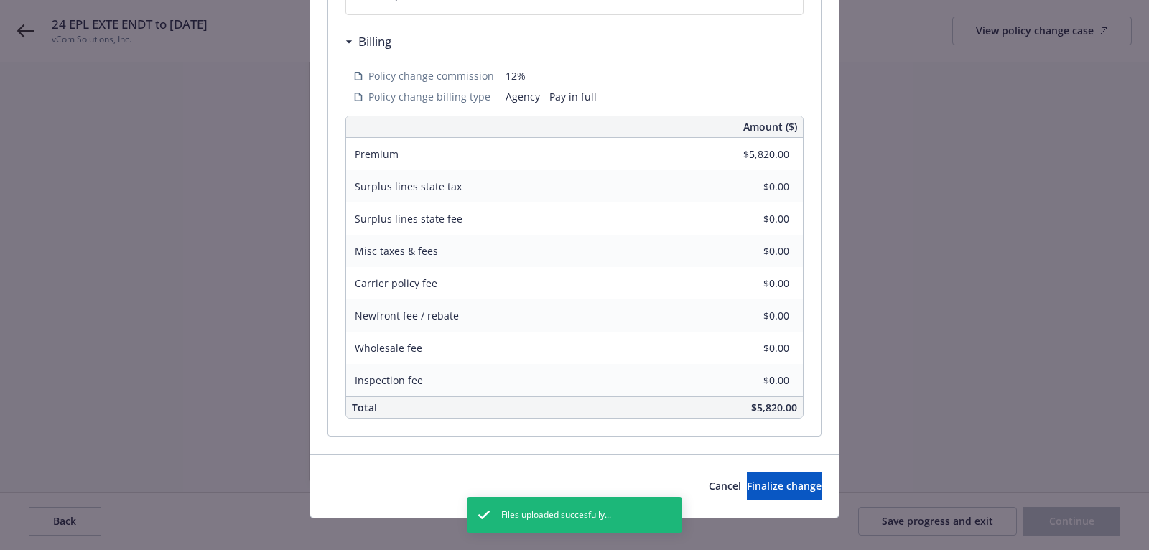
scroll to position [416, 0]
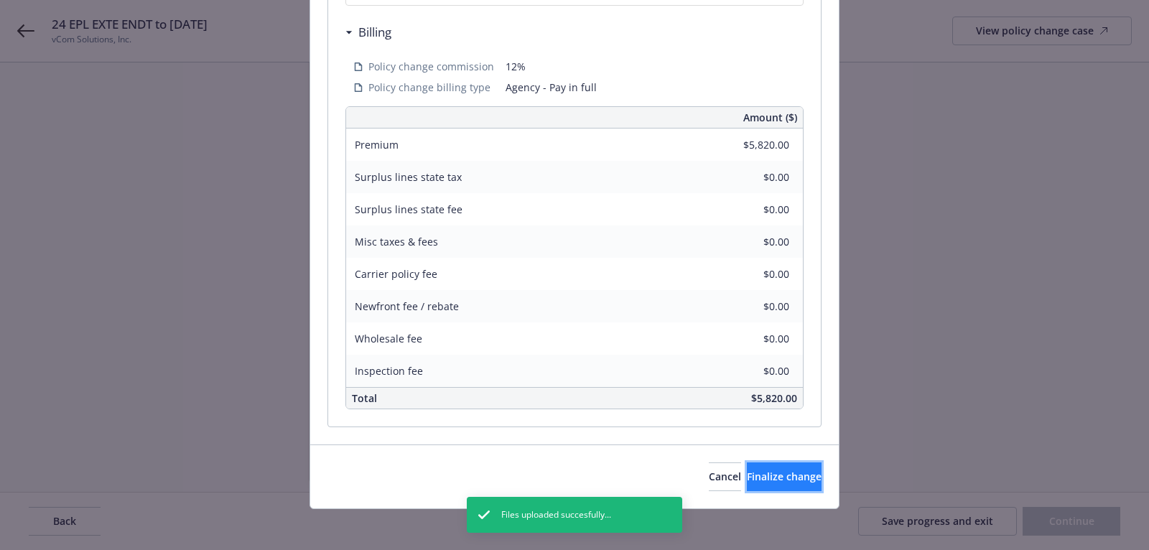
click at [747, 463] on button "Finalize change" at bounding box center [784, 477] width 75 height 29
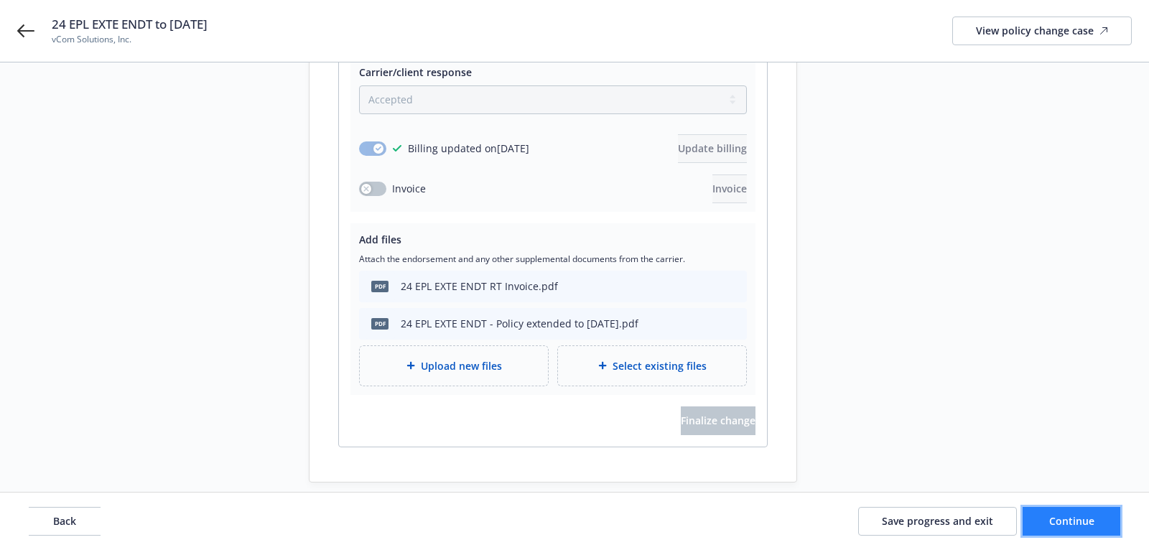
click at [1071, 522] on span "Continue" at bounding box center [1072, 521] width 45 height 14
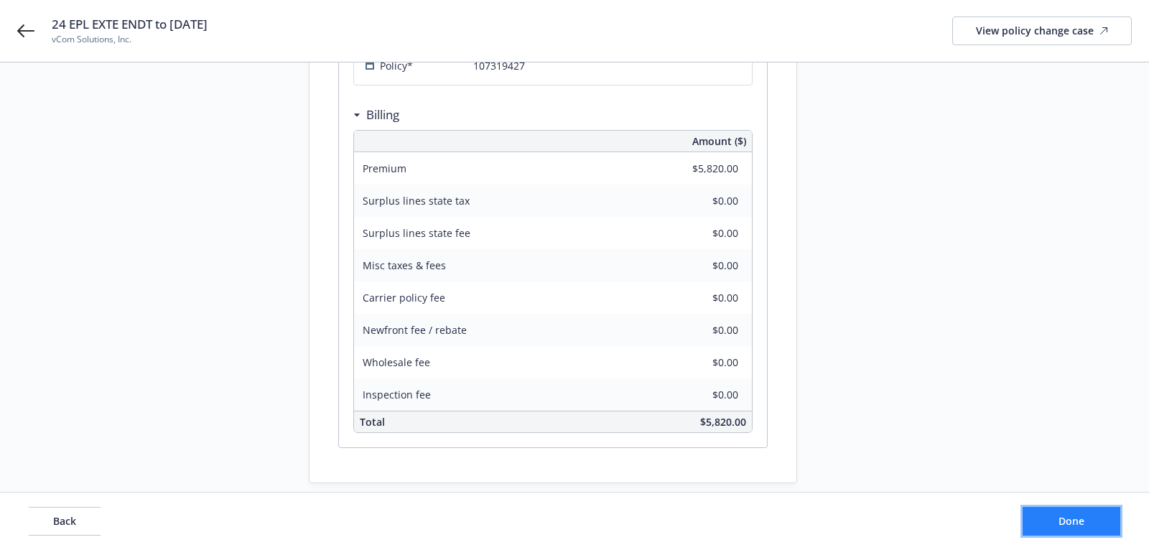
click at [1071, 522] on span "Done" at bounding box center [1072, 521] width 26 height 14
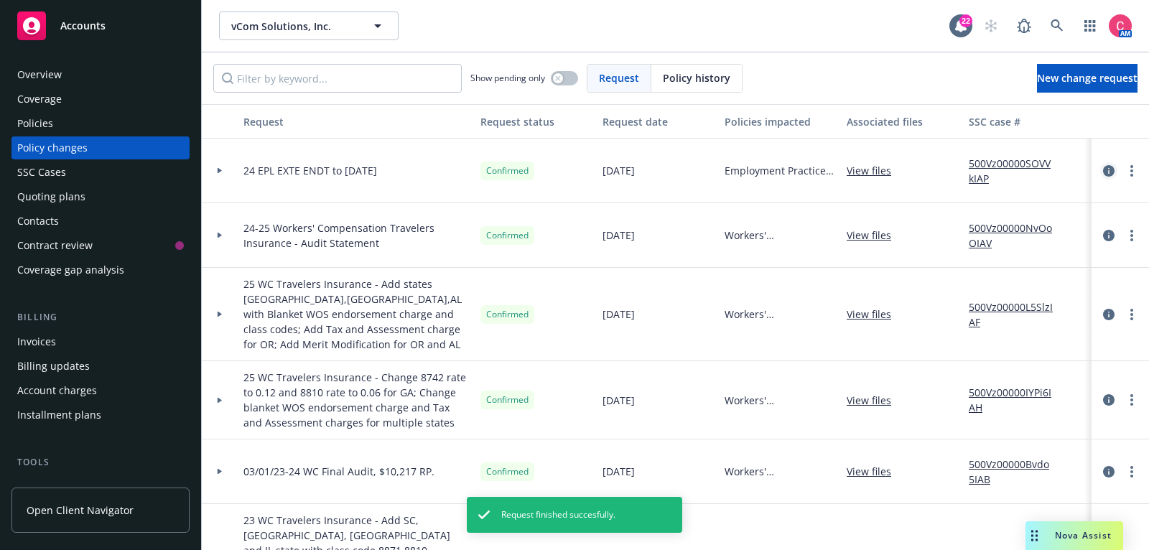
click at [1111, 168] on icon "circleInformation" at bounding box center [1108, 170] width 11 height 11
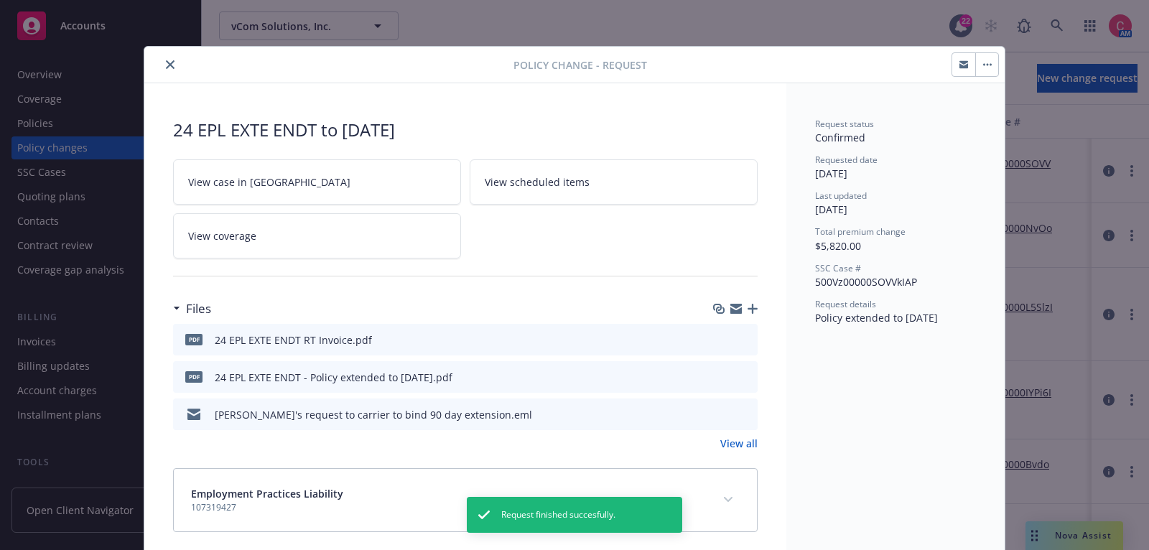
click at [351, 230] on link "View coverage" at bounding box center [317, 235] width 288 height 45
click at [307, 181] on link "View case in SSC" at bounding box center [317, 181] width 288 height 45
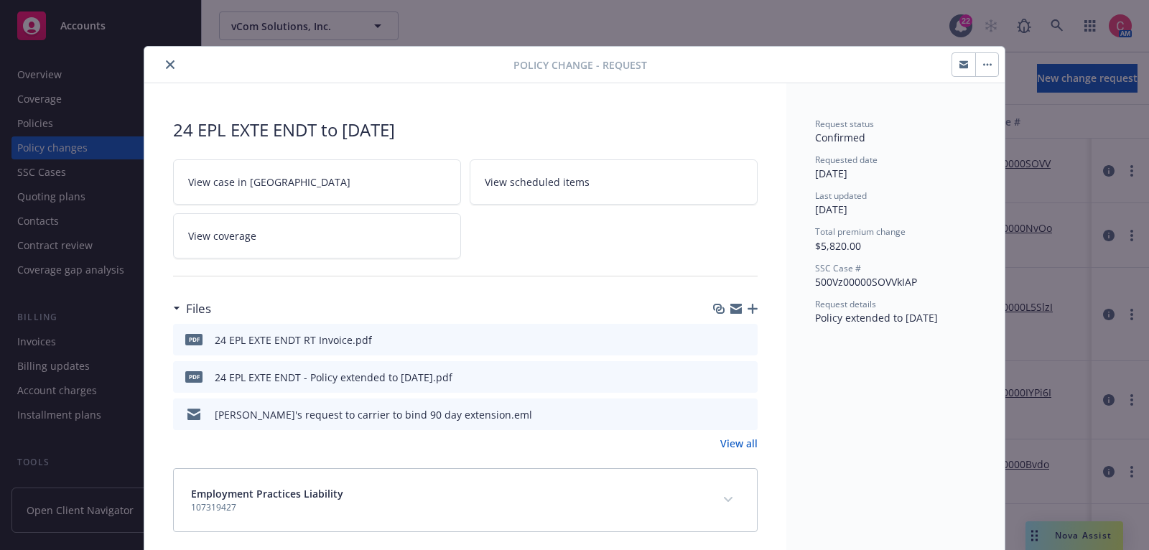
click at [170, 62] on icon "close" at bounding box center [170, 64] width 9 height 9
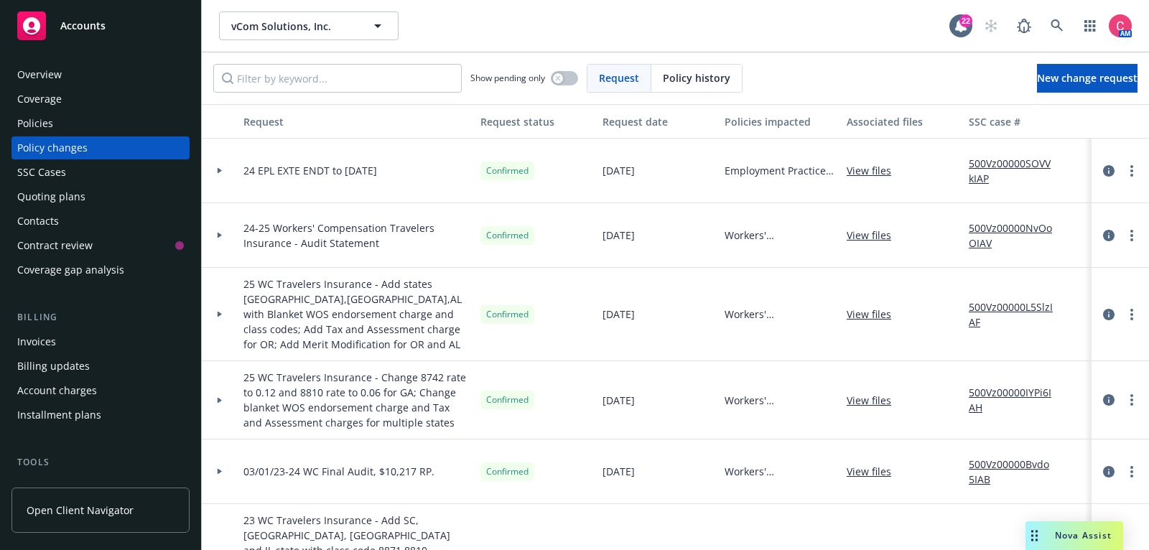
click at [95, 336] on div "Invoices" at bounding box center [100, 341] width 167 height 23
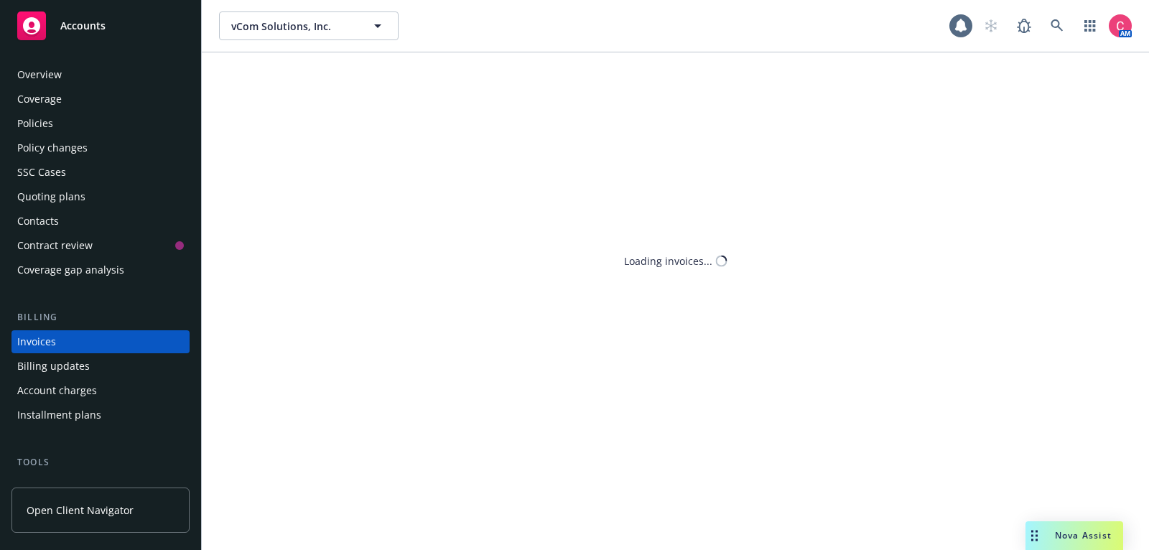
scroll to position [43, 0]
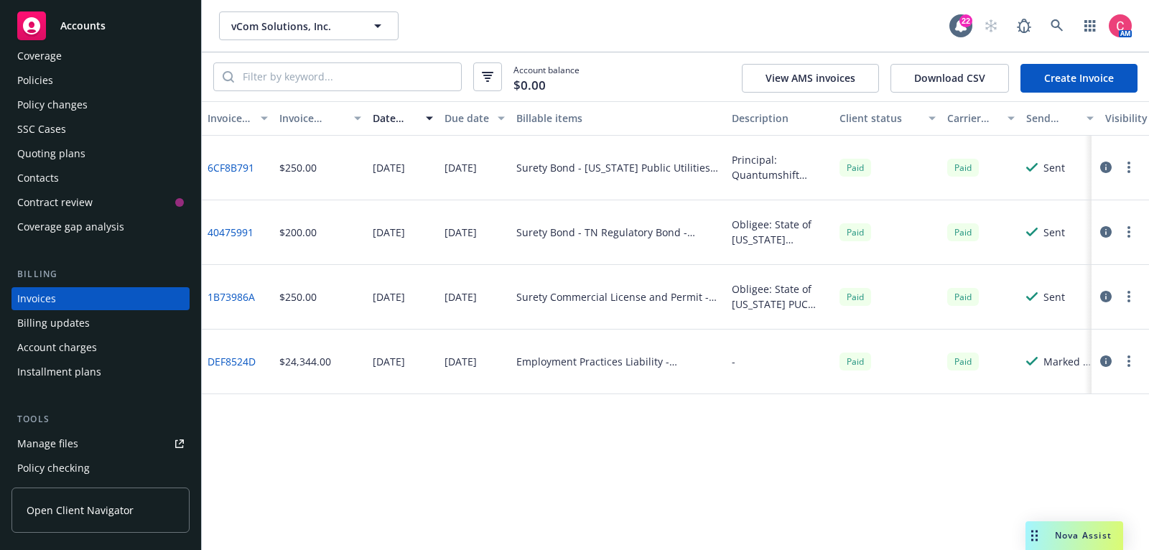
click at [1104, 83] on link "Create Invoice" at bounding box center [1079, 78] width 117 height 29
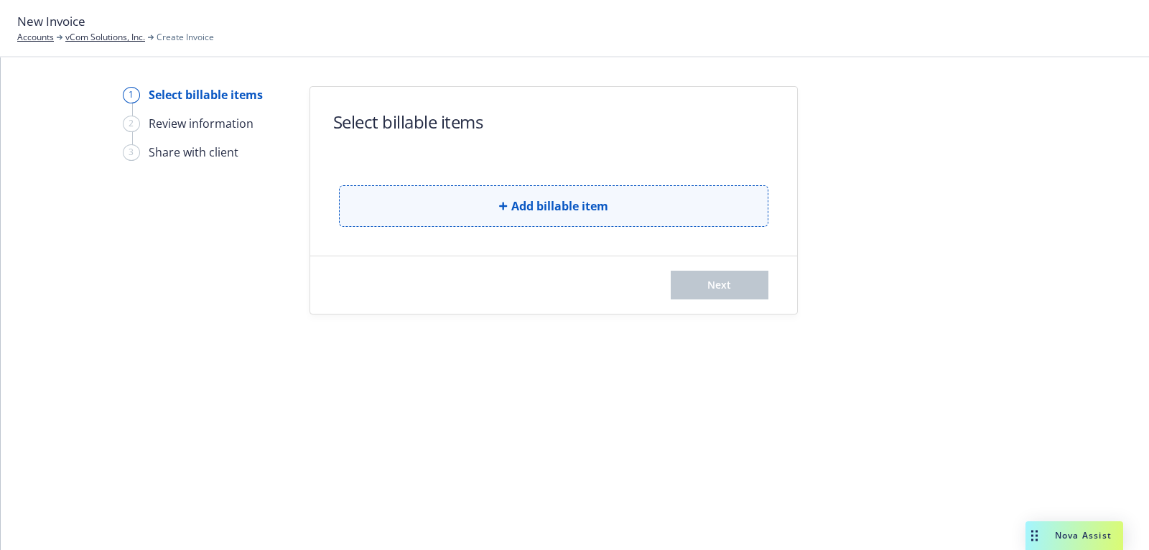
click at [657, 201] on button "Add billable item" at bounding box center [554, 206] width 430 height 42
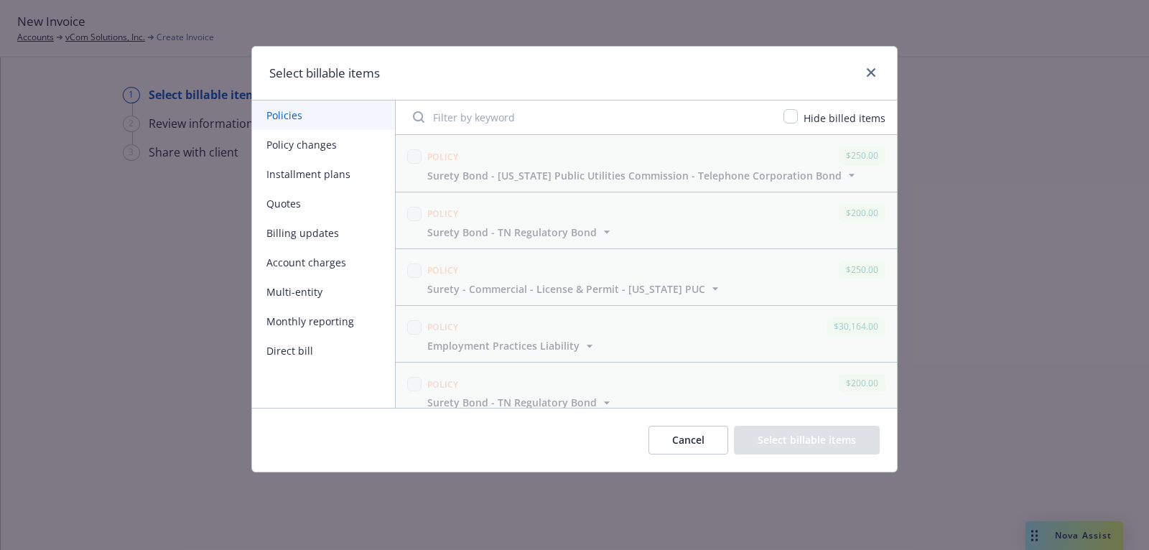
click at [338, 152] on button "Policy changes" at bounding box center [323, 144] width 143 height 29
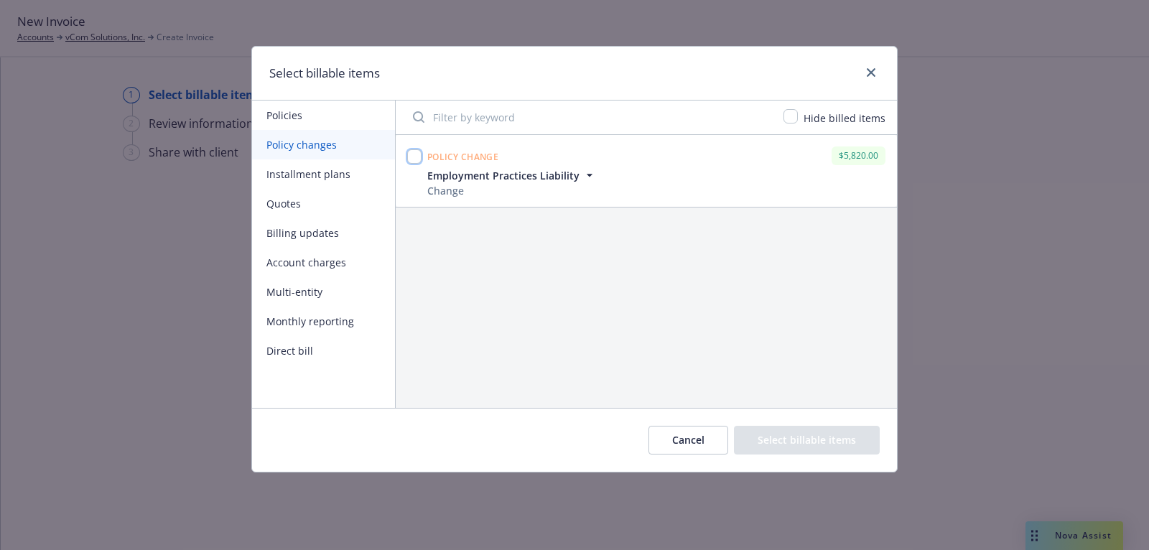
click at [417, 159] on input "checkbox" at bounding box center [414, 156] width 14 height 14
checkbox input "true"
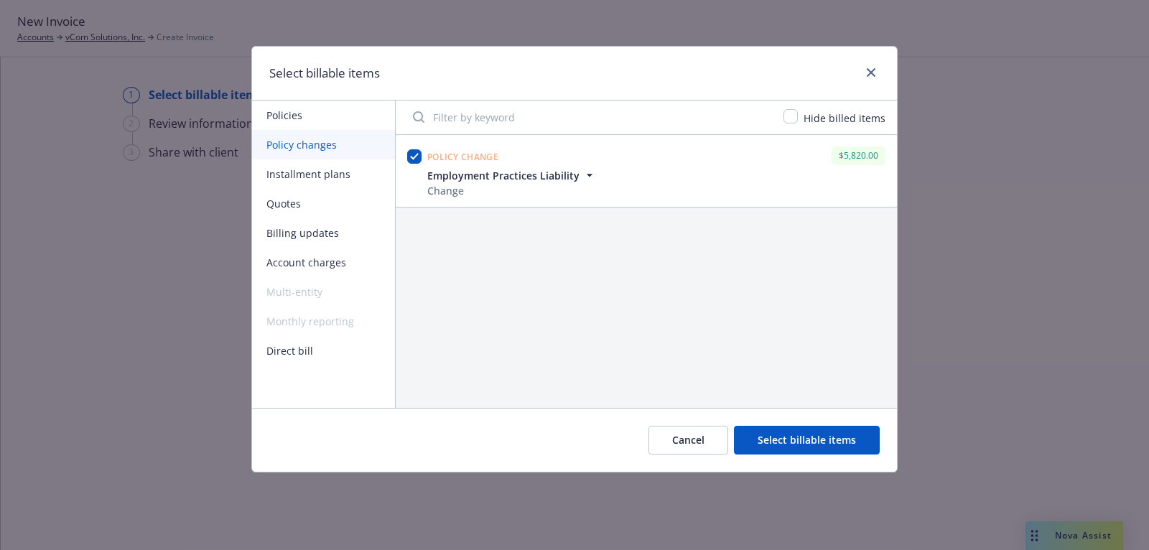
click at [857, 439] on button "Select billable items" at bounding box center [807, 440] width 146 height 29
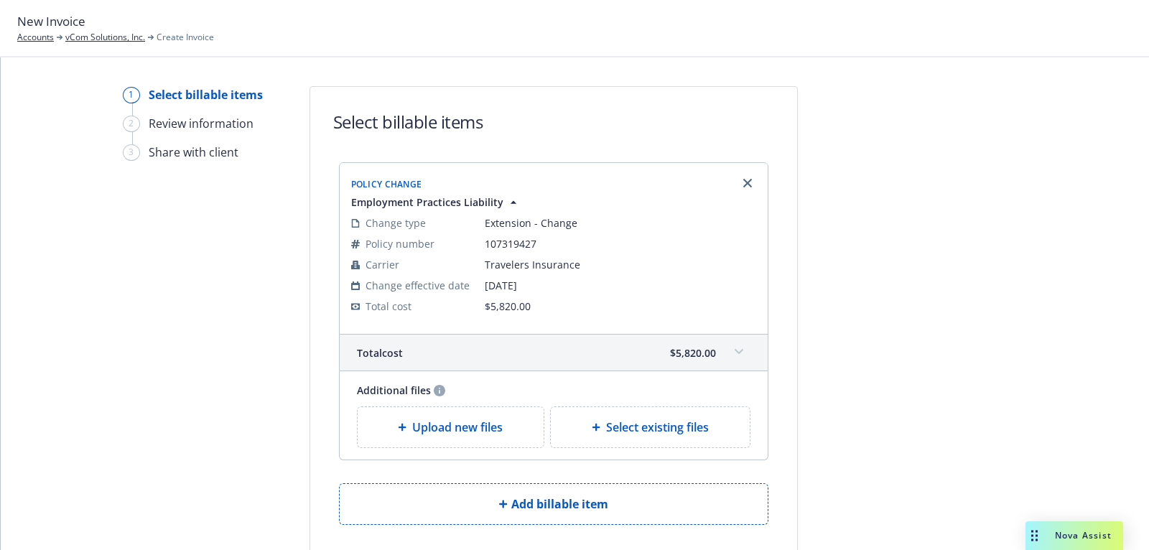
scroll to position [87, 0]
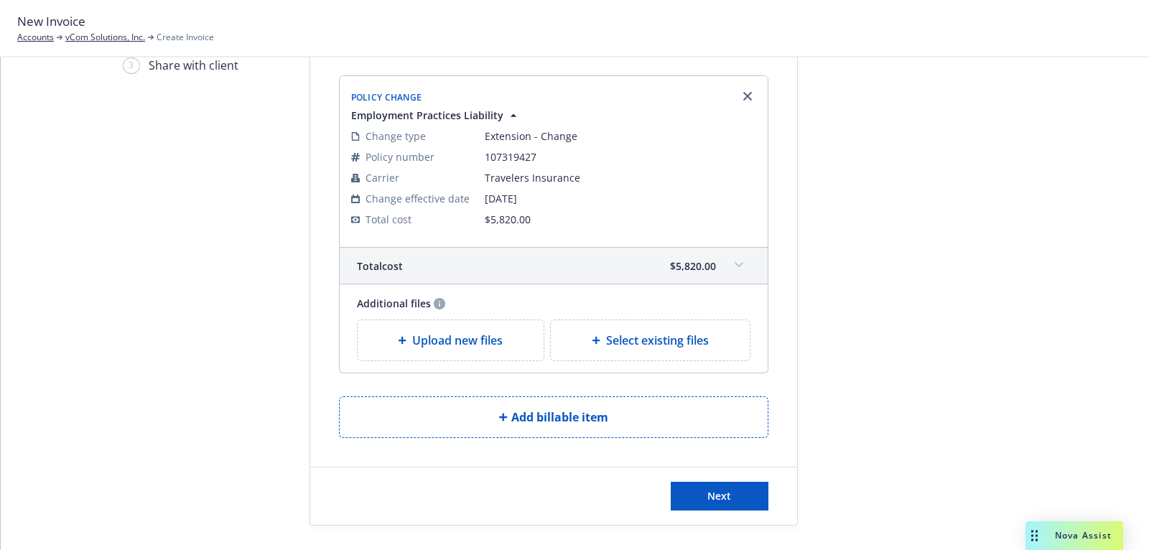
click at [737, 514] on div "Next" at bounding box center [553, 496] width 487 height 57
click at [737, 497] on button "Next" at bounding box center [720, 496] width 98 height 29
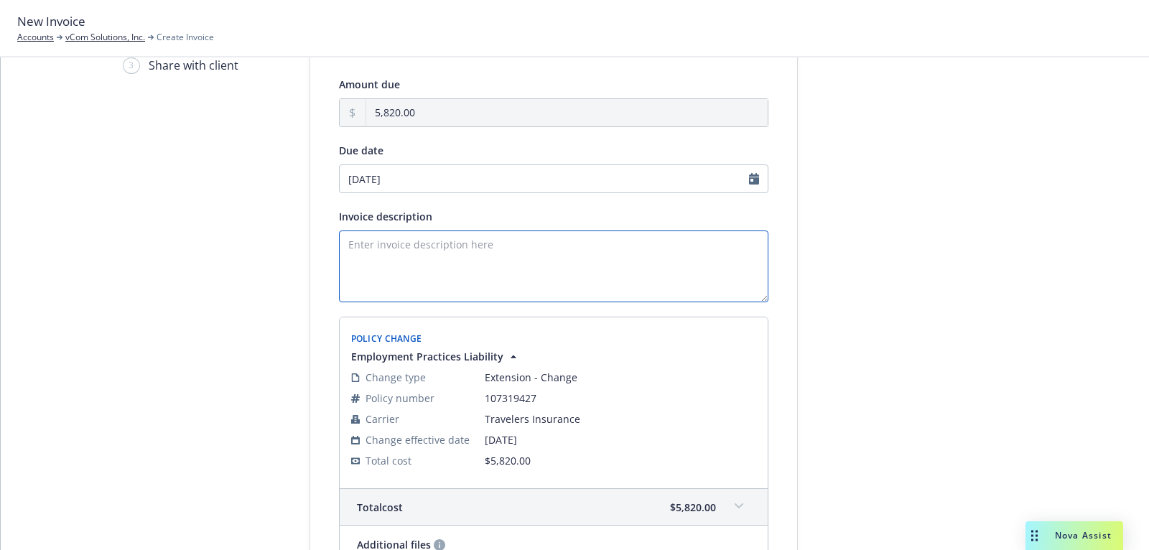
click at [592, 244] on textarea "Invoice description" at bounding box center [554, 267] width 430 height 72
type textarea "24 EPL EXTE ENDT - Policy extended to [DATE]"
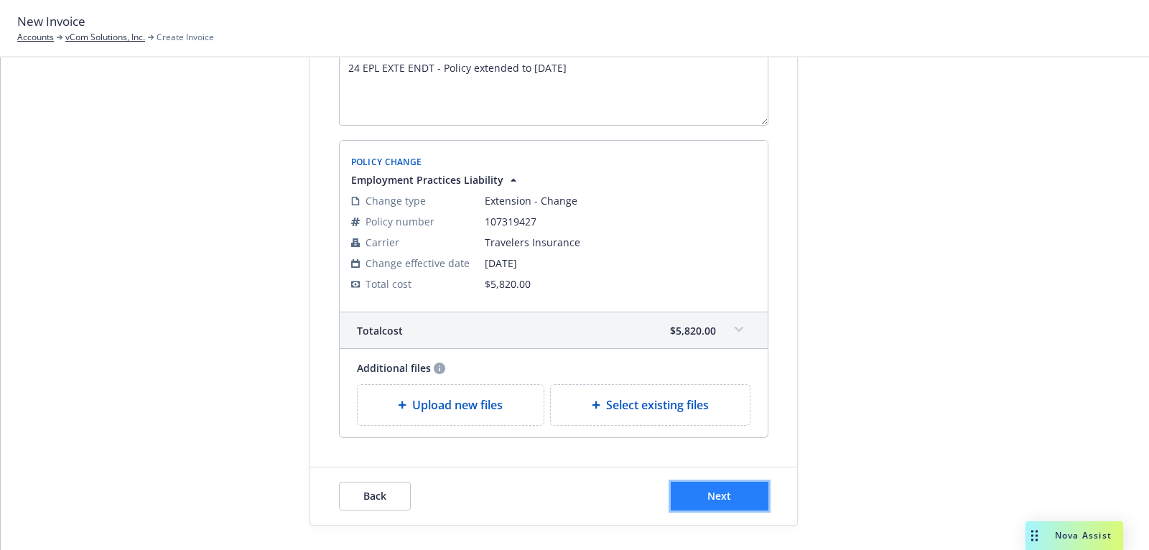
click at [698, 501] on button "Next" at bounding box center [720, 496] width 98 height 29
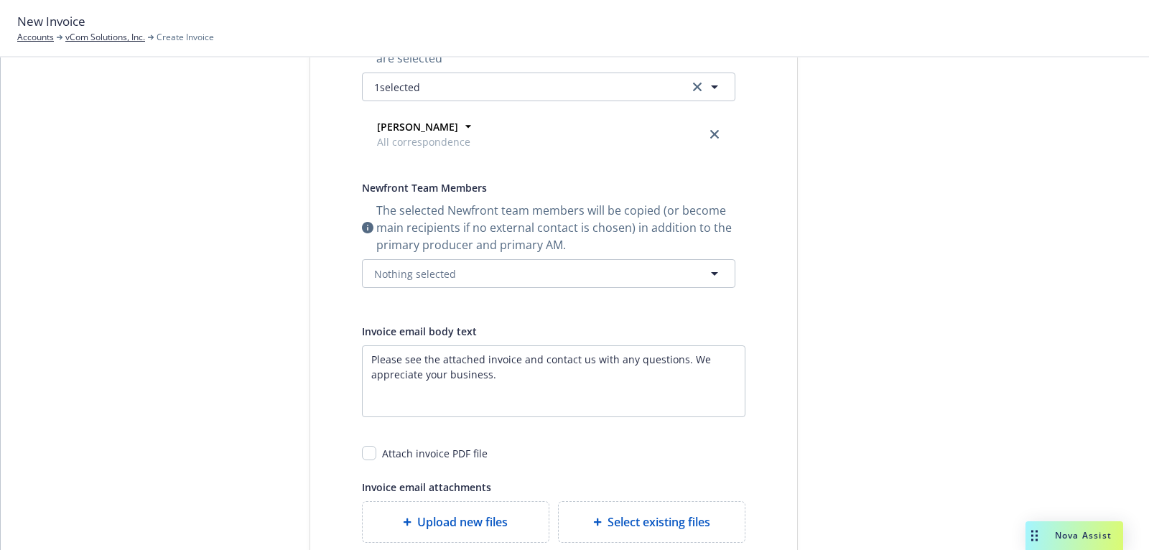
scroll to position [0, 0]
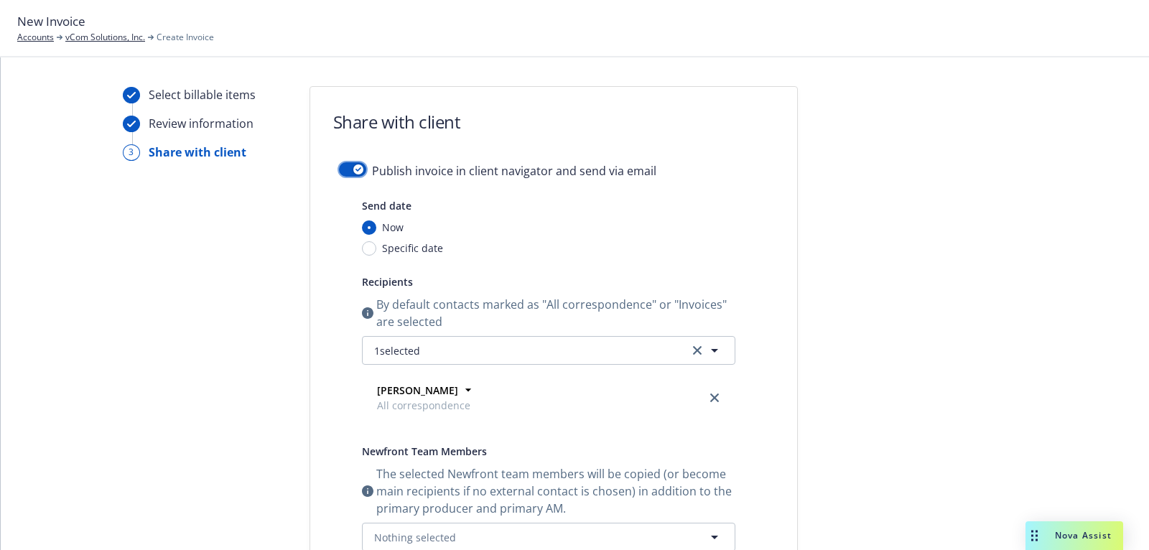
click at [345, 175] on button "button" at bounding box center [352, 169] width 27 height 14
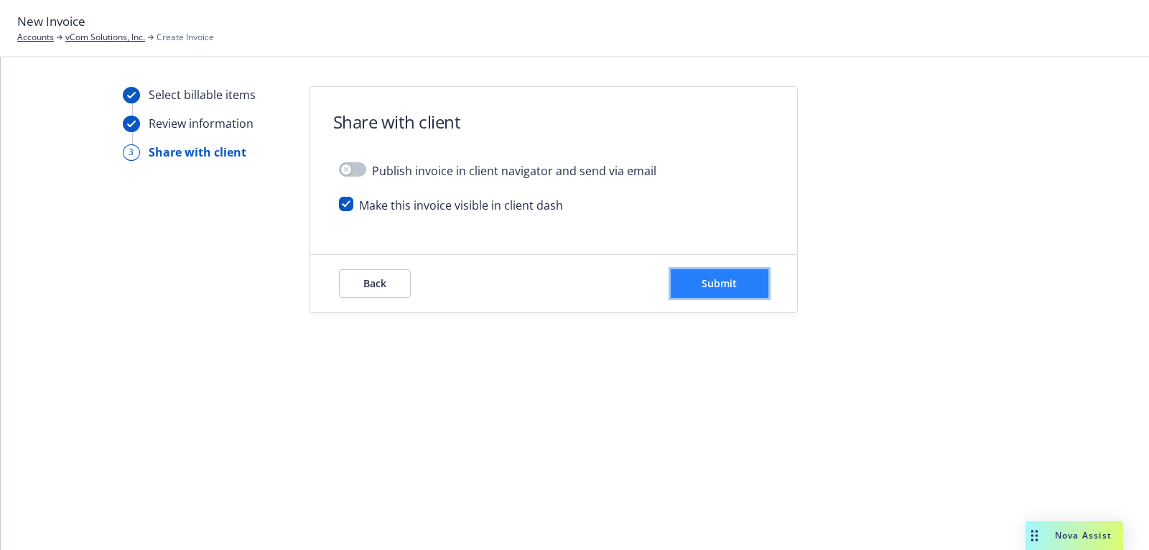
click at [742, 279] on button "Submit" at bounding box center [720, 283] width 98 height 29
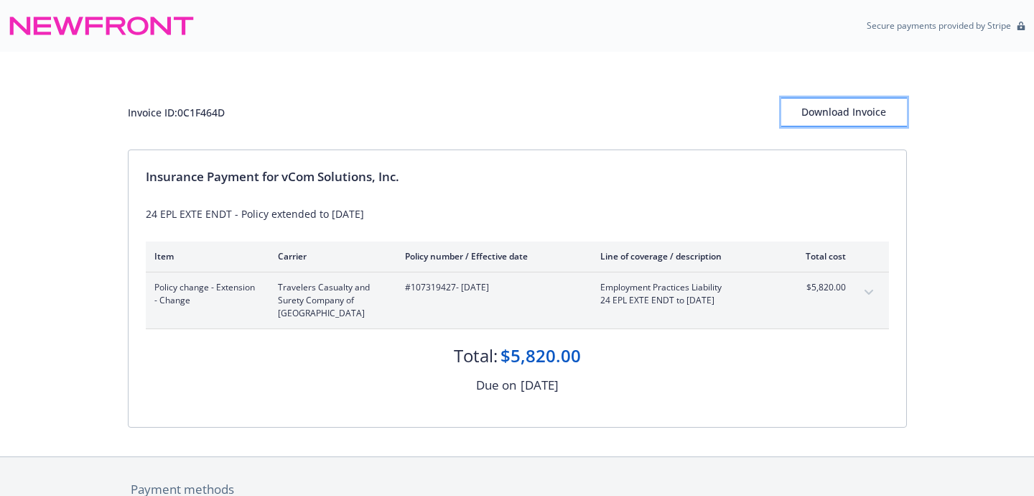
click at [805, 105] on div "Download Invoice" at bounding box center [845, 111] width 126 height 27
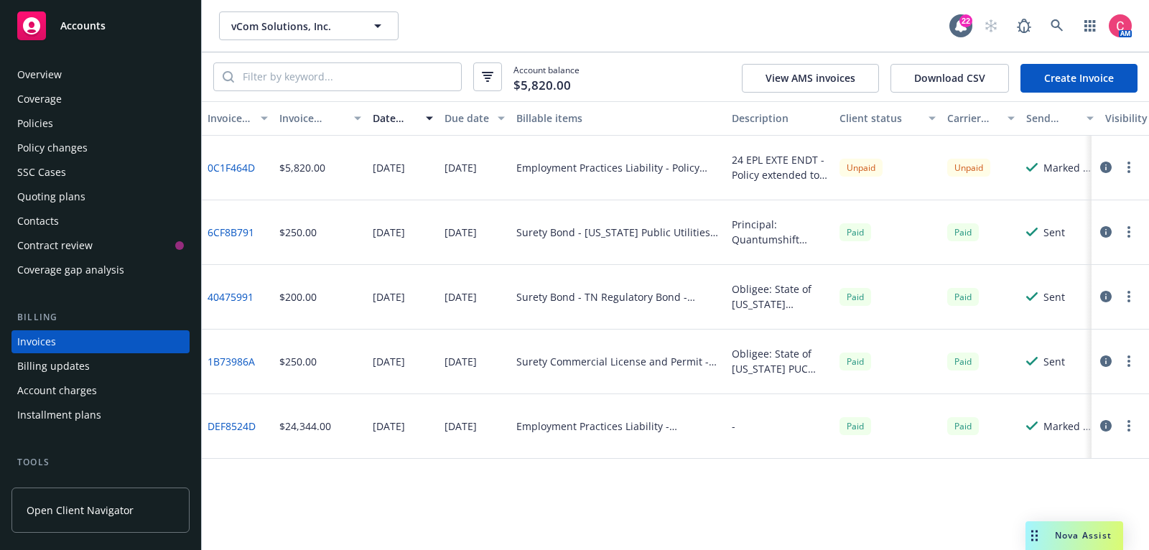
click at [112, 71] on div "Overview" at bounding box center [100, 74] width 167 height 23
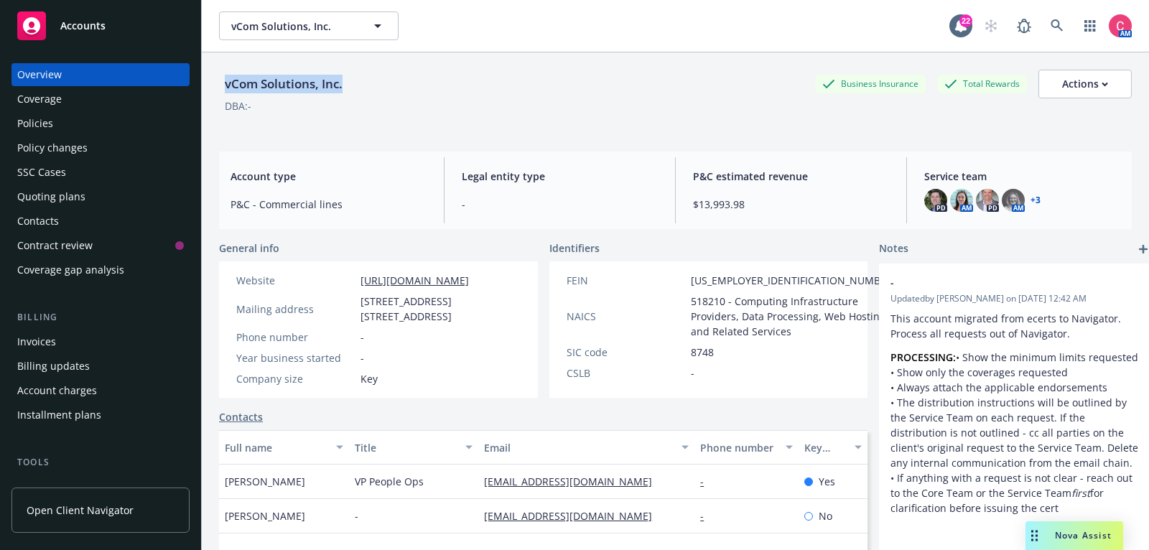
drag, startPoint x: 221, startPoint y: 85, endPoint x: 358, endPoint y: 93, distance: 137.4
click at [358, 93] on div "vCom Solutions, Inc. Business Insurance Total Rewards Actions" at bounding box center [675, 84] width 913 height 29
copy div "vCom Solutions, Inc."
click at [119, 117] on div "Policies" at bounding box center [100, 123] width 167 height 23
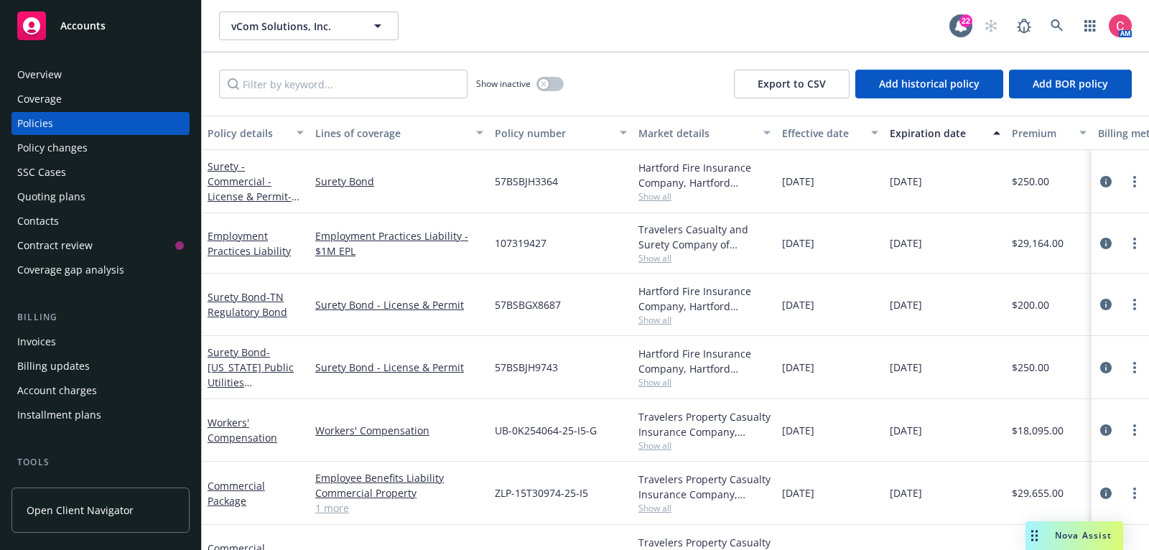
click at [119, 78] on div "Overview" at bounding box center [100, 74] width 167 height 23
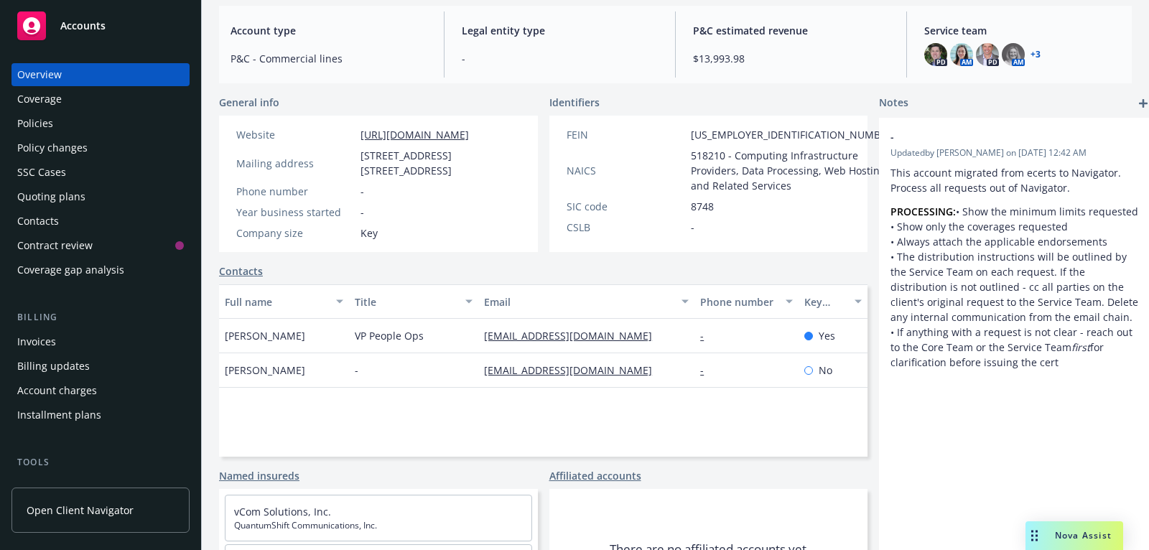
scroll to position [159, 0]
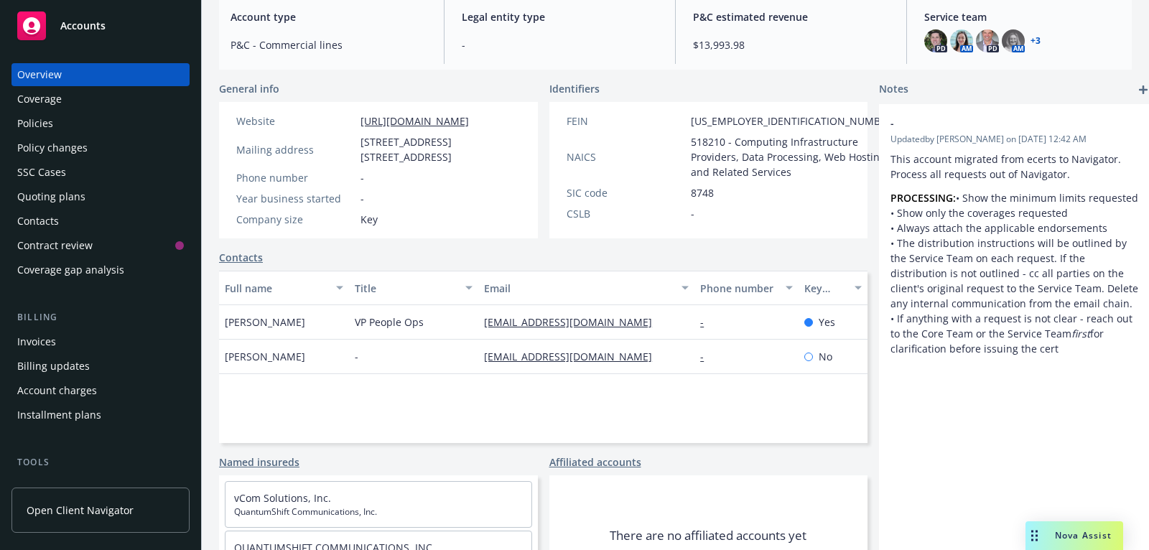
drag, startPoint x: 667, startPoint y: 327, endPoint x: 473, endPoint y: 333, distance: 194.8
click at [478, 333] on div "[EMAIL_ADDRESS][DOMAIN_NAME]" at bounding box center [586, 322] width 216 height 34
copy link "[EMAIL_ADDRESS][DOMAIN_NAME]"
drag, startPoint x: 634, startPoint y: 368, endPoint x: 470, endPoint y: 371, distance: 163.8
click at [478, 371] on div "jbrown@vcomsolutions.com" at bounding box center [586, 357] width 216 height 34
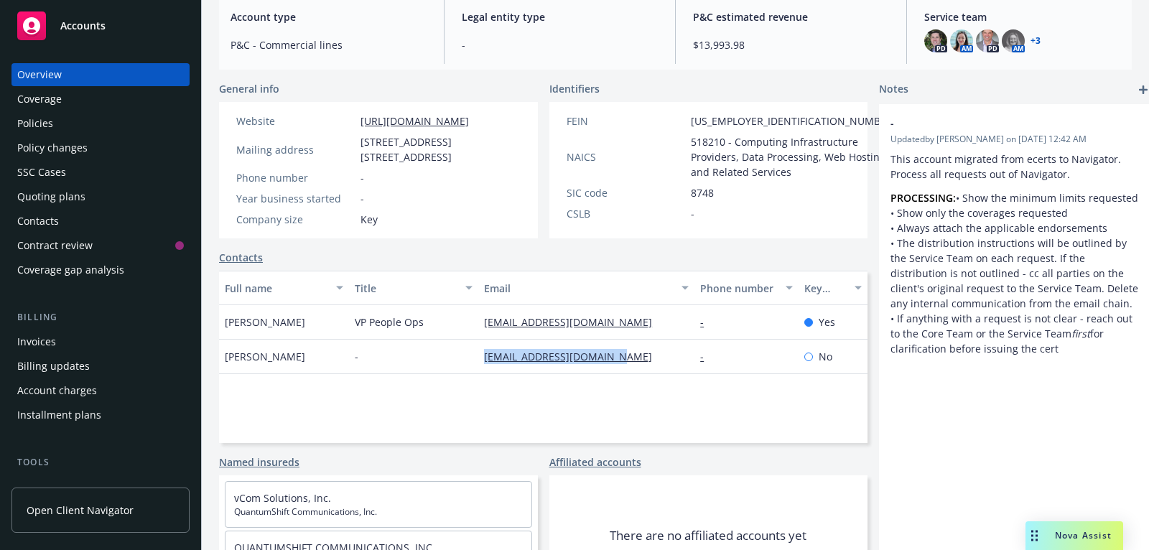
copy link "jbrown@vcomsolutions.com"
click at [80, 131] on div "Policies" at bounding box center [100, 123] width 167 height 23
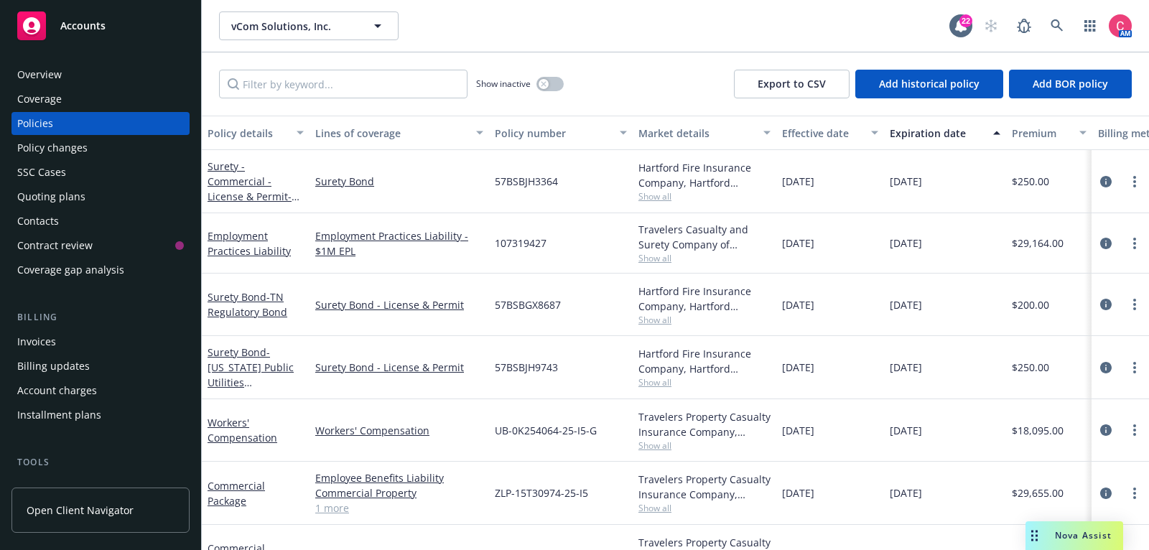
click at [136, 337] on div "Invoices" at bounding box center [100, 341] width 167 height 23
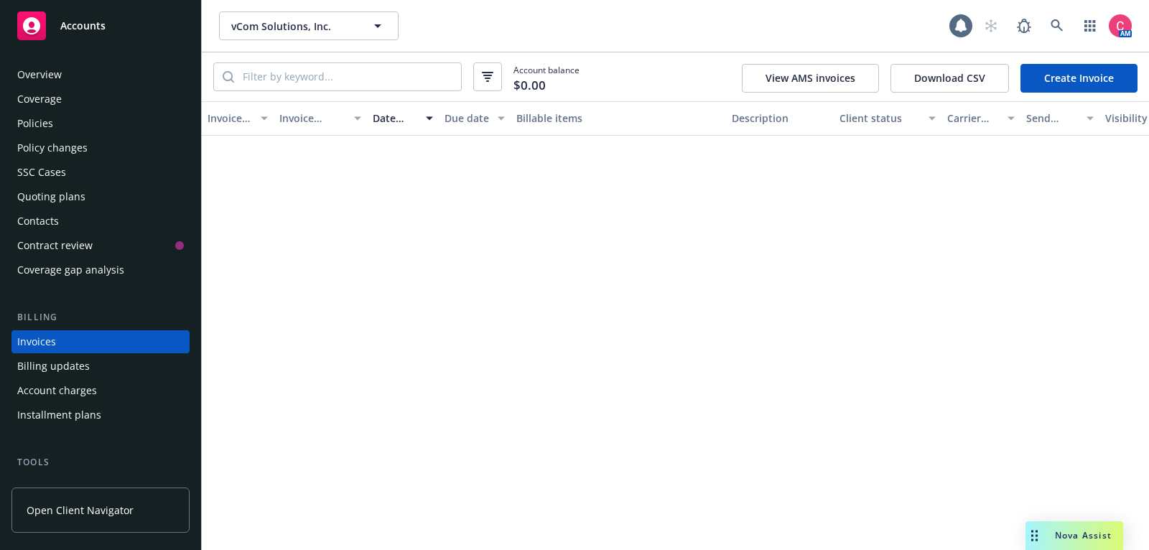
scroll to position [43, 0]
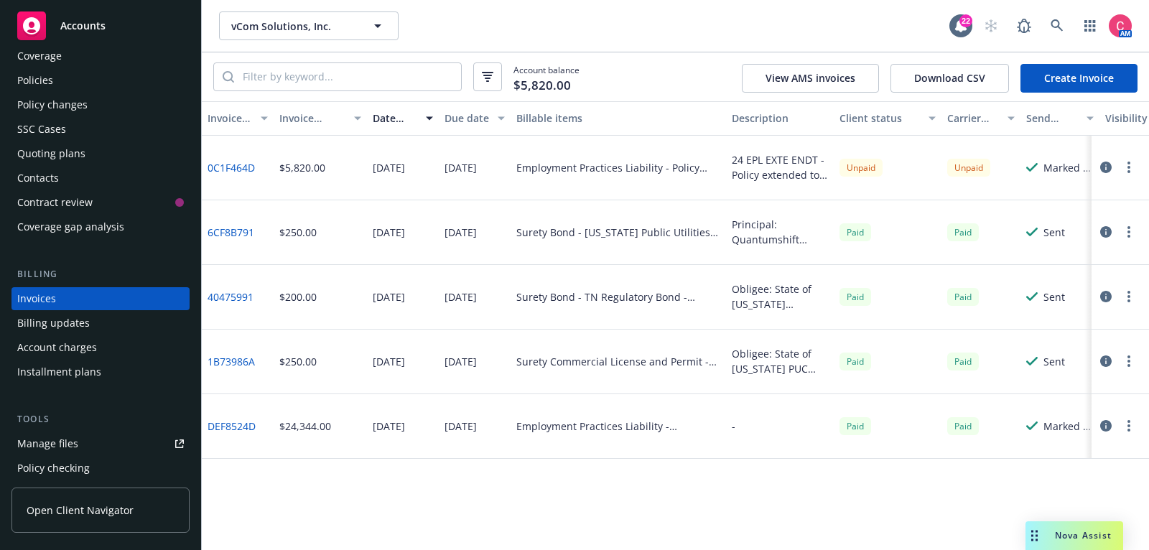
click at [1103, 167] on icon "button" at bounding box center [1106, 167] width 11 height 11
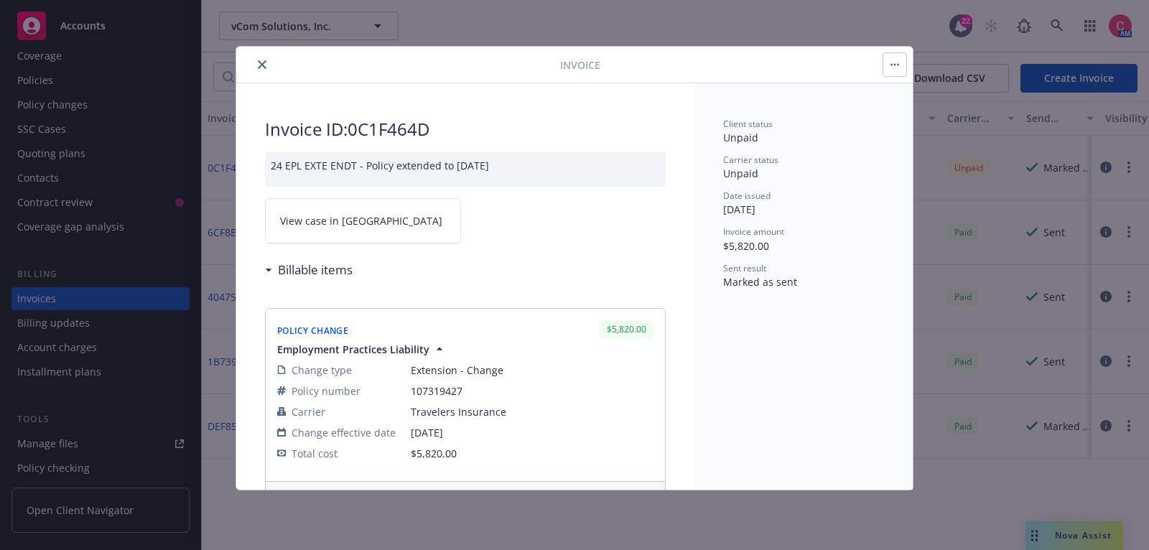
click at [406, 219] on link "View case in SSC" at bounding box center [363, 220] width 196 height 45
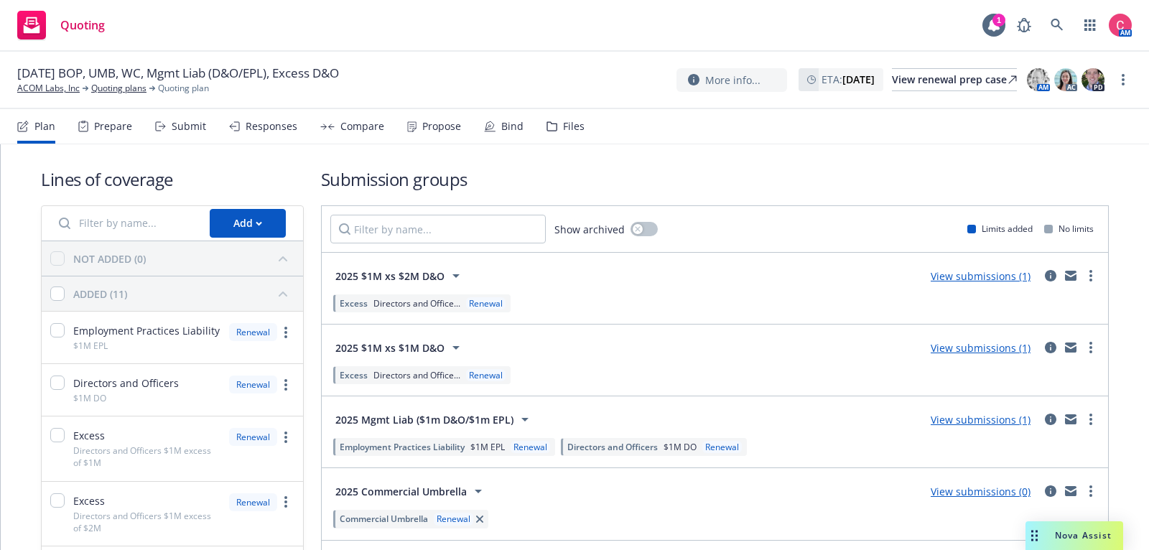
click at [573, 134] on div "Files" at bounding box center [566, 126] width 38 height 34
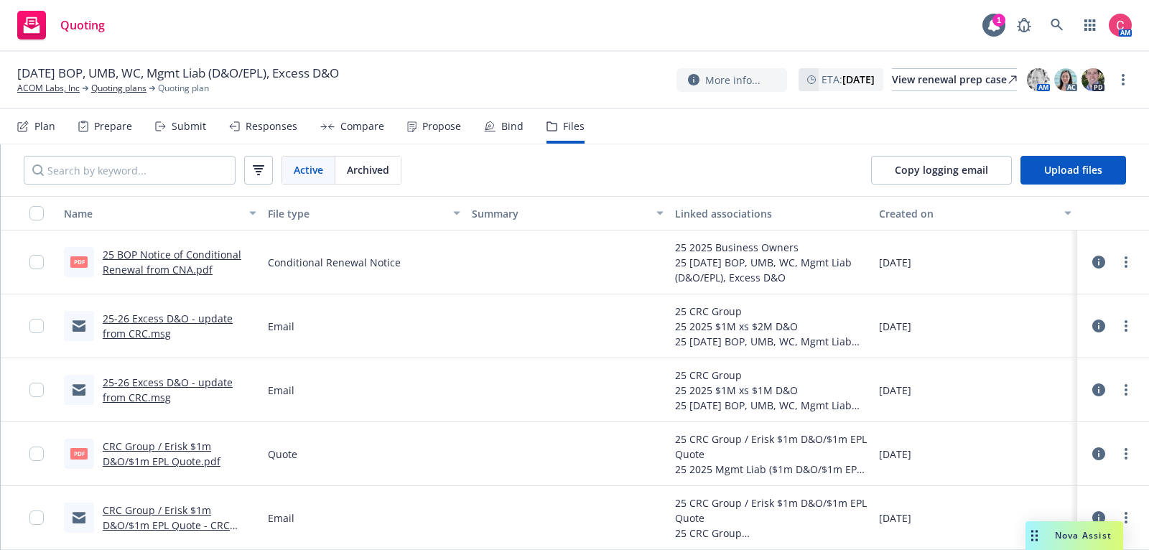
click at [1110, 186] on div "Copy logging email Upload files" at bounding box center [998, 170] width 301 height 52
click at [1110, 175] on button "Upload files" at bounding box center [1074, 170] width 106 height 29
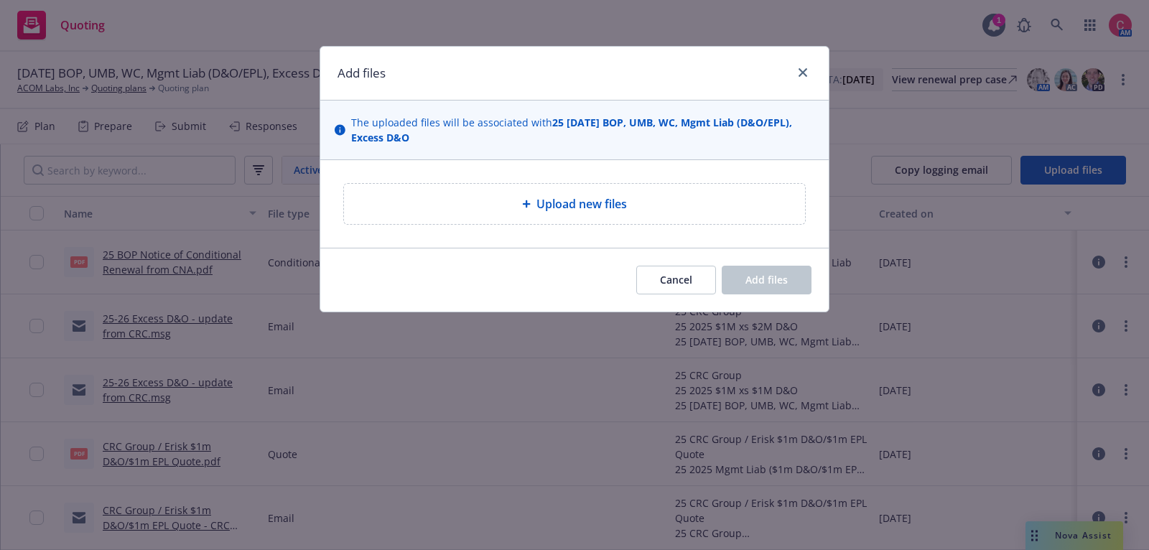
click at [542, 188] on div "Upload new files" at bounding box center [574, 204] width 461 height 40
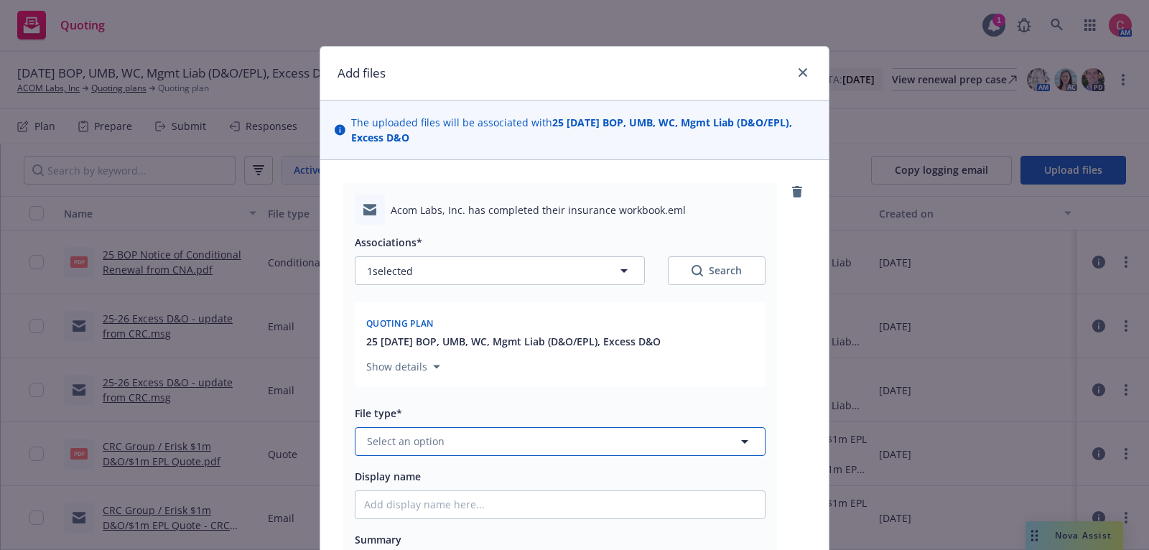
click at [593, 432] on button "Select an option" at bounding box center [560, 441] width 411 height 29
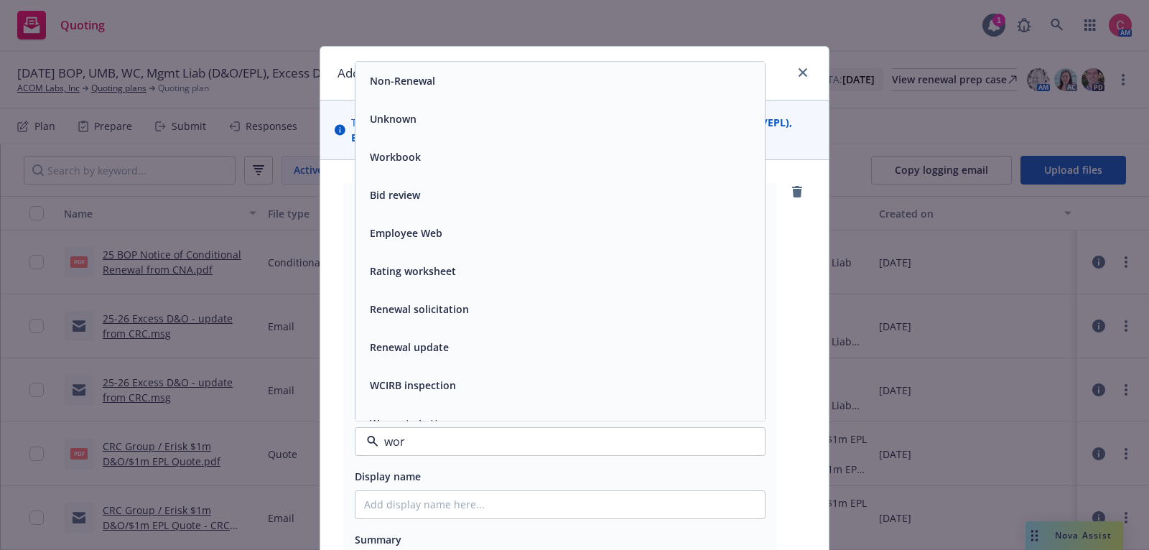
type input "work"
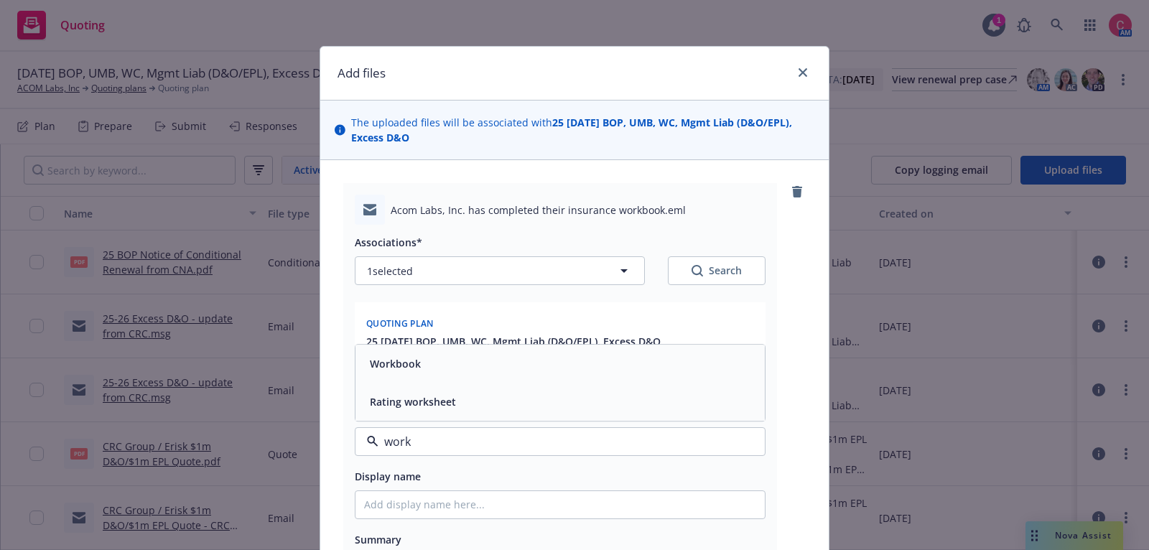
click at [613, 356] on div "Workbook" at bounding box center [560, 363] width 392 height 21
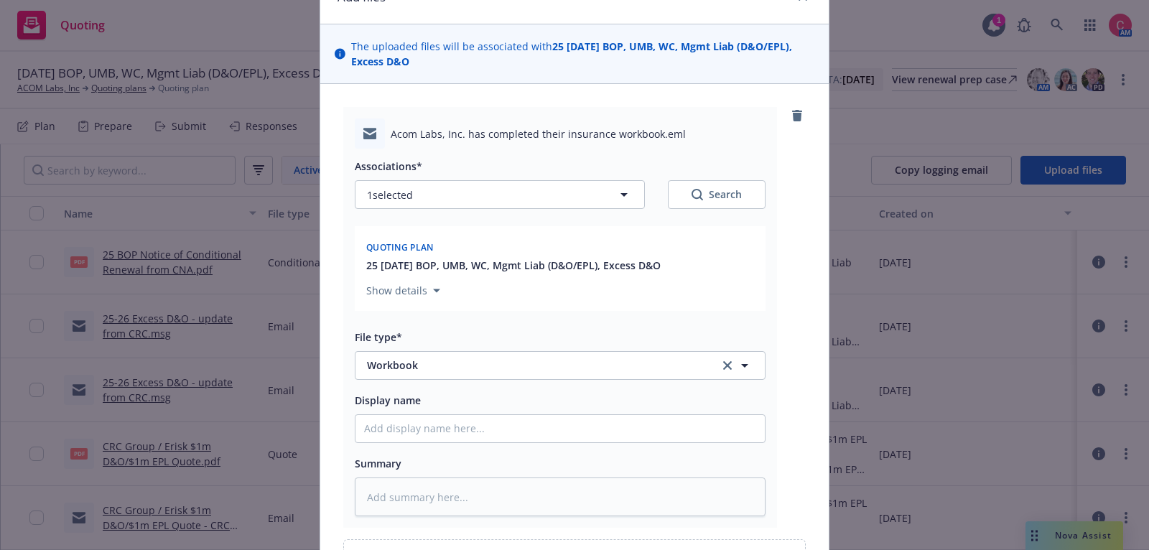
scroll to position [79, 0]
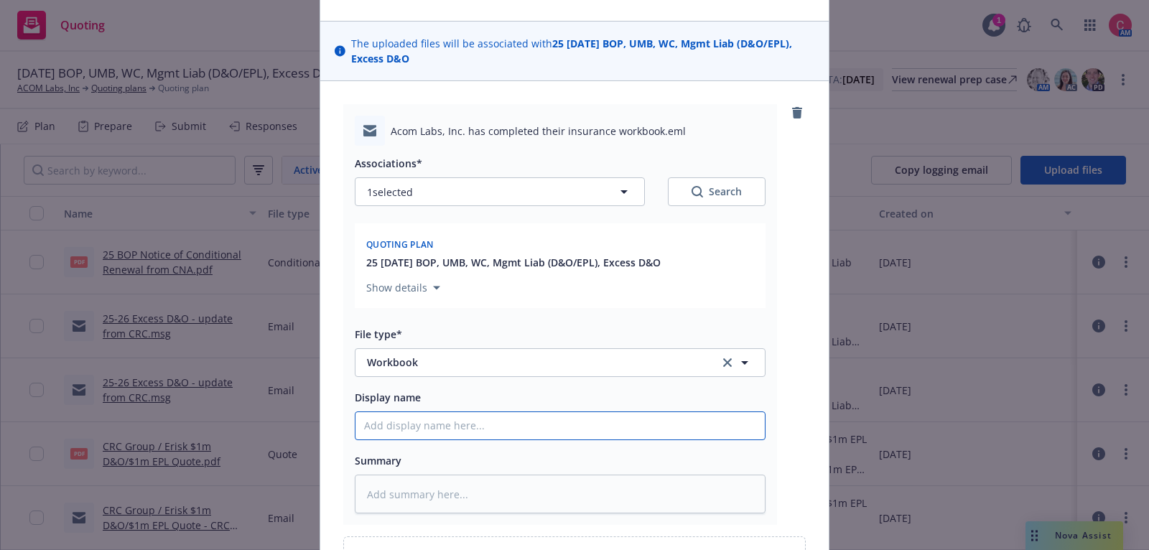
click at [606, 432] on input "Display name" at bounding box center [560, 425] width 409 height 27
type textarea "x"
type input "["
type textarea "x"
type input "[C"
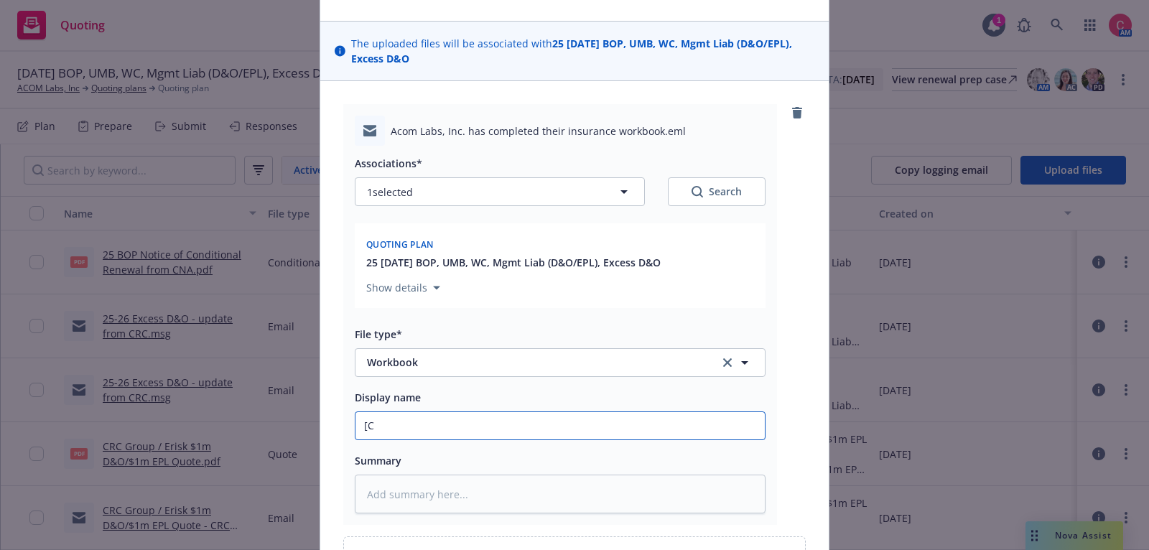
type textarea "x"
type input "[CO"
type textarea "x"
type input "[COMP"
type textarea "x"
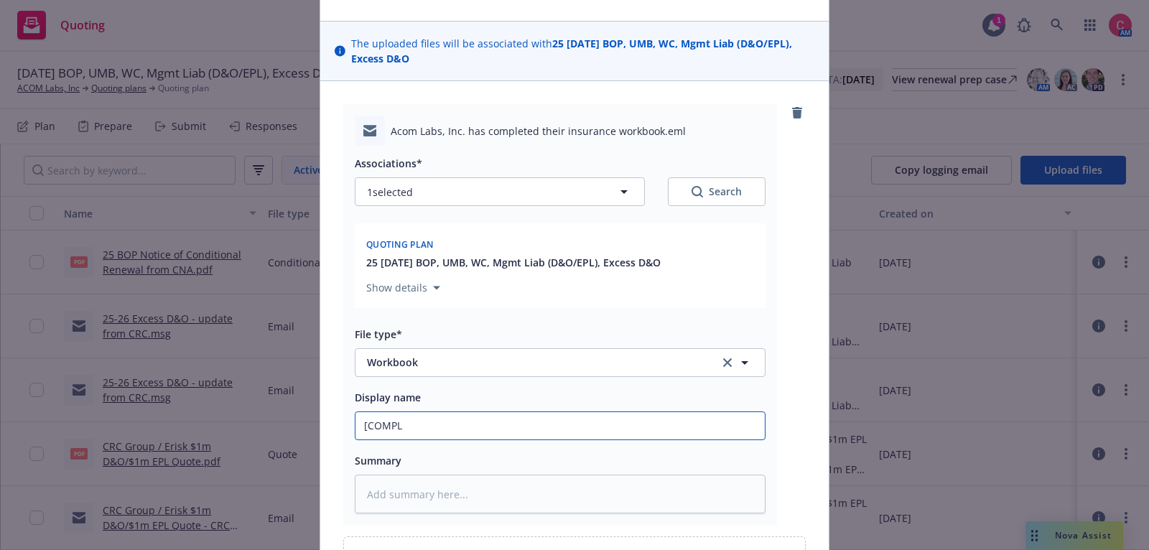
type input "[COMPLE"
type textarea "x"
type input "[COMPLET"
type textarea "x"
type input "[COMPLETE"
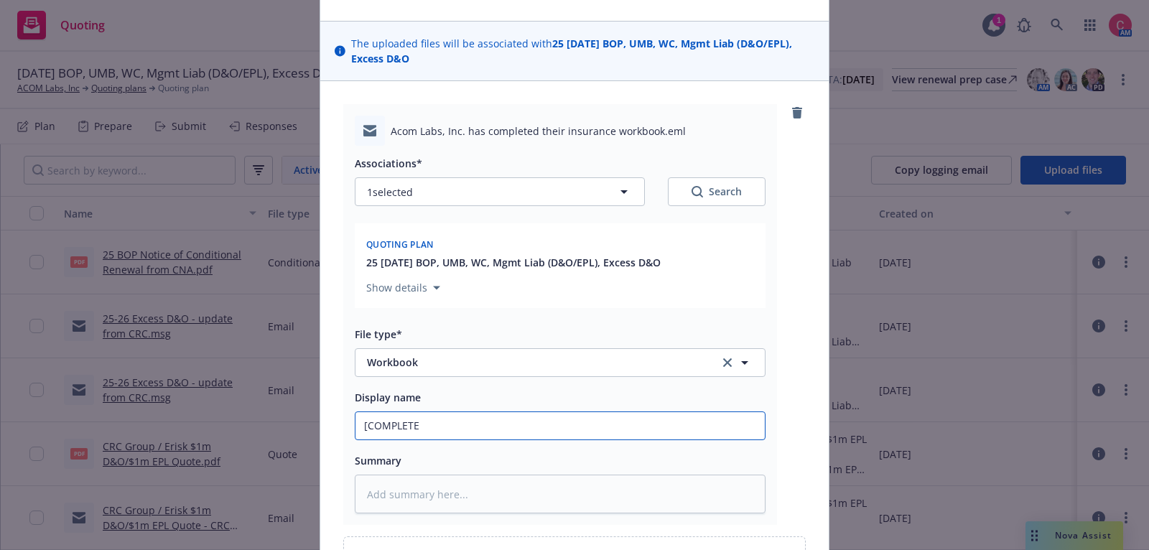
type textarea "x"
type input "[COMPLETED"
type textarea "x"
type input "[COMPLETED]"
type textarea "x"
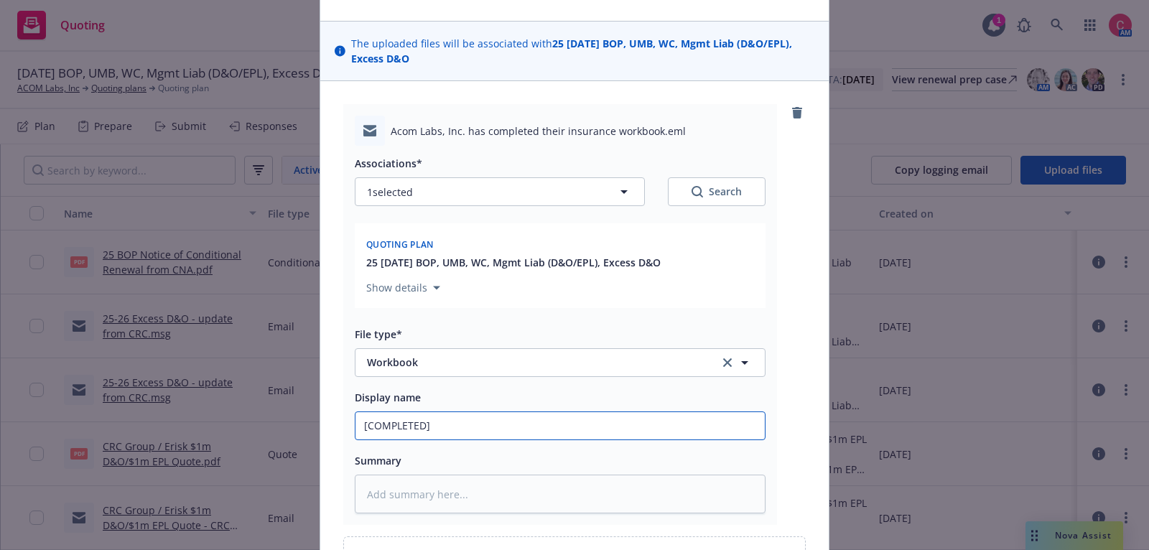
type input "[COMPLETED]"
type textarea "x"
type input "[COMPLETED] 25"
type textarea "x"
type input "[COMPLETED] 25"
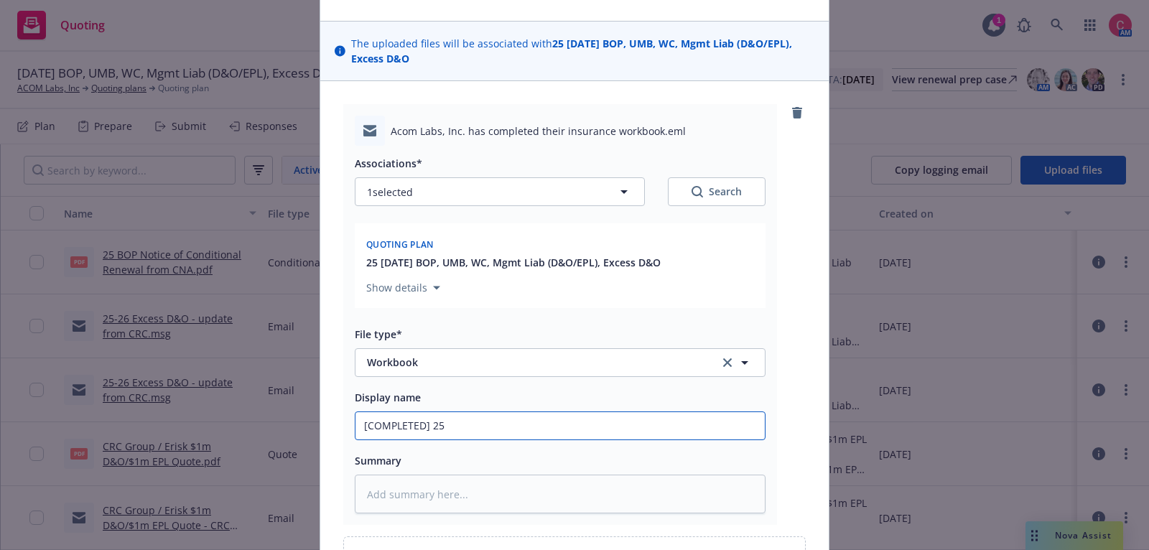
type textarea "x"
type input "[COMPLETED] 25 I"
type textarea "x"
type input "[COMPLETED] 25 In"
type textarea "x"
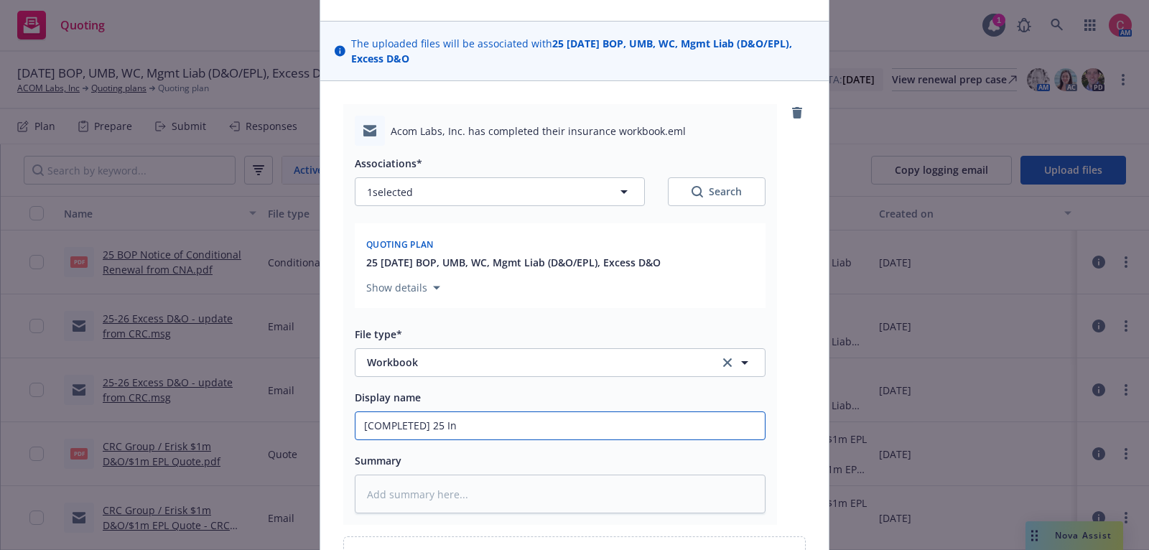
type input "[COMPLETED] 25 Ind"
type textarea "x"
type input "[COMPLETED] 25 Indi"
type textarea "x"
type input "[COMPLETED] 25 Indio"
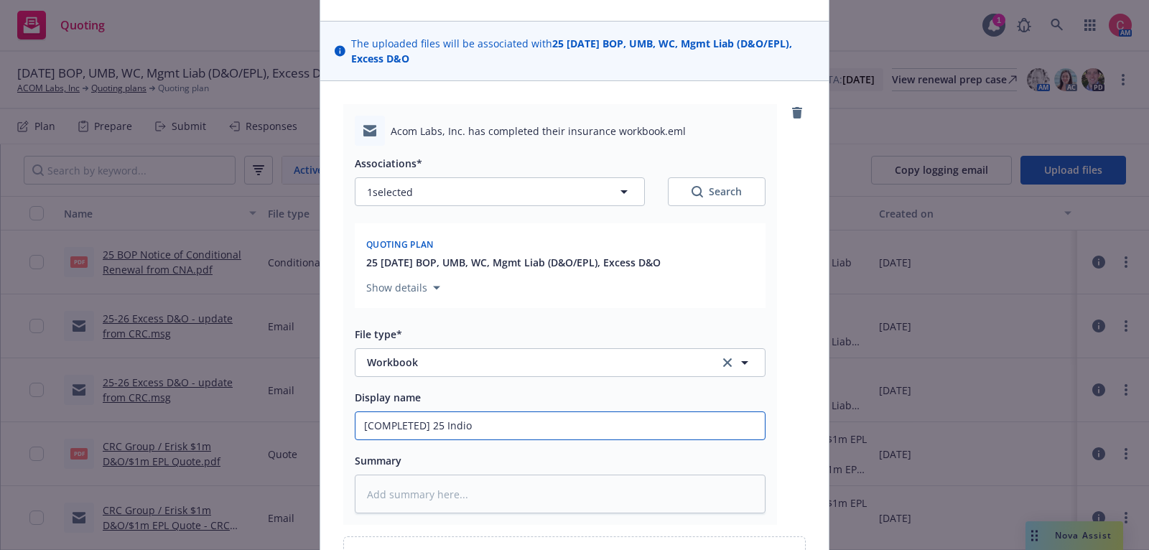
type textarea "x"
type input "[COMPLETED] 25 Indio W"
type textarea "x"
type input "[COMPLETED] 25 Indio Wo"
type textarea "x"
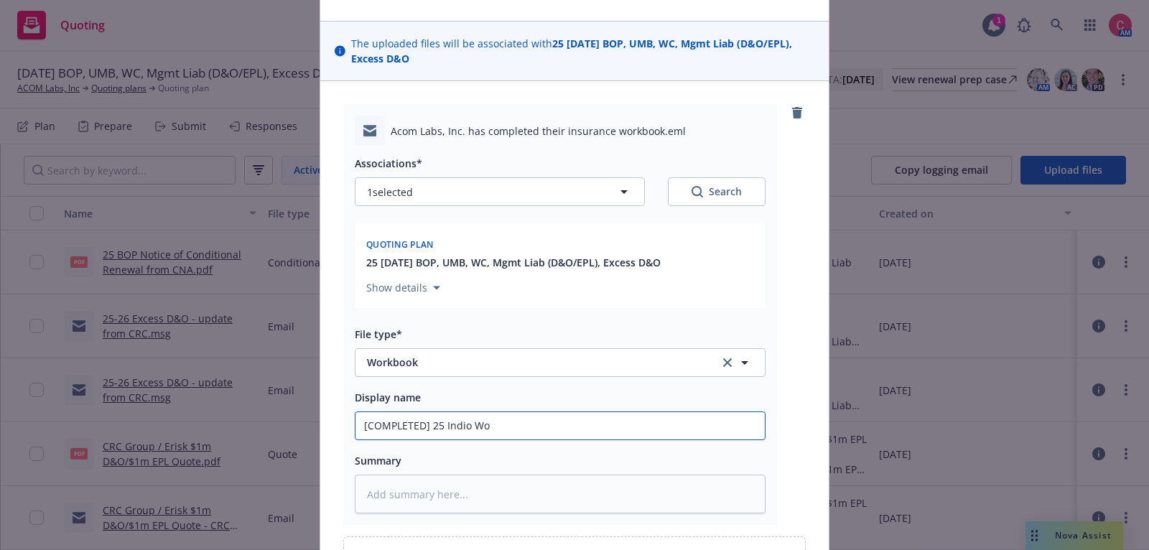
type input "[COMPLETED] 25 Indio Wor"
type textarea "x"
type input "[COMPLETED] 25 Indio Work"
type textarea "x"
type input "[COMPLETED] 25 Indio Workb"
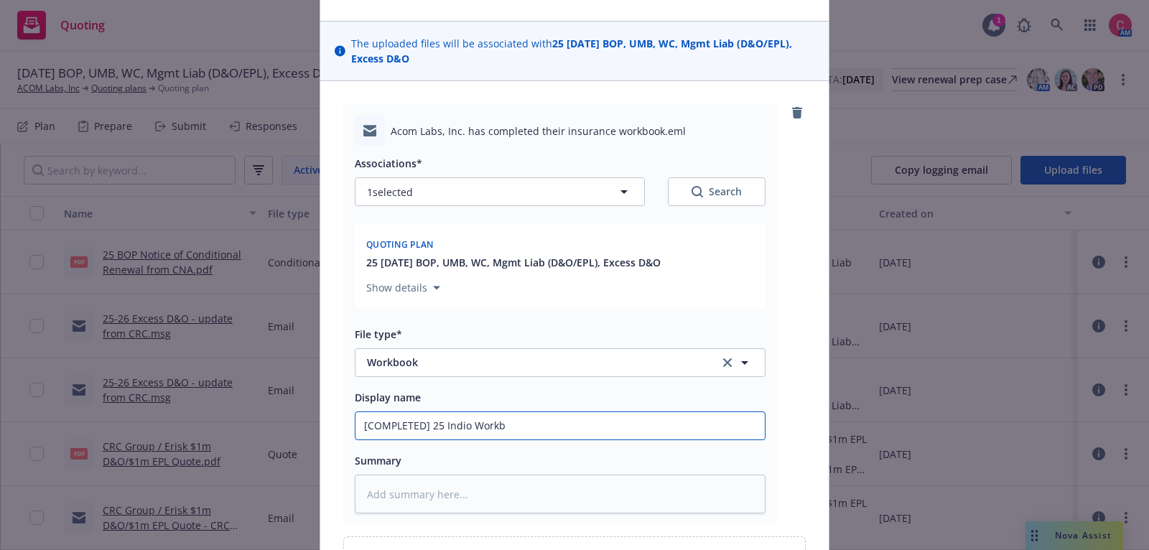
type textarea "x"
type input "[COMPLETED] 25 Indio Workbo"
type textarea "x"
type input "[COMPLETED] 25 Indio Workboo"
type textarea "x"
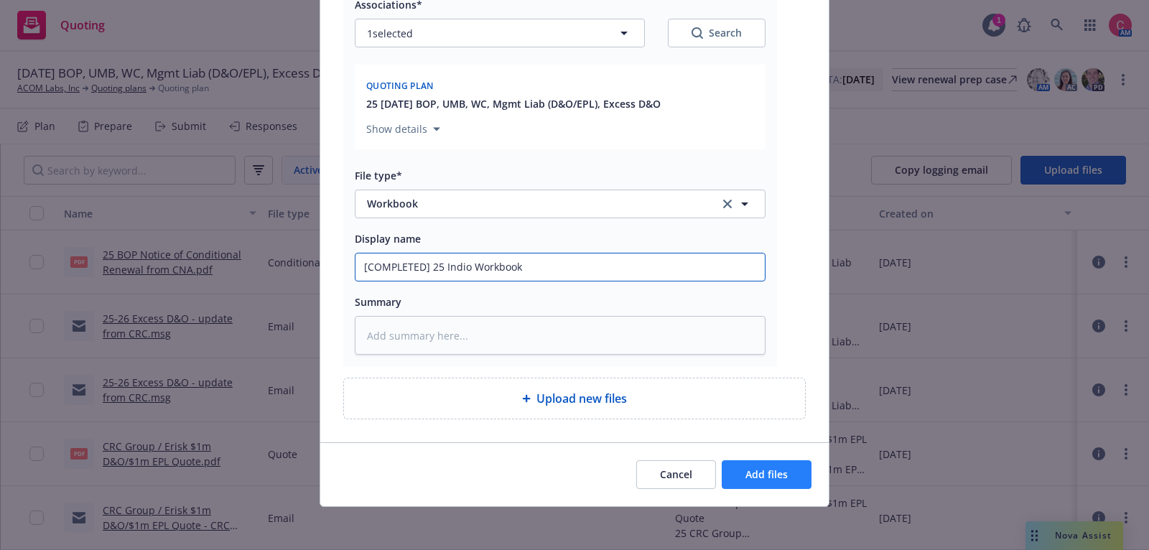
type input "[COMPLETED] 25 Indio Workbook"
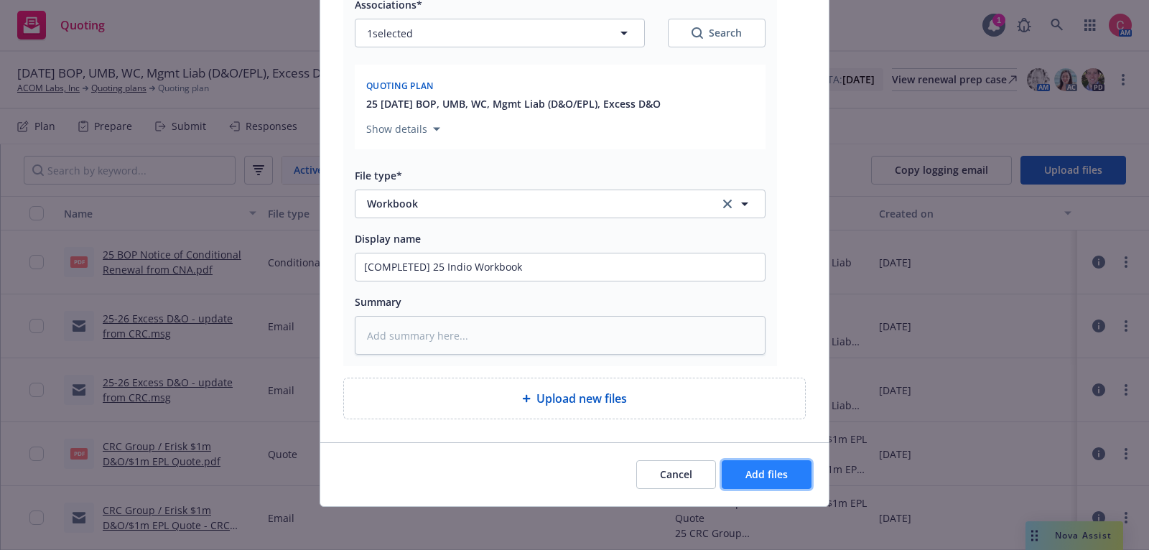
click at [807, 473] on button "Add files" at bounding box center [767, 474] width 90 height 29
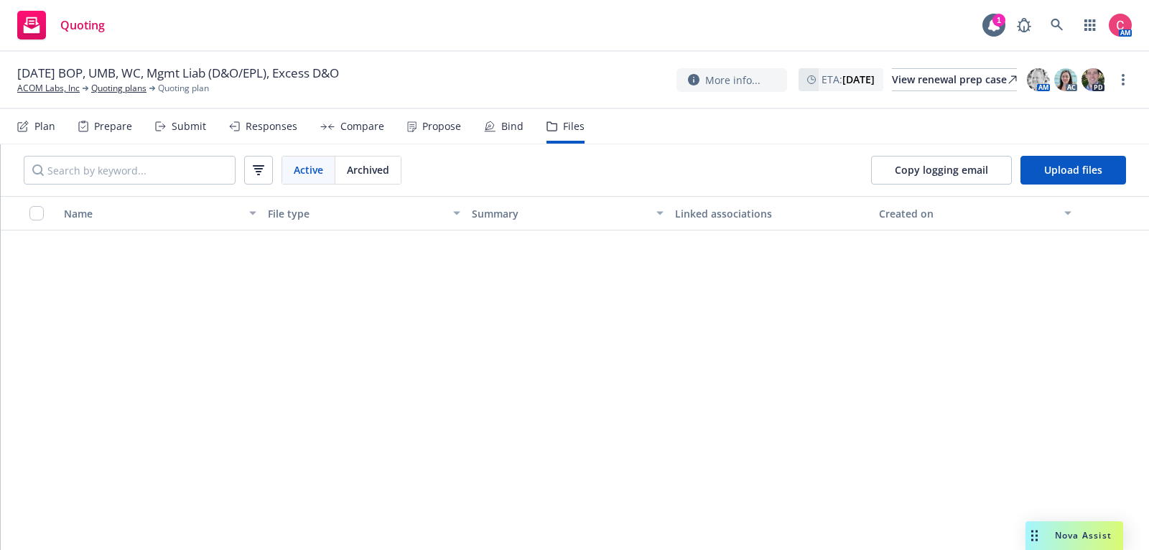
scroll to position [0, 0]
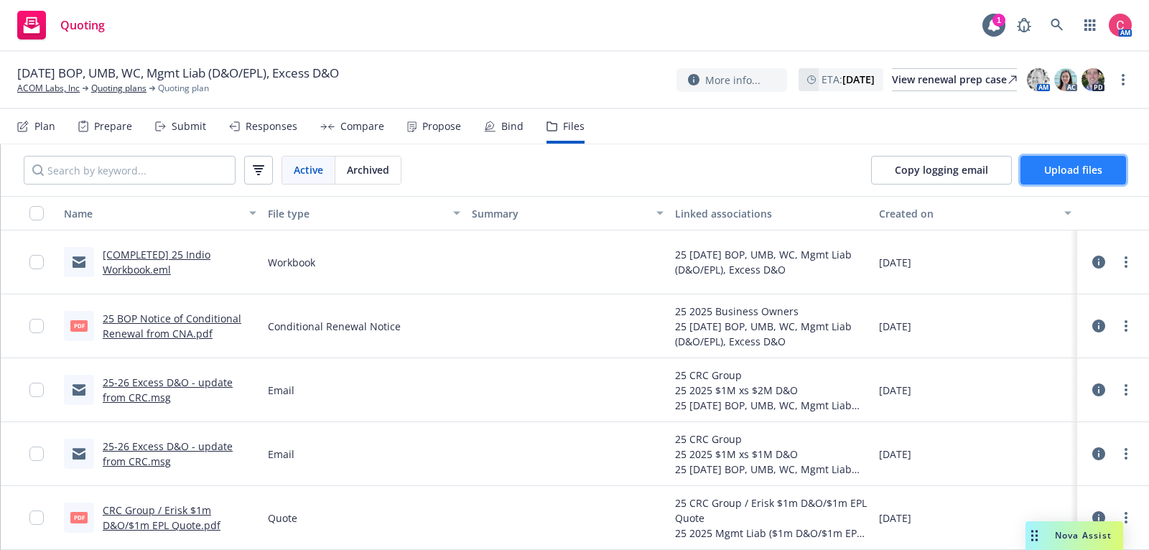
click at [1060, 167] on span "Upload files" at bounding box center [1074, 170] width 58 height 14
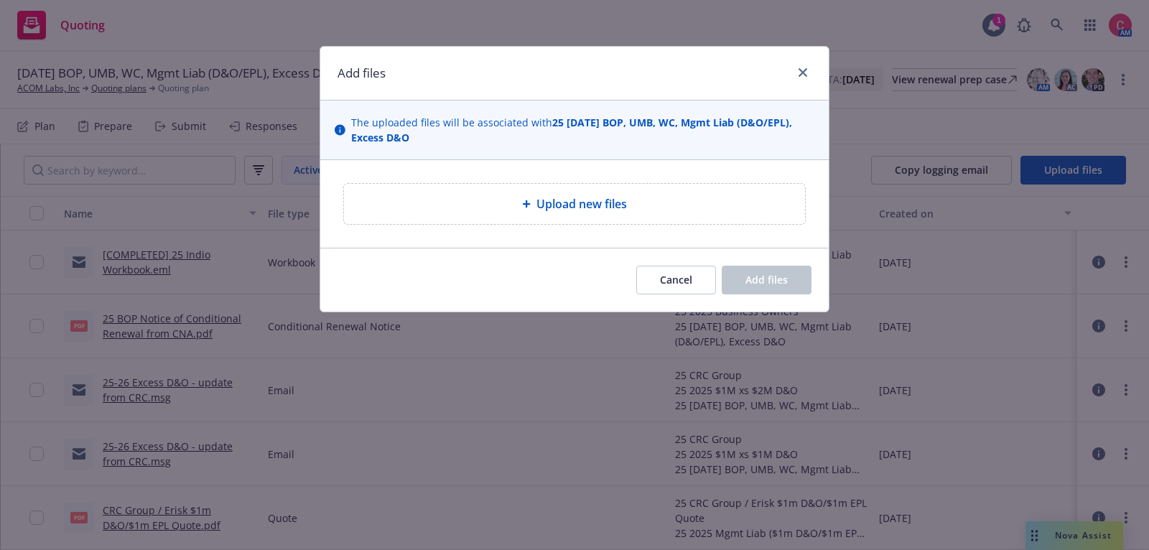
click at [432, 223] on div "Upload new files" at bounding box center [574, 204] width 509 height 88
click at [432, 210] on div "Upload new files" at bounding box center [575, 203] width 438 height 17
type textarea "x"
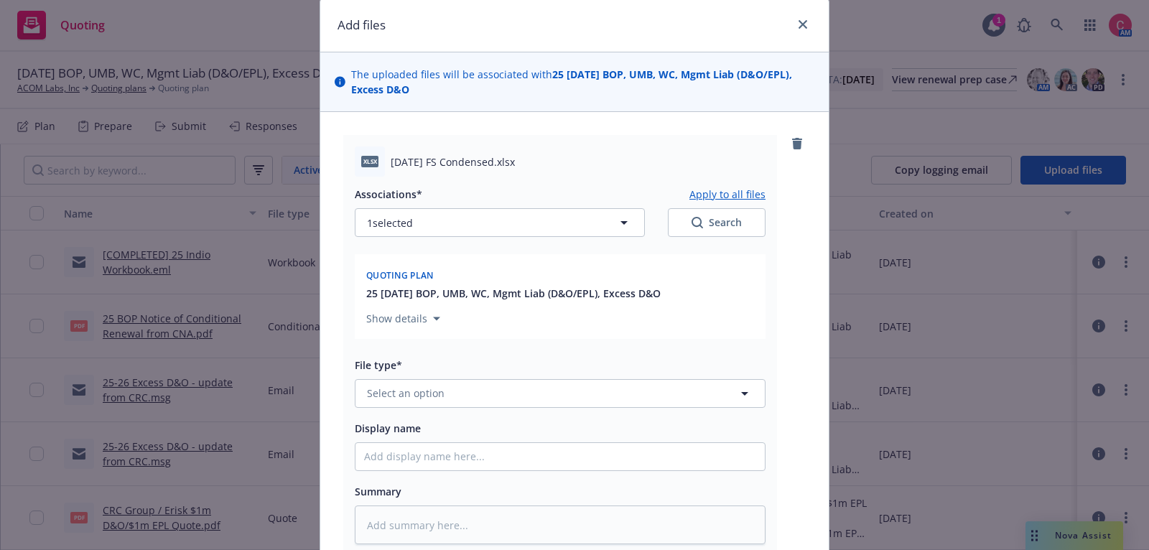
scroll to position [61, 0]
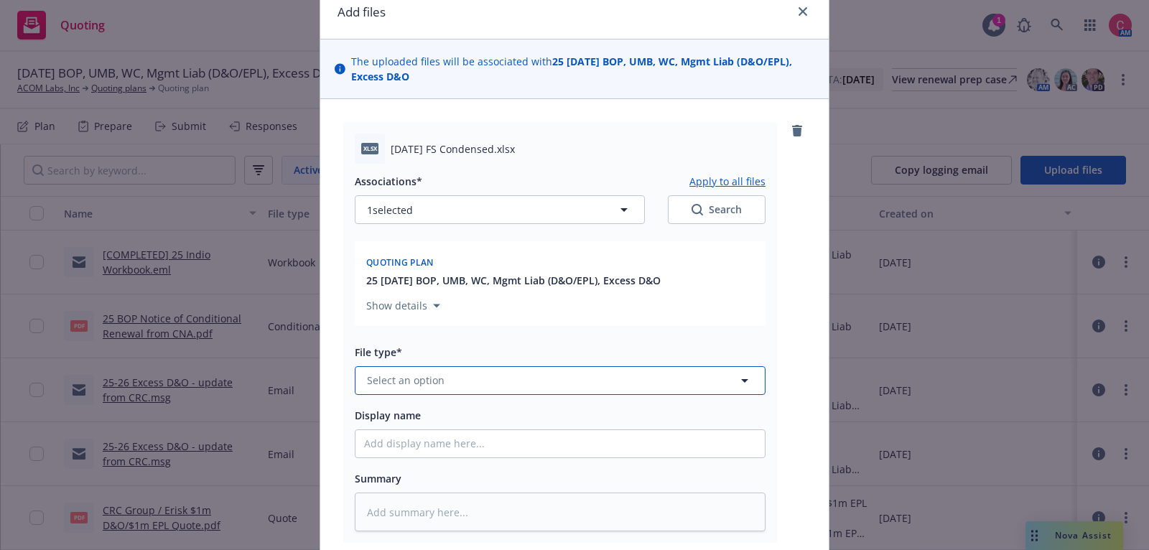
click at [438, 384] on span "Select an option" at bounding box center [406, 380] width 78 height 15
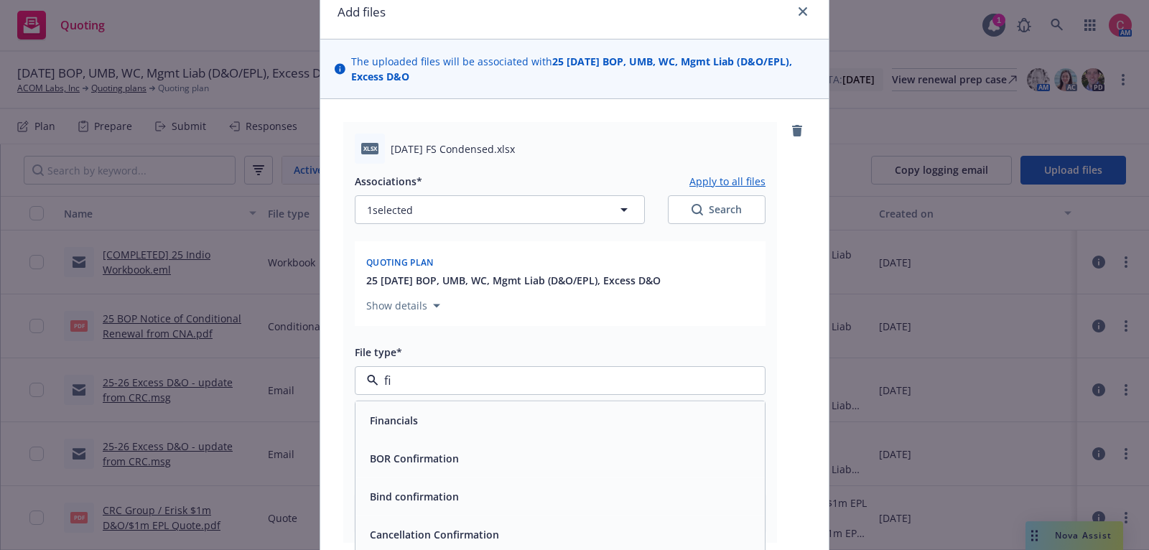
type input "fin"
click at [435, 423] on div "Financials" at bounding box center [560, 420] width 392 height 21
type textarea "x"
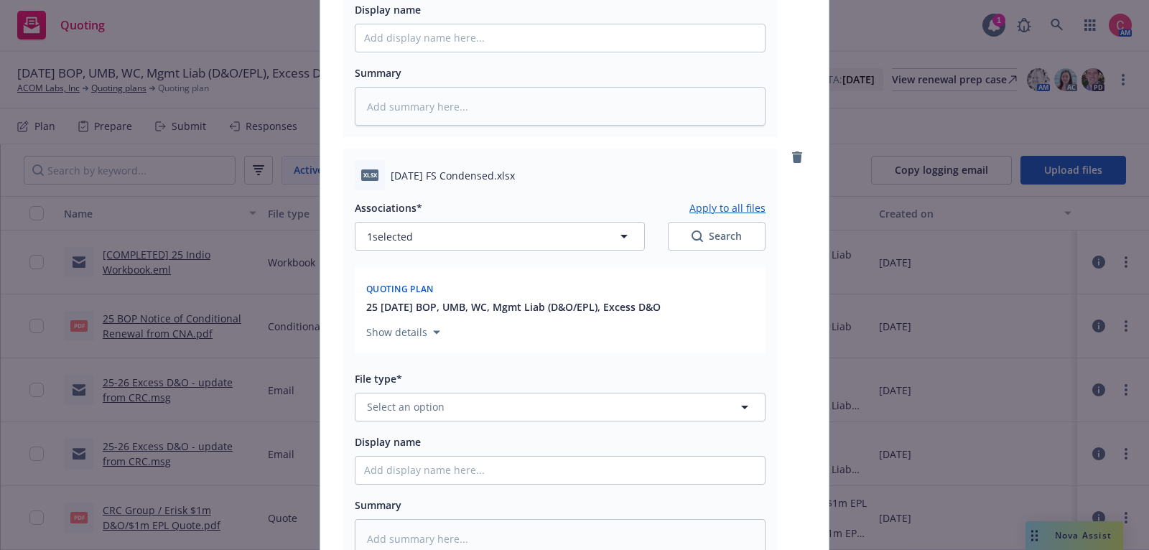
scroll to position [471, 0]
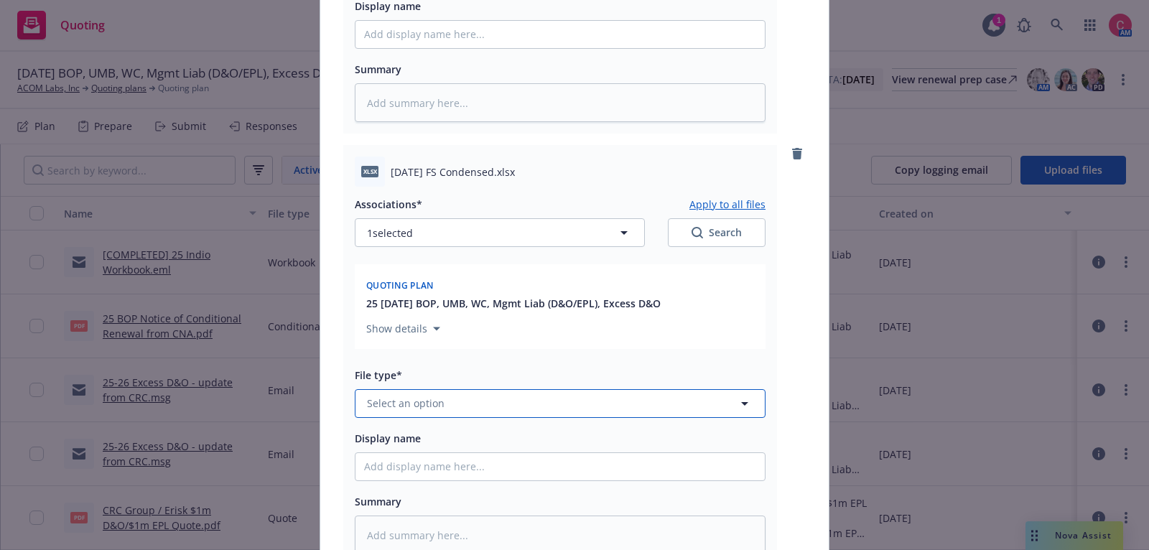
click at [527, 396] on button "Select an option" at bounding box center [560, 403] width 411 height 29
type input "fin"
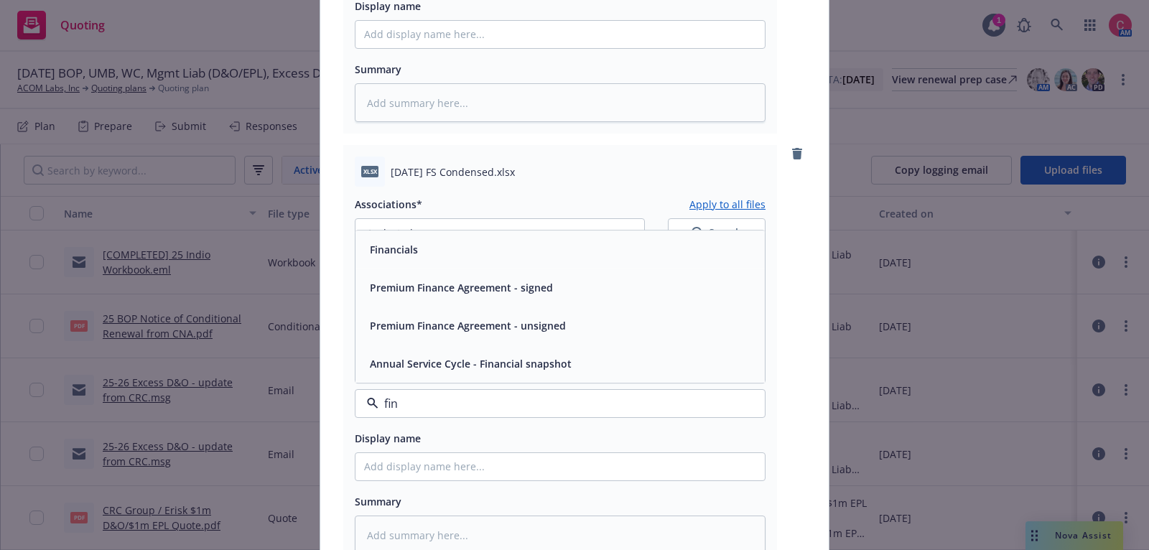
click at [550, 259] on div "Financials" at bounding box center [560, 250] width 409 height 38
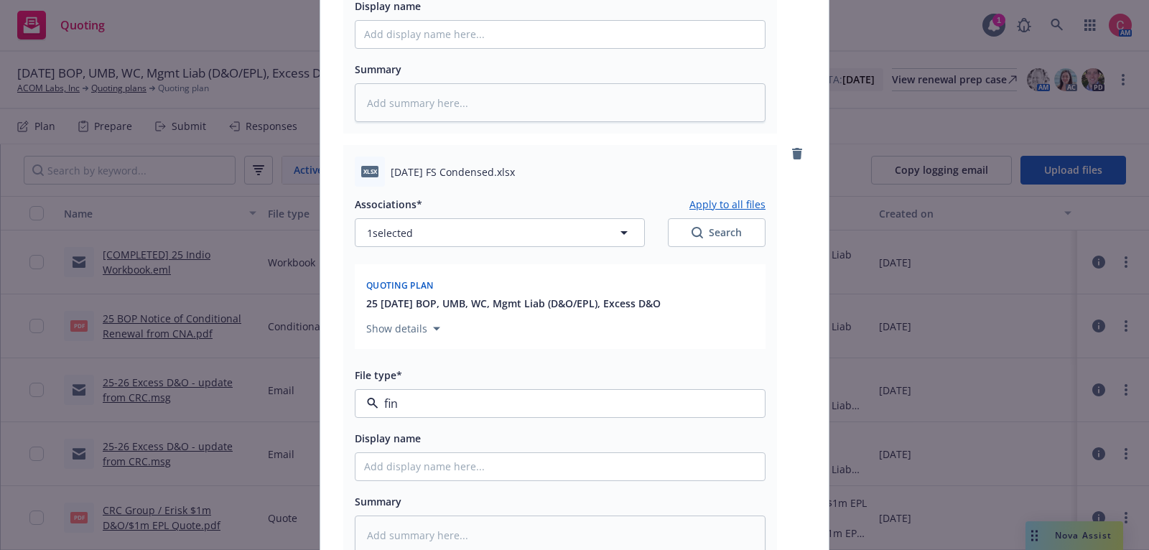
type textarea "x"
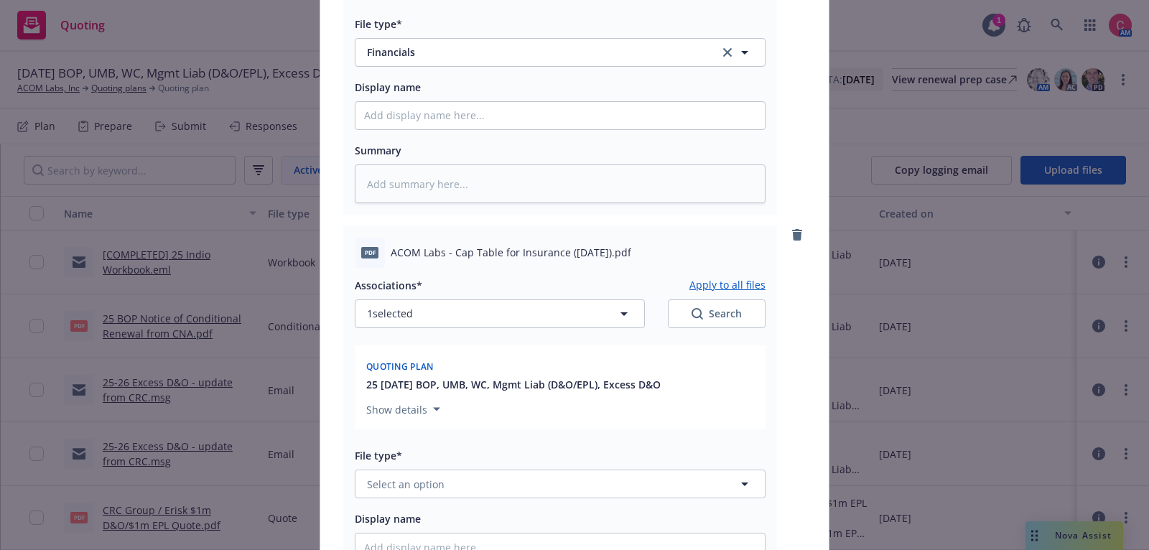
scroll to position [830, 0]
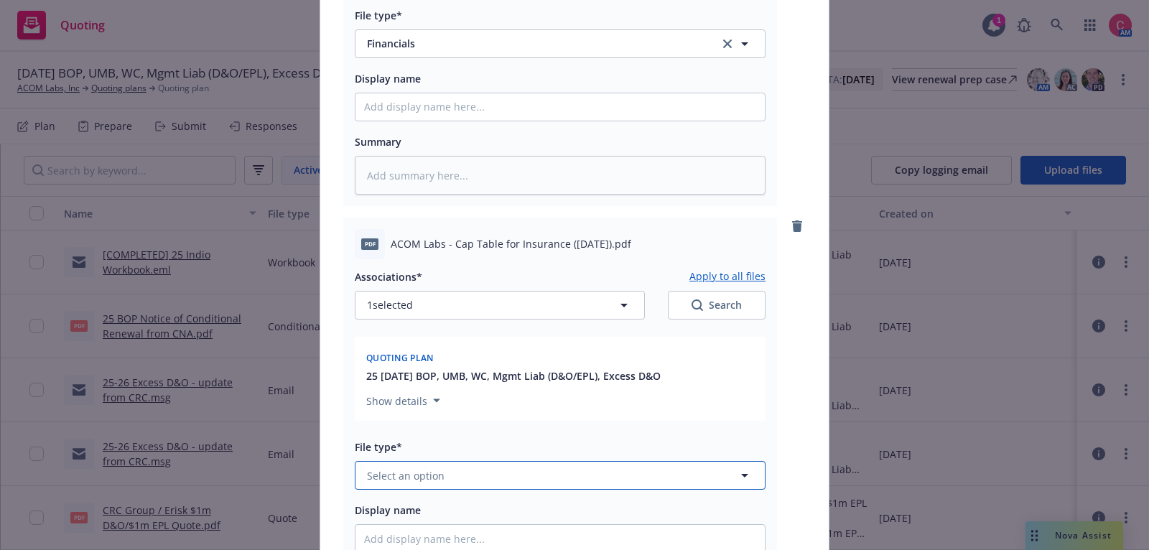
click at [512, 476] on button "Select an option" at bounding box center [560, 475] width 411 height 29
type input "cap"
click at [515, 443] on div "Cap Table" at bounding box center [560, 435] width 392 height 21
type textarea "x"
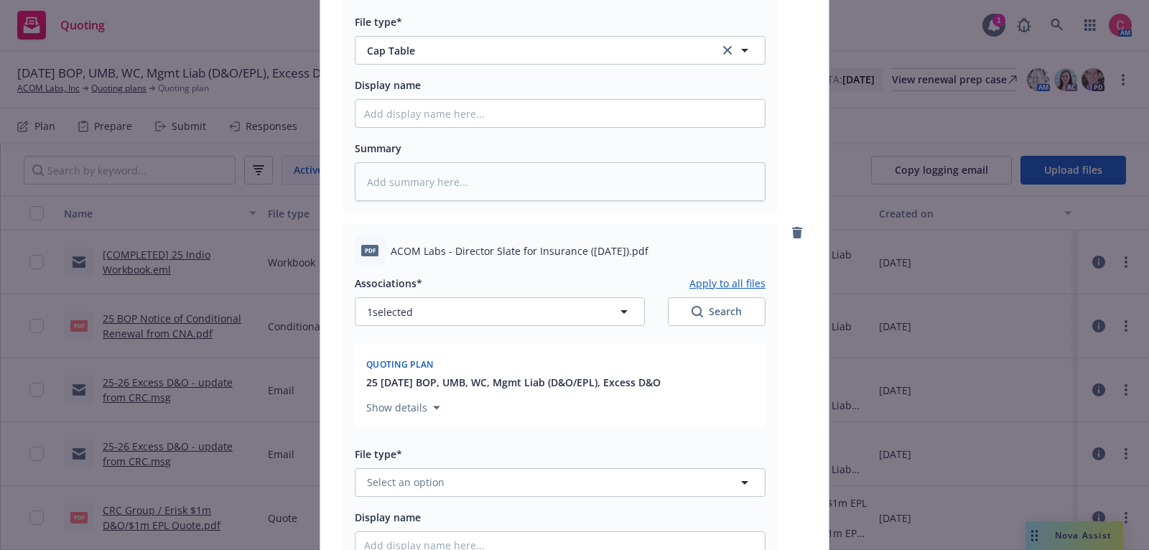
scroll to position [1257, 0]
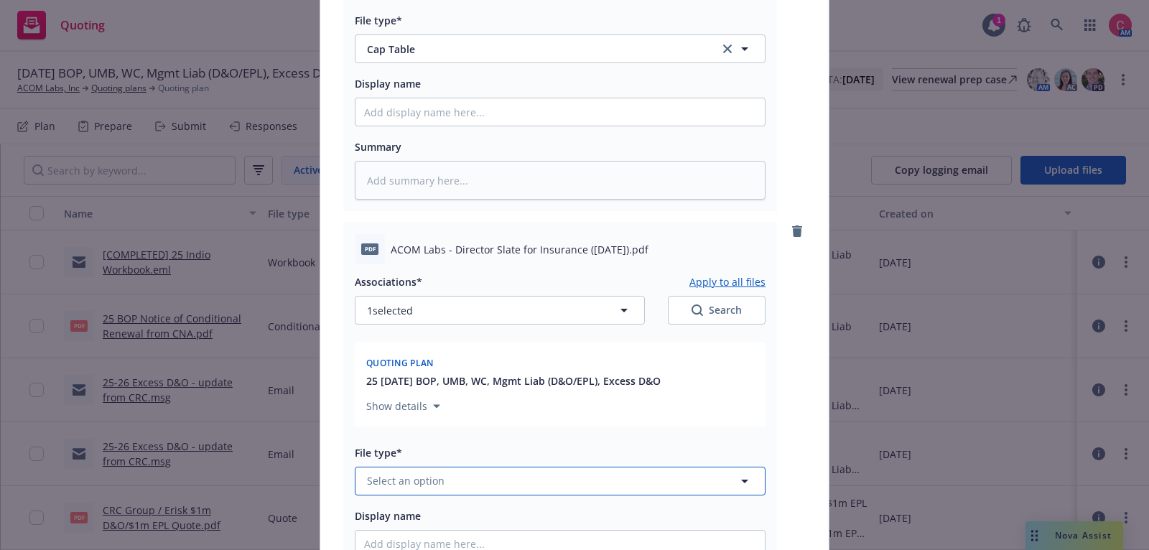
click at [510, 480] on button "Select an option" at bounding box center [560, 481] width 411 height 29
type input "oth"
click at [514, 458] on div "Other" at bounding box center [560, 441] width 409 height 38
type textarea "x"
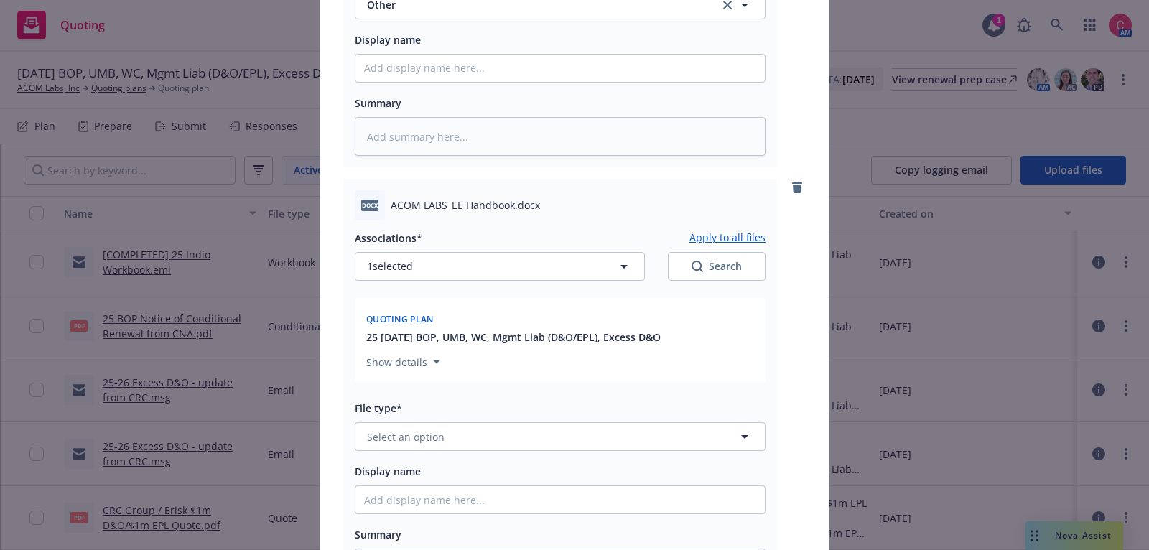
scroll to position [1735, 0]
click at [513, 442] on button "Select an option" at bounding box center [560, 435] width 411 height 29
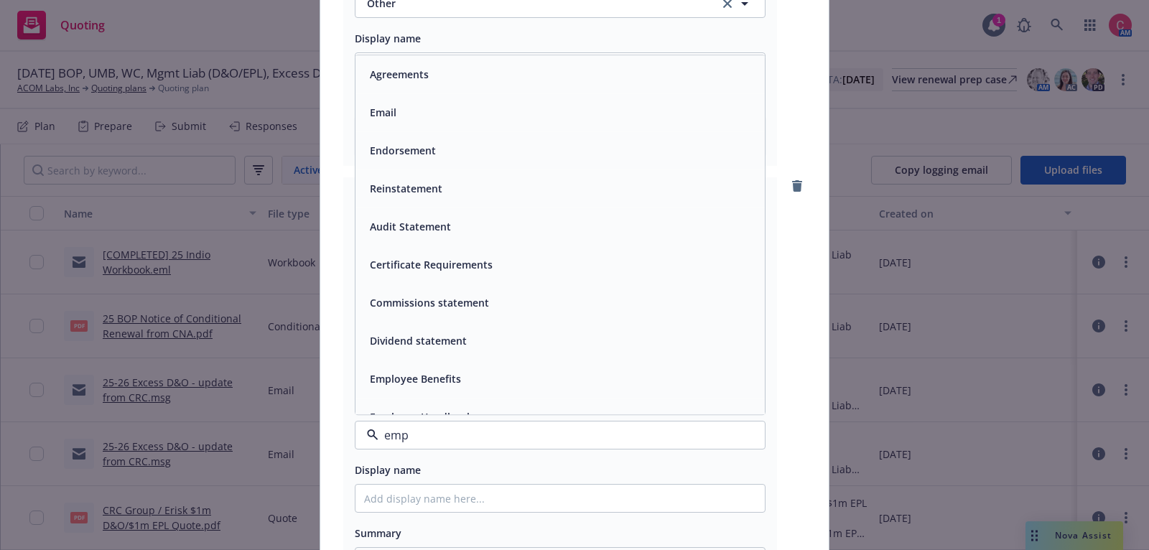
type input "empl"
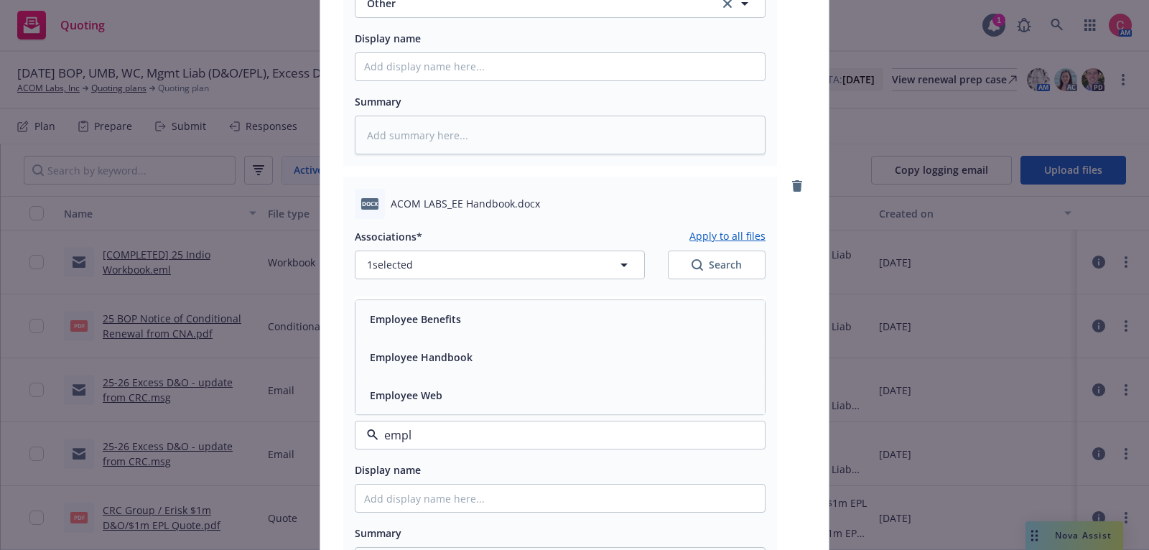
click at [529, 366] on div "Employee Handbook" at bounding box center [560, 358] width 392 height 21
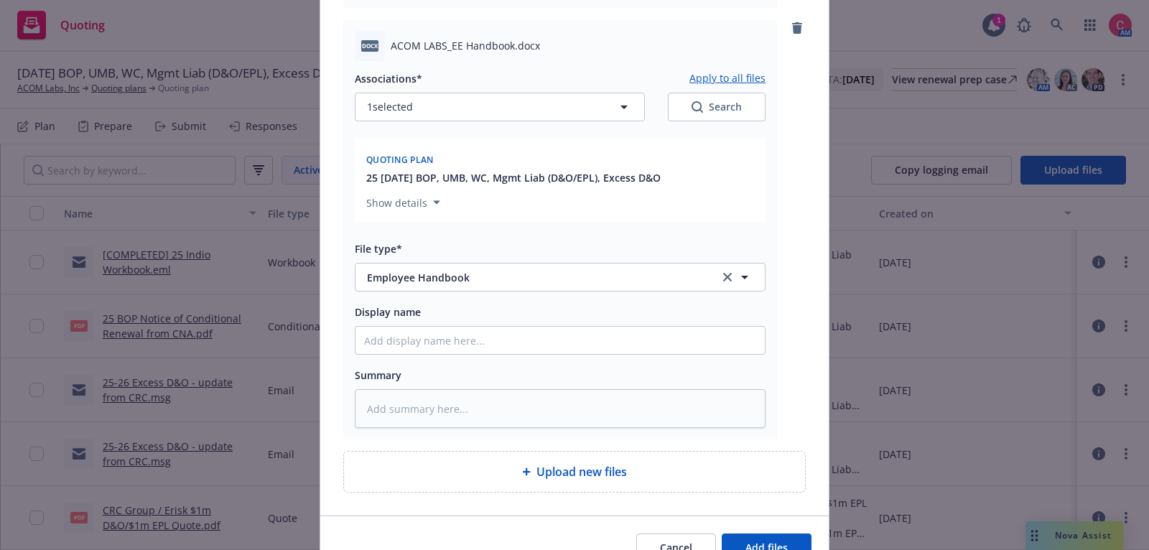
scroll to position [1969, 0]
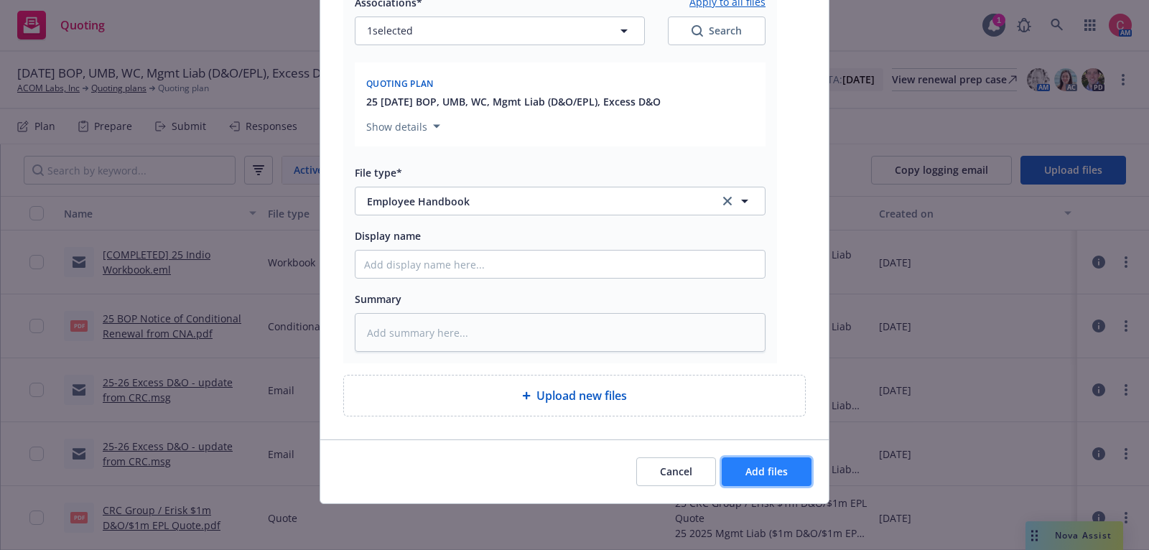
click at [769, 476] on span "Add files" at bounding box center [767, 472] width 42 height 14
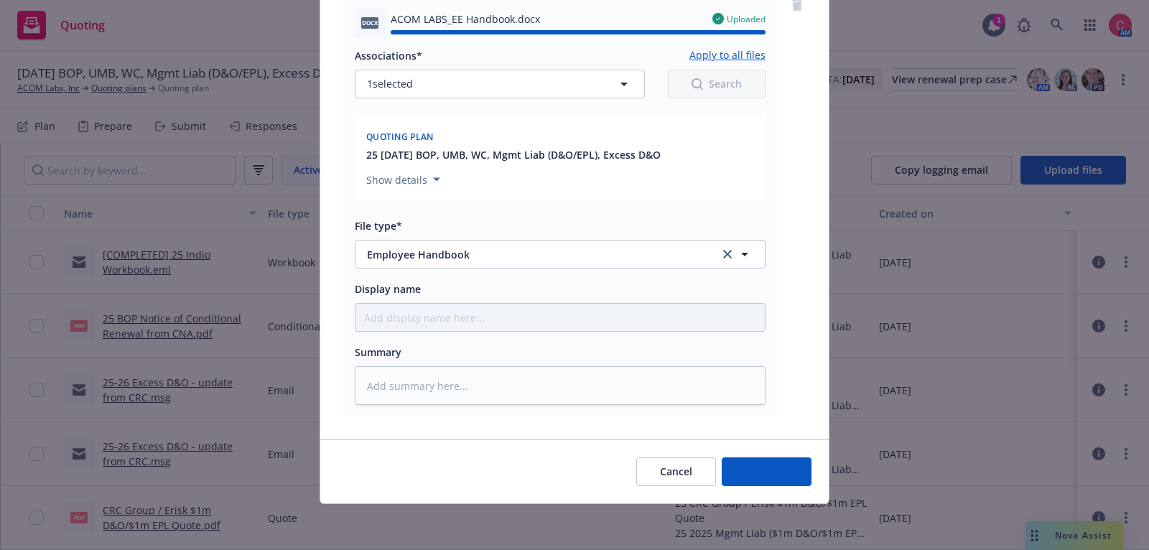
type textarea "x"
